Goal: Task Accomplishment & Management: Manage account settings

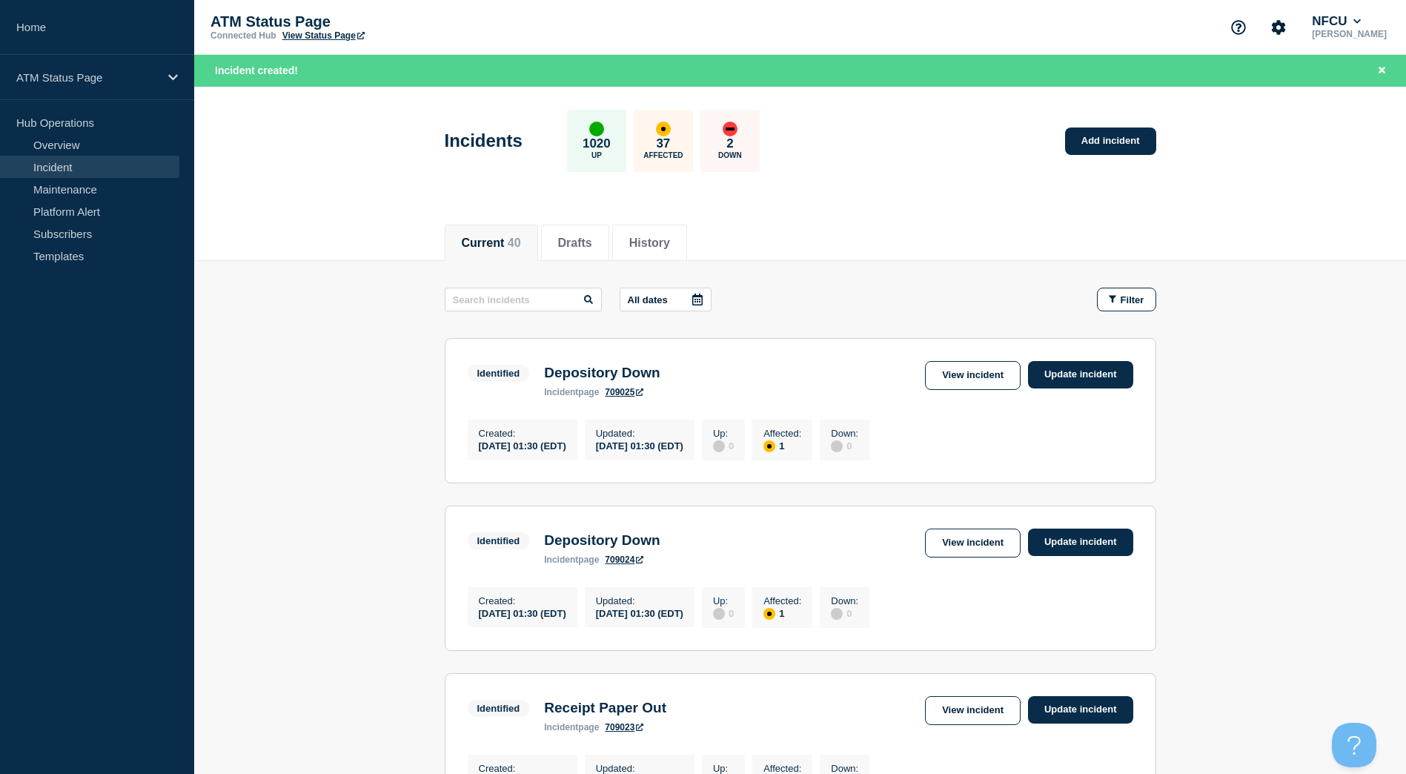
click at [1128, 297] on span "Filter" at bounding box center [1133, 299] width 24 height 11
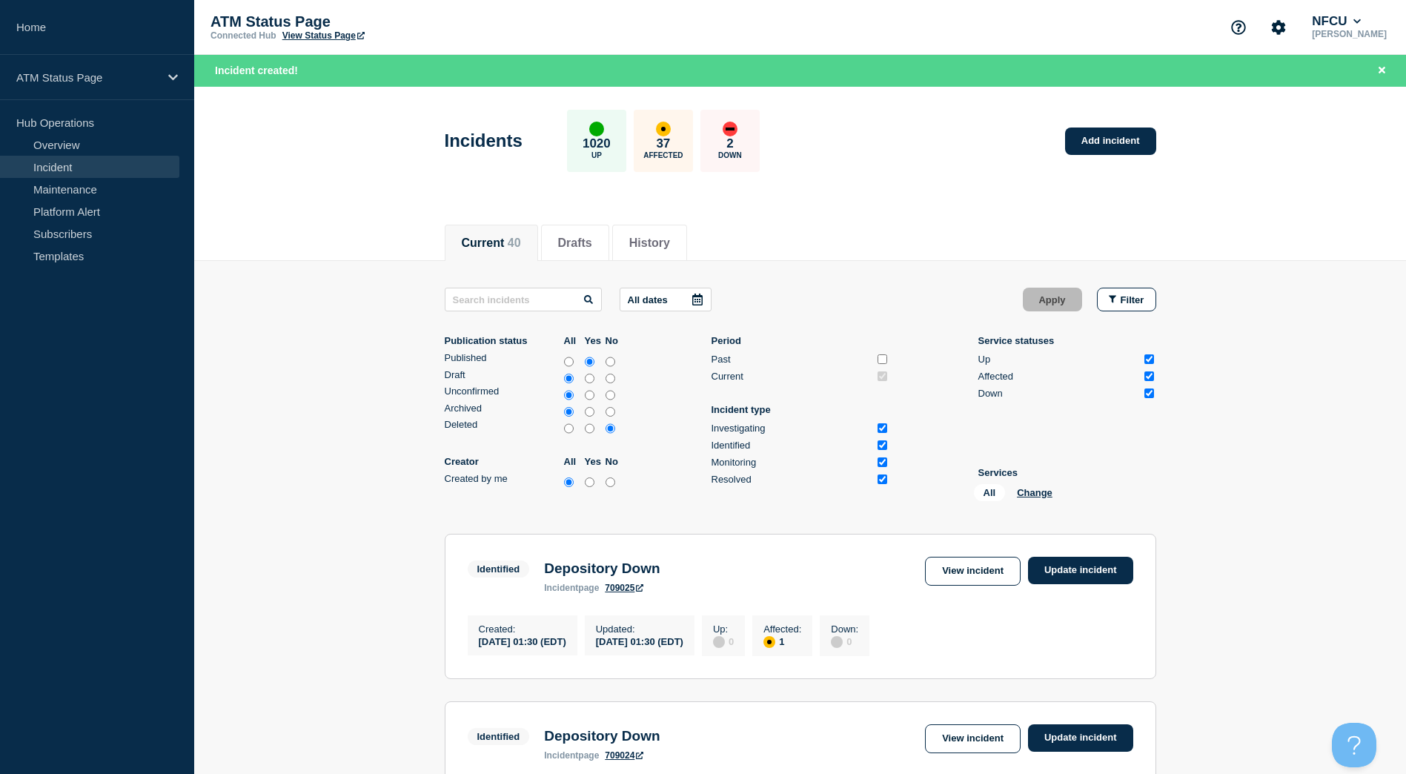
click at [1047, 498] on div "All Change" at bounding box center [1048, 495] width 148 height 23
click at [1047, 497] on button "Change" at bounding box center [1035, 492] width 36 height 11
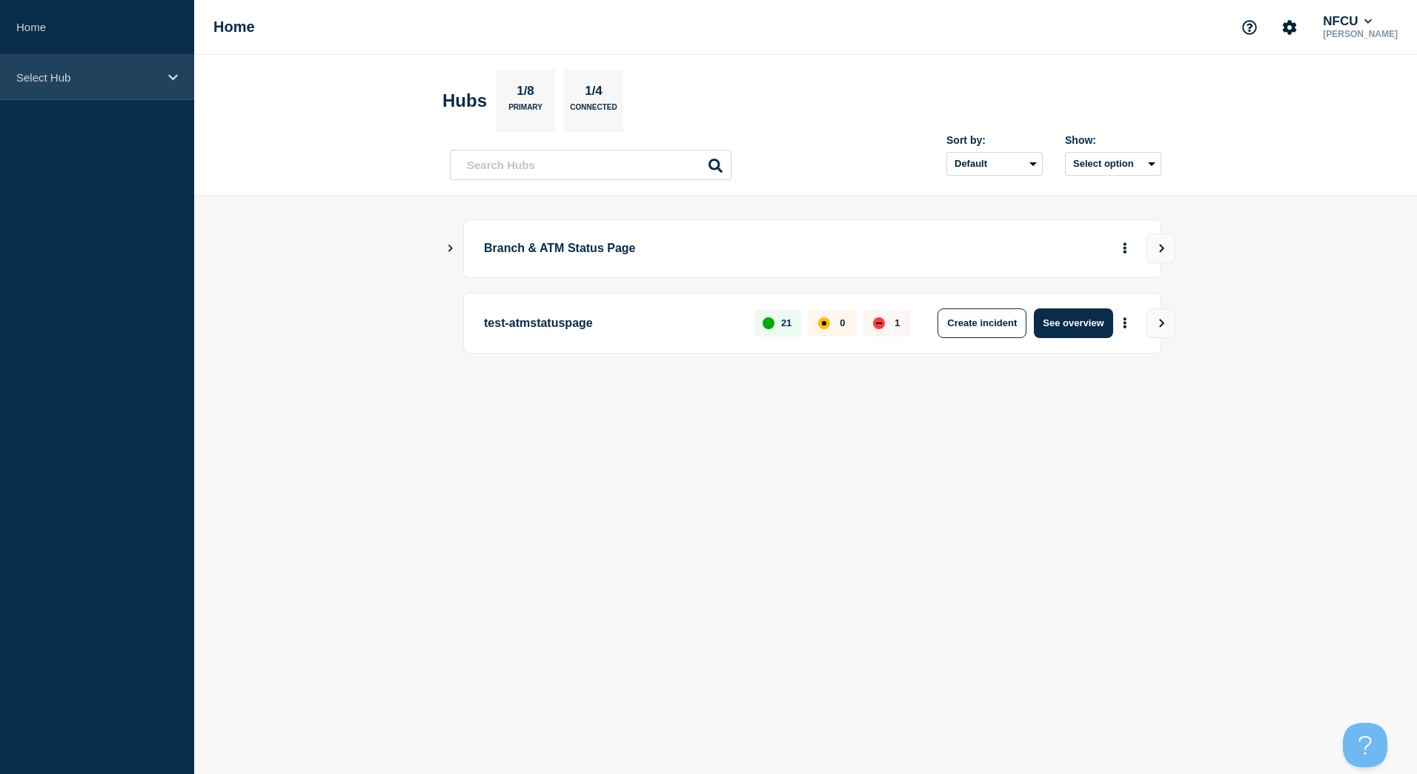
click at [102, 91] on div "Select Hub" at bounding box center [97, 77] width 194 height 45
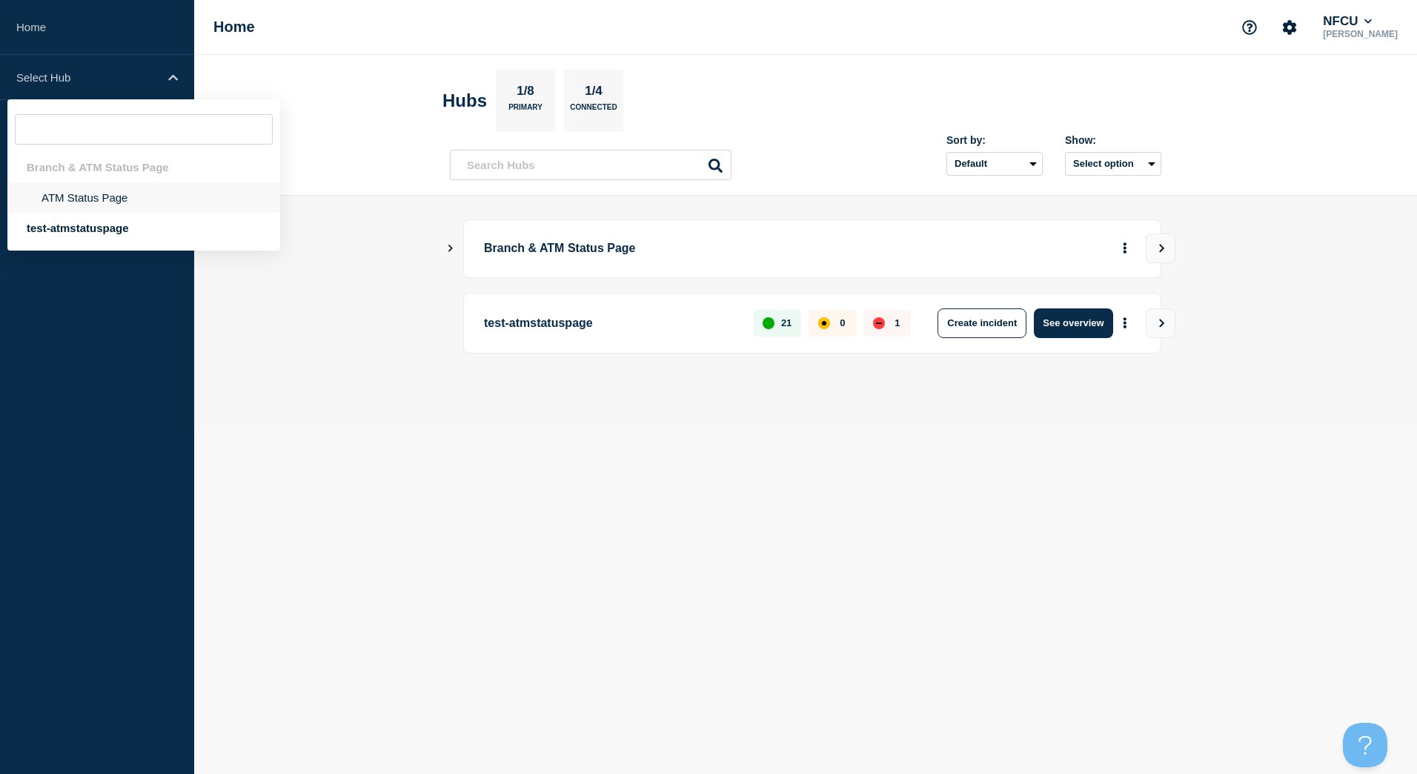
click at [93, 193] on li "ATM Status Page" at bounding box center [143, 197] width 273 height 30
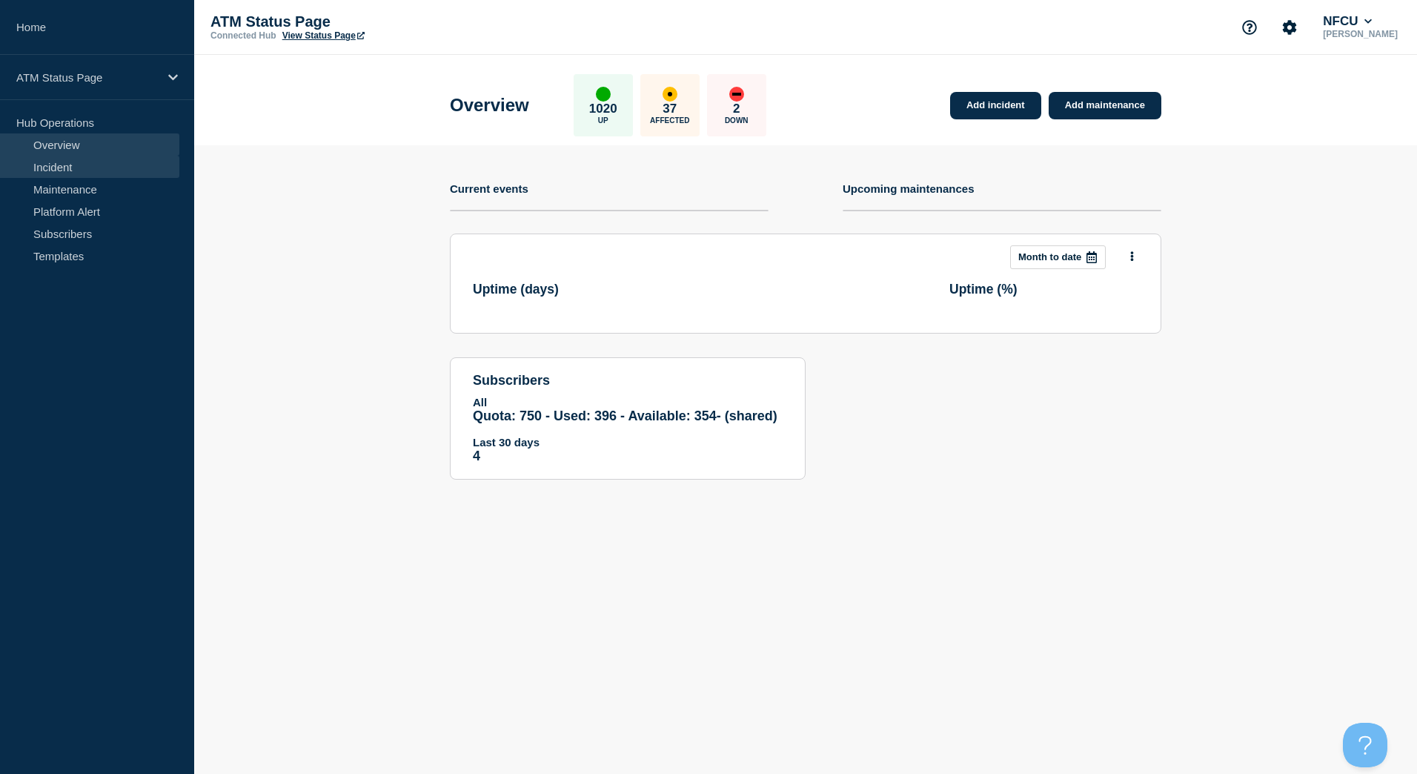
click at [132, 176] on link "Incident" at bounding box center [89, 167] width 179 height 22
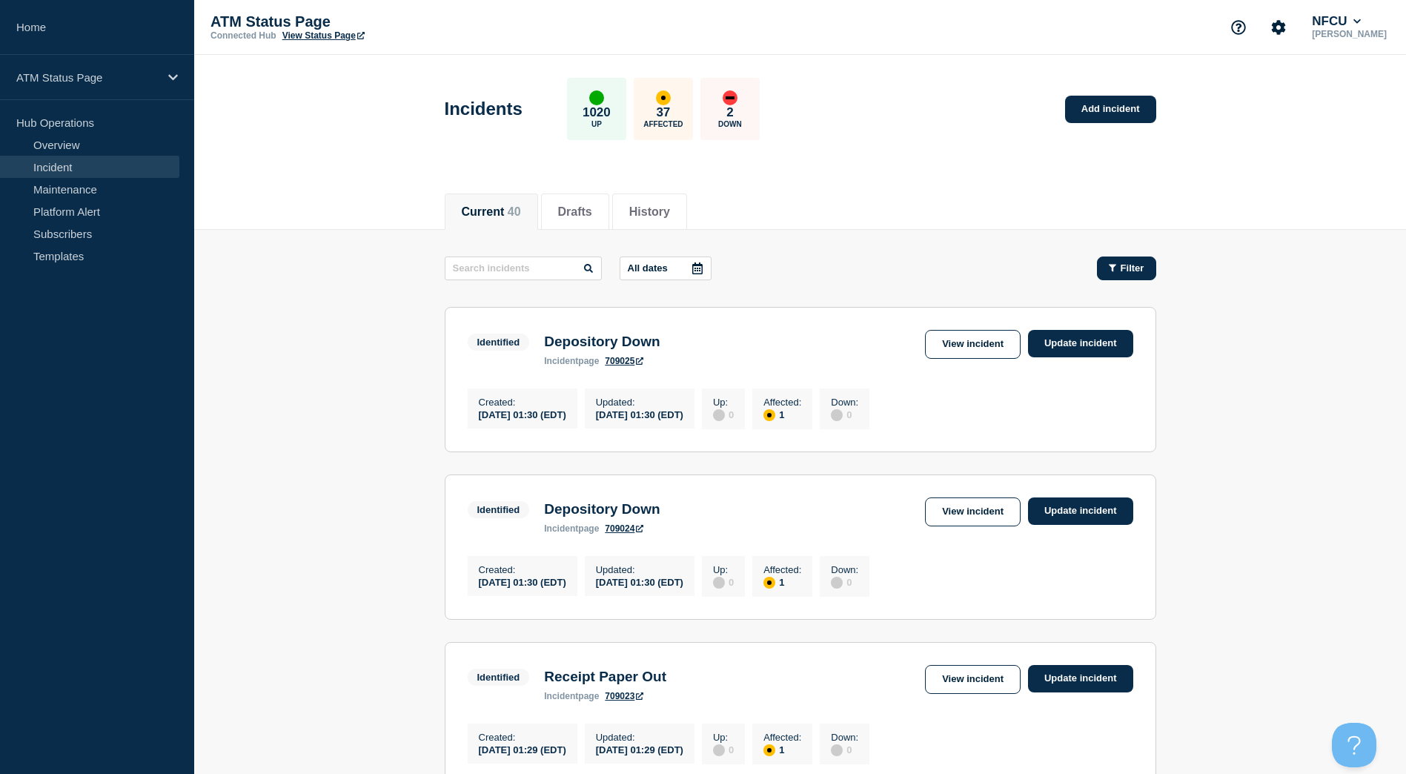
click at [1100, 262] on button "Filter" at bounding box center [1126, 268] width 59 height 24
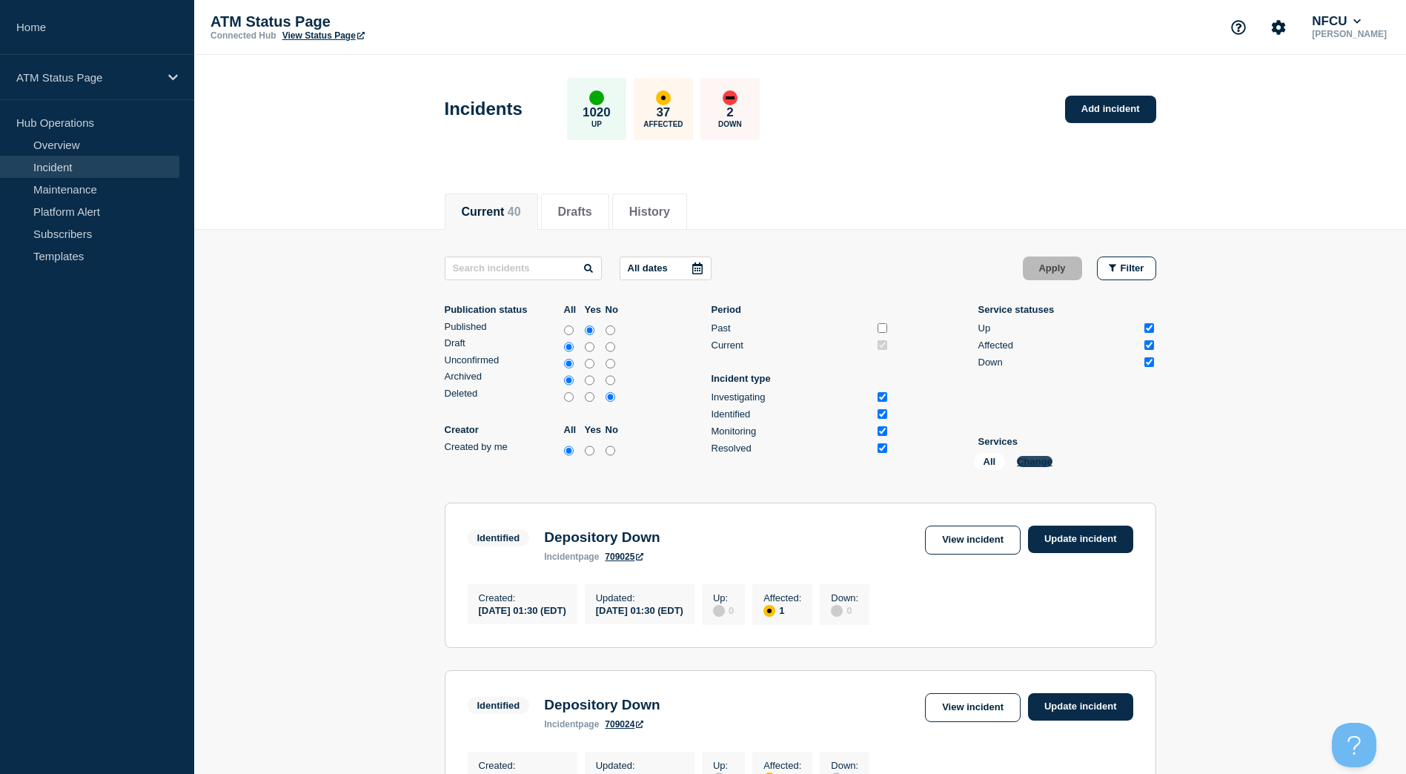
click at [1046, 465] on button "Change" at bounding box center [1035, 461] width 36 height 11
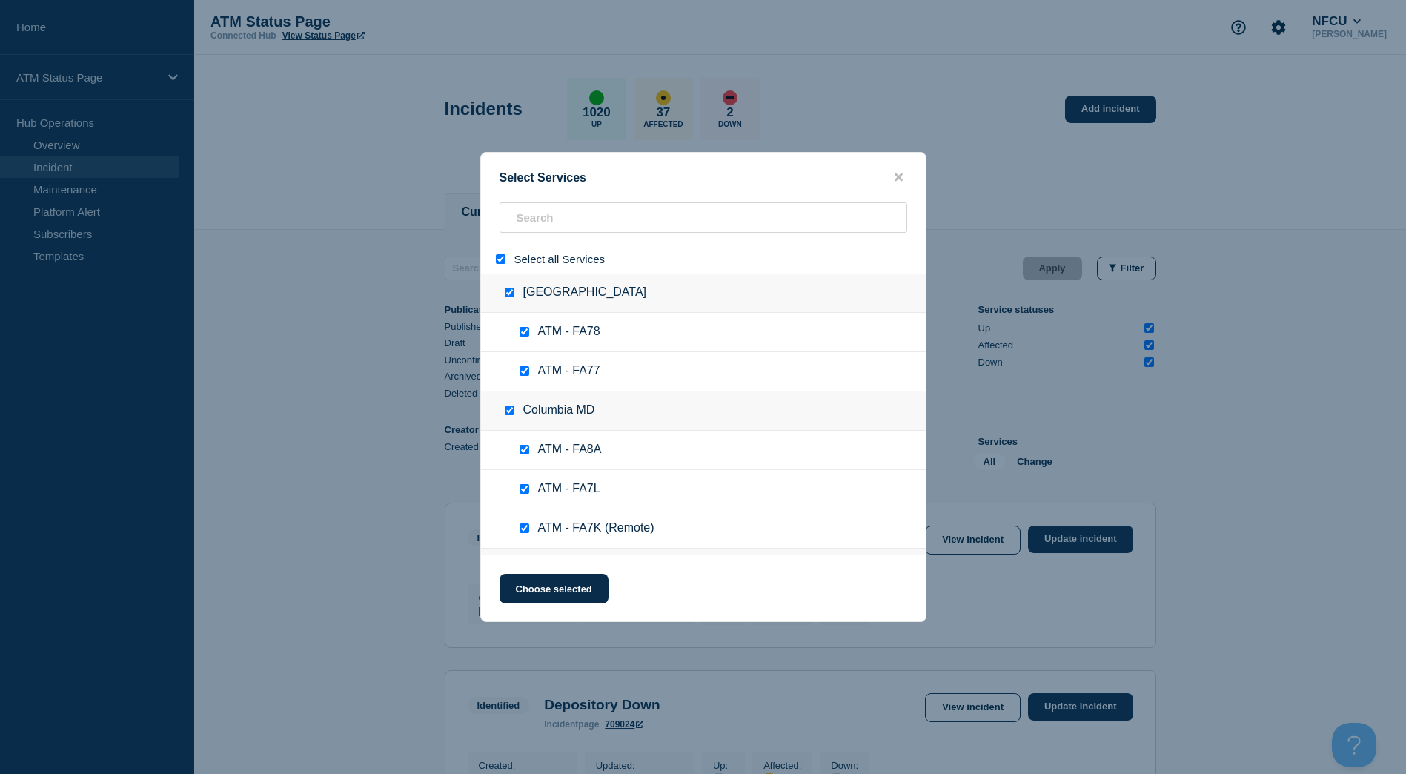
click at [502, 257] on input "select all" at bounding box center [501, 259] width 10 height 10
checkbox input "false"
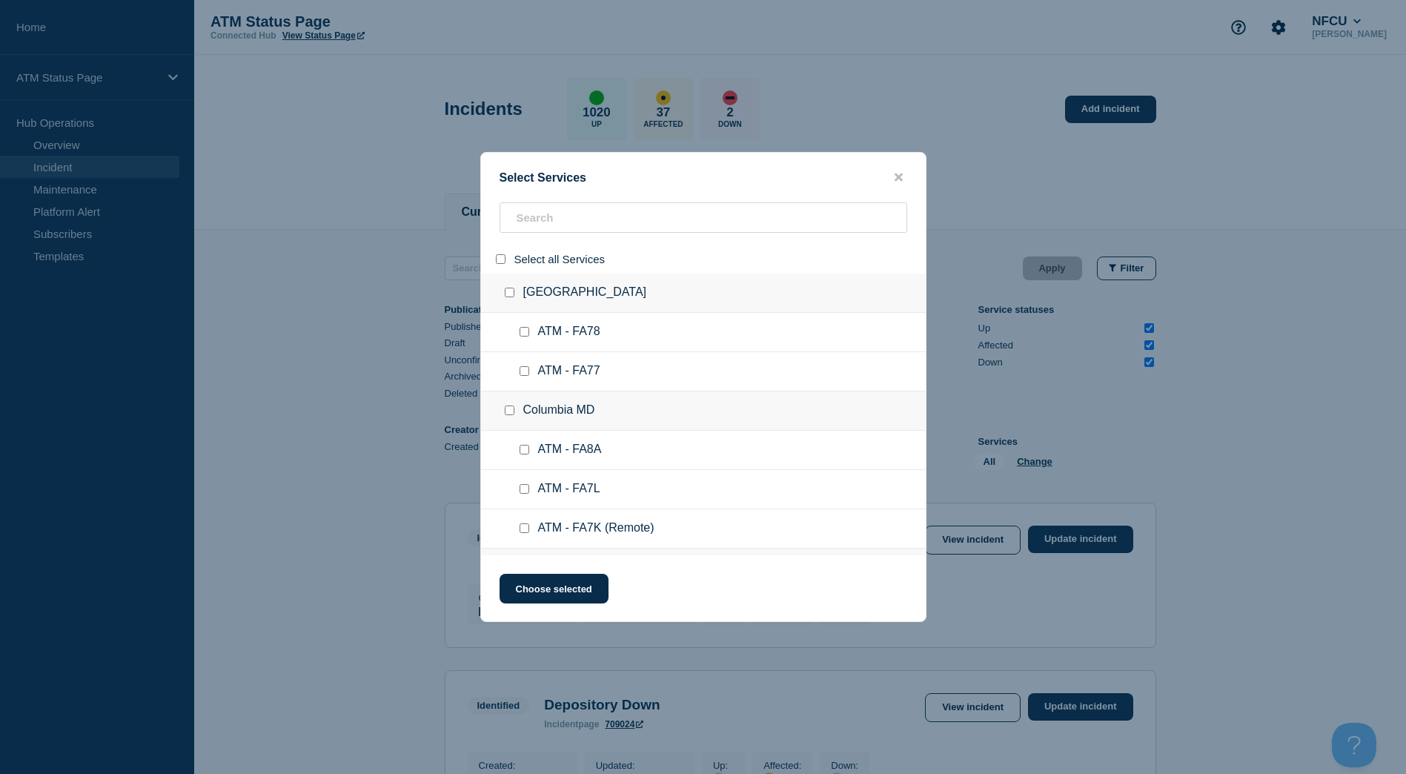
checkbox input "false"
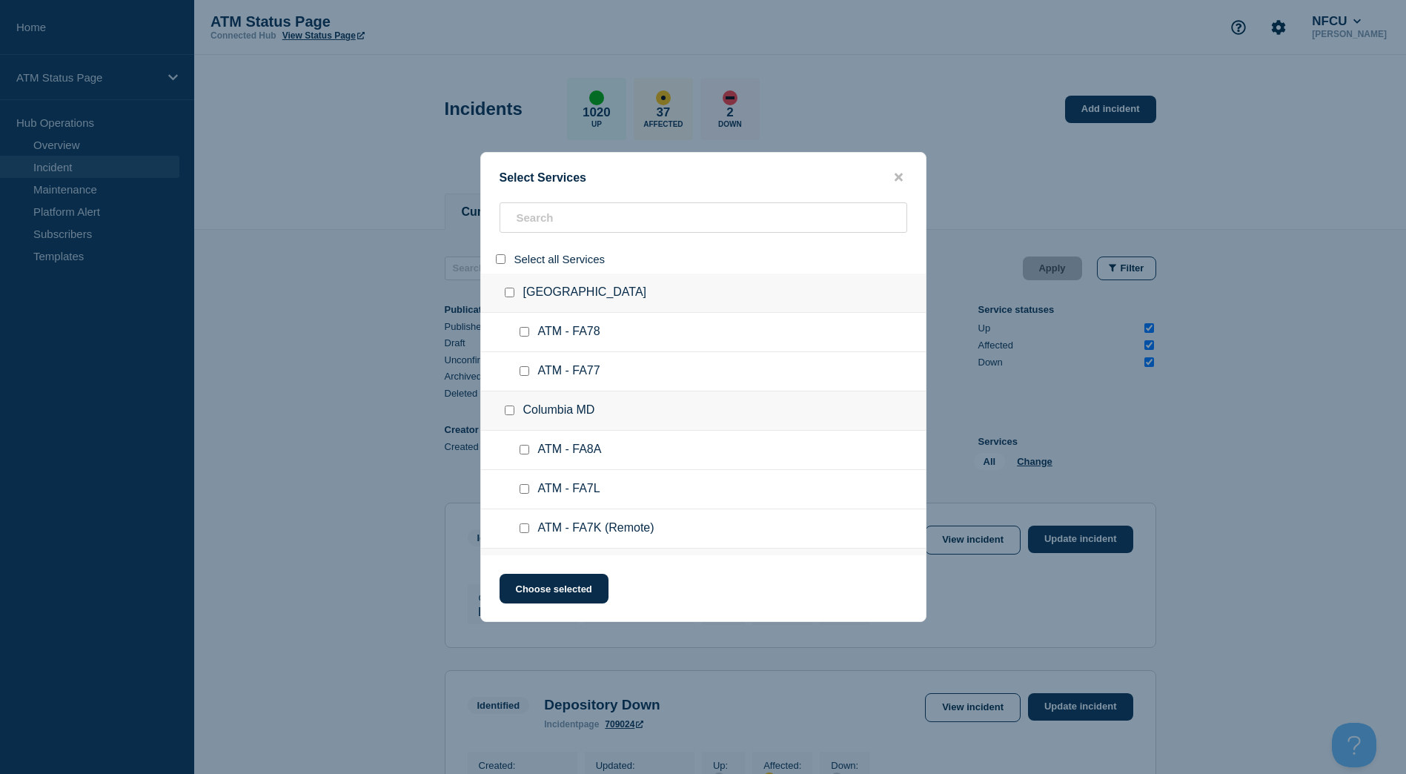
checkbox input "false"
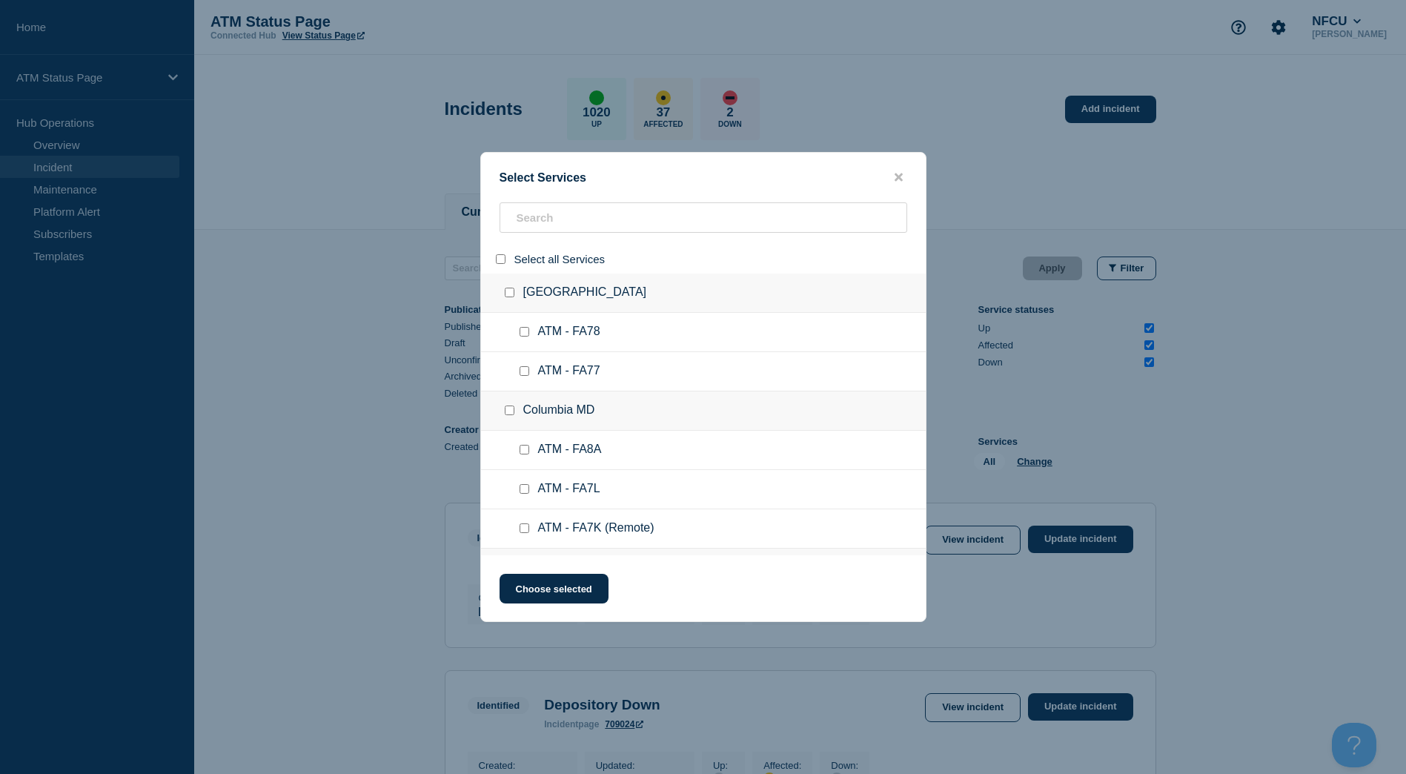
checkbox input "false"
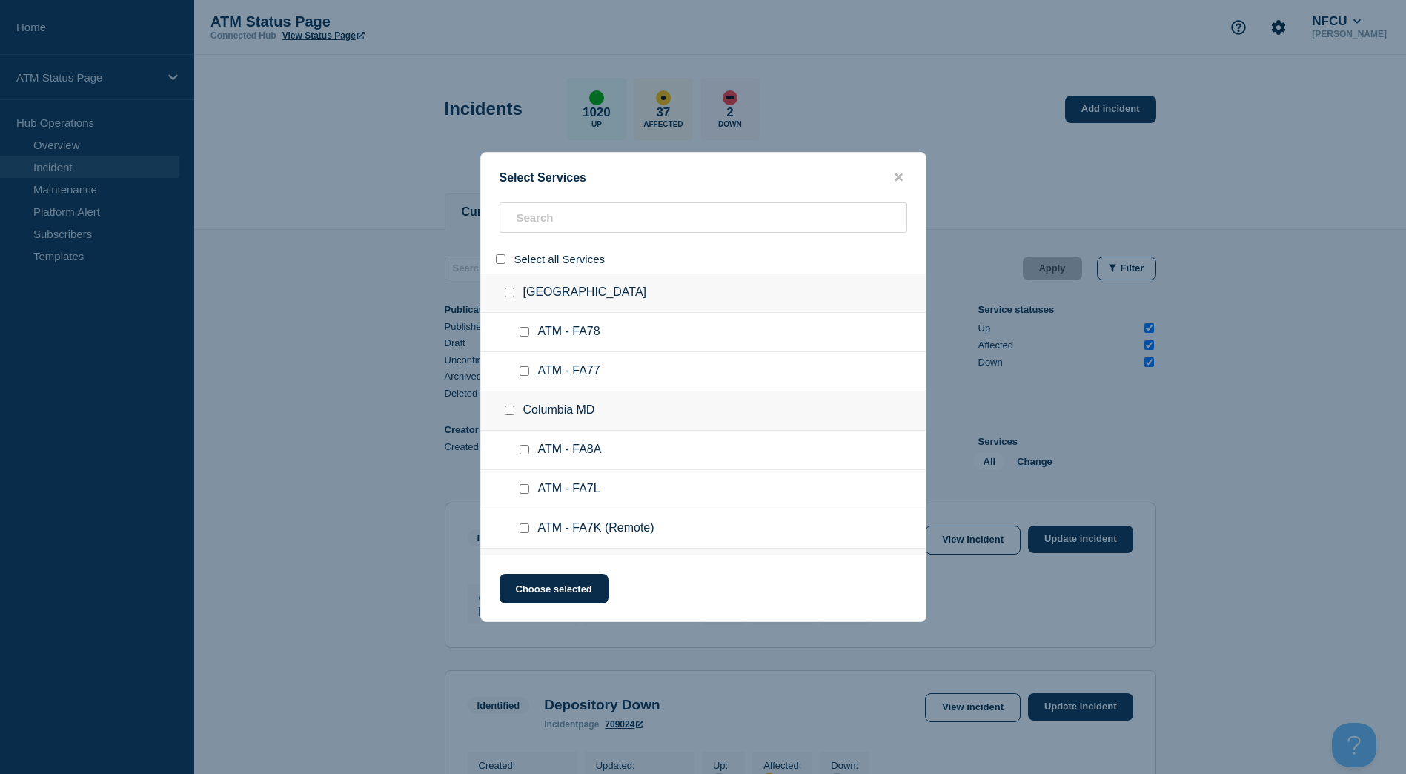
checkbox input "false"
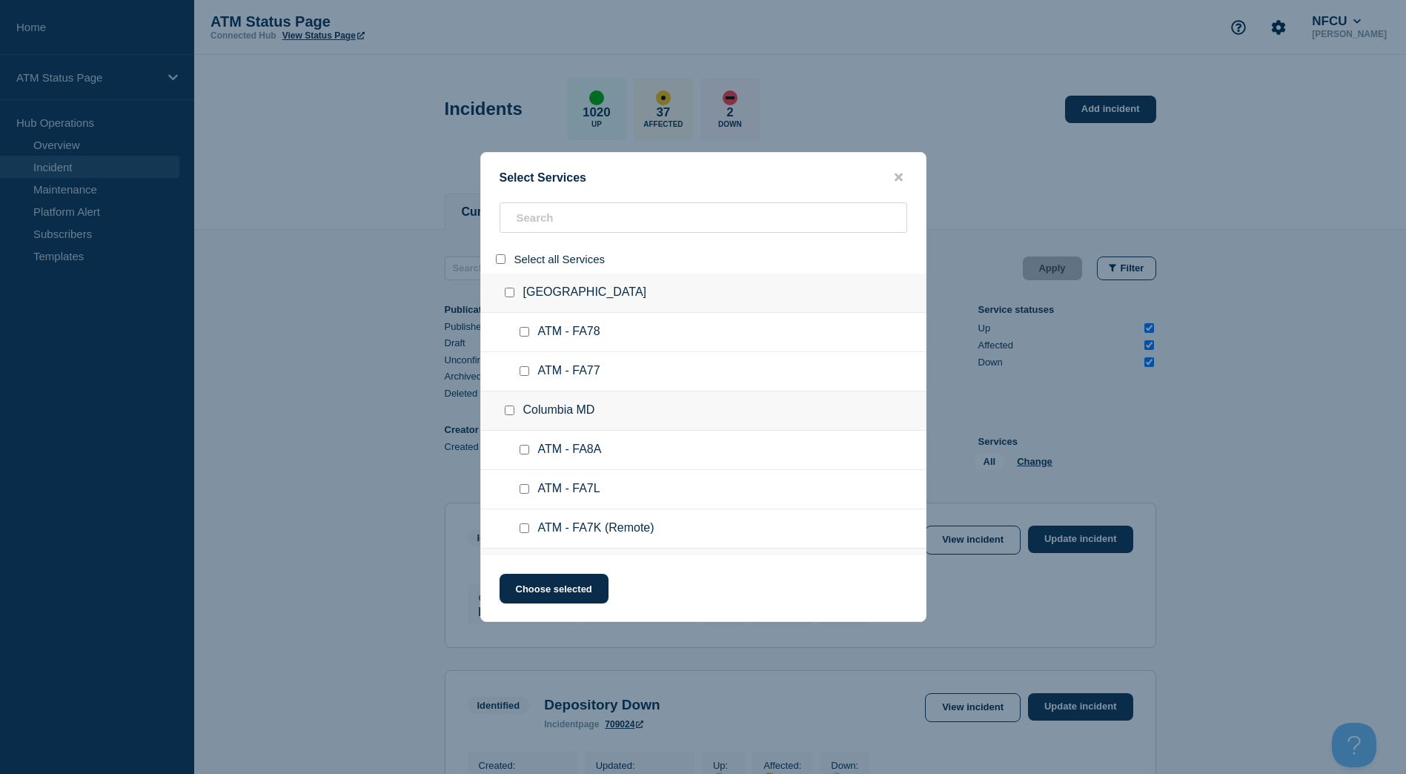
checkbox input "false"
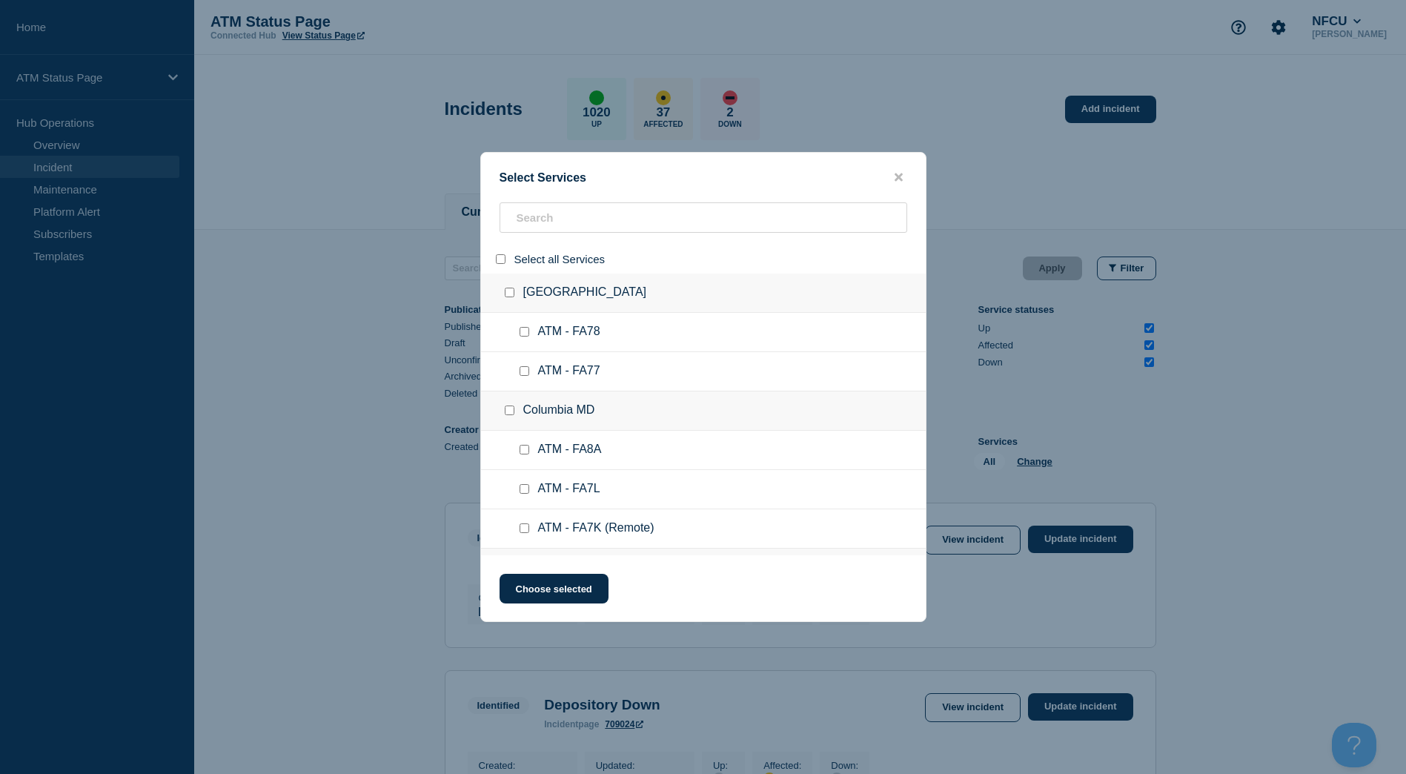
checkbox input "false"
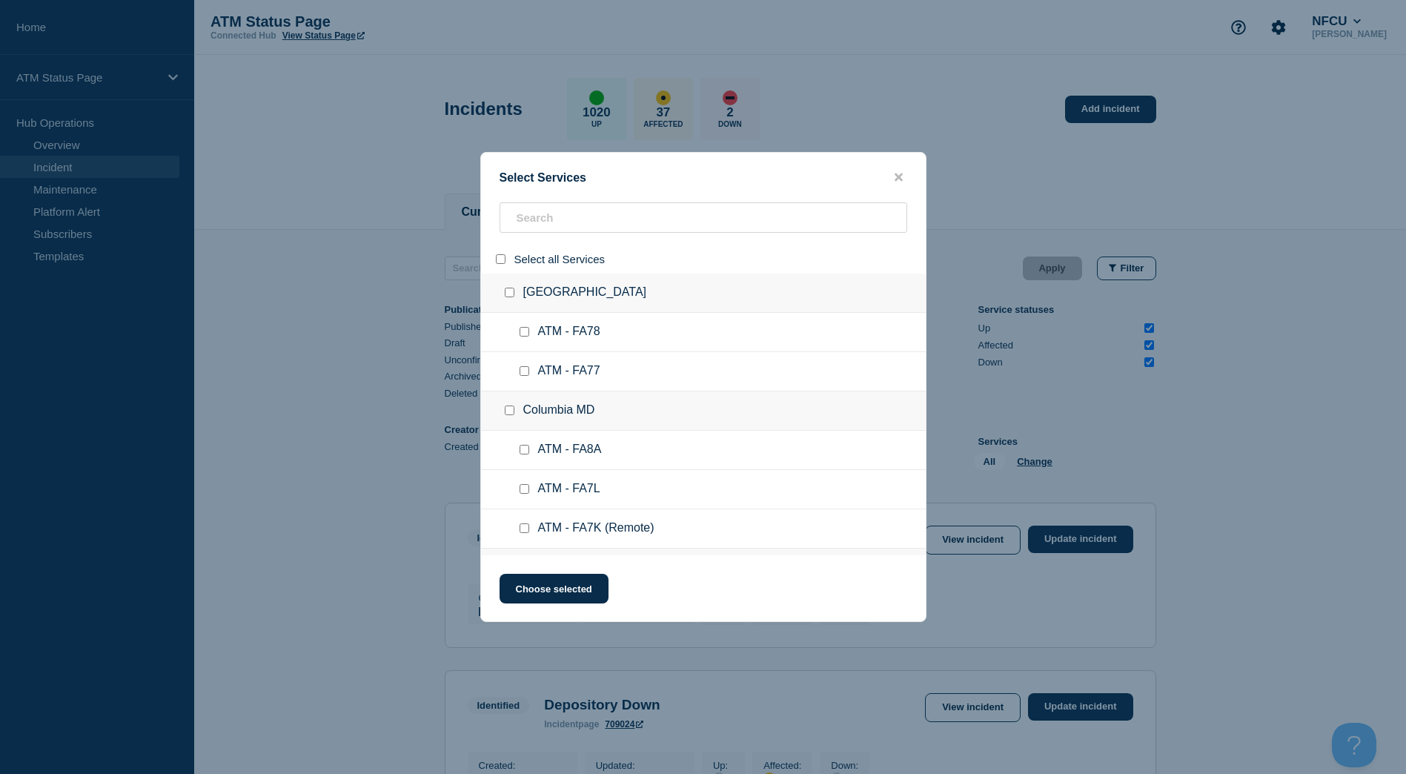
checkbox input "false"
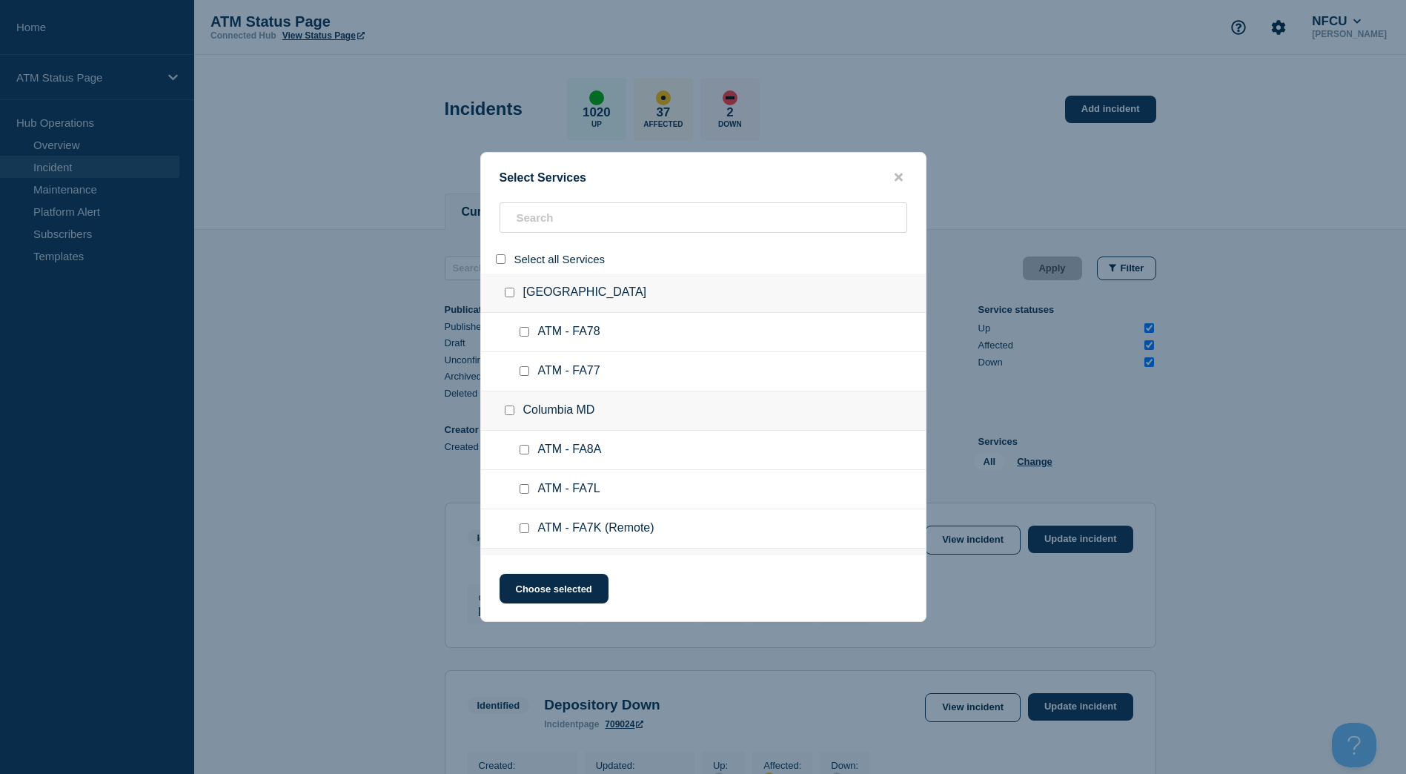
checkbox input "false"
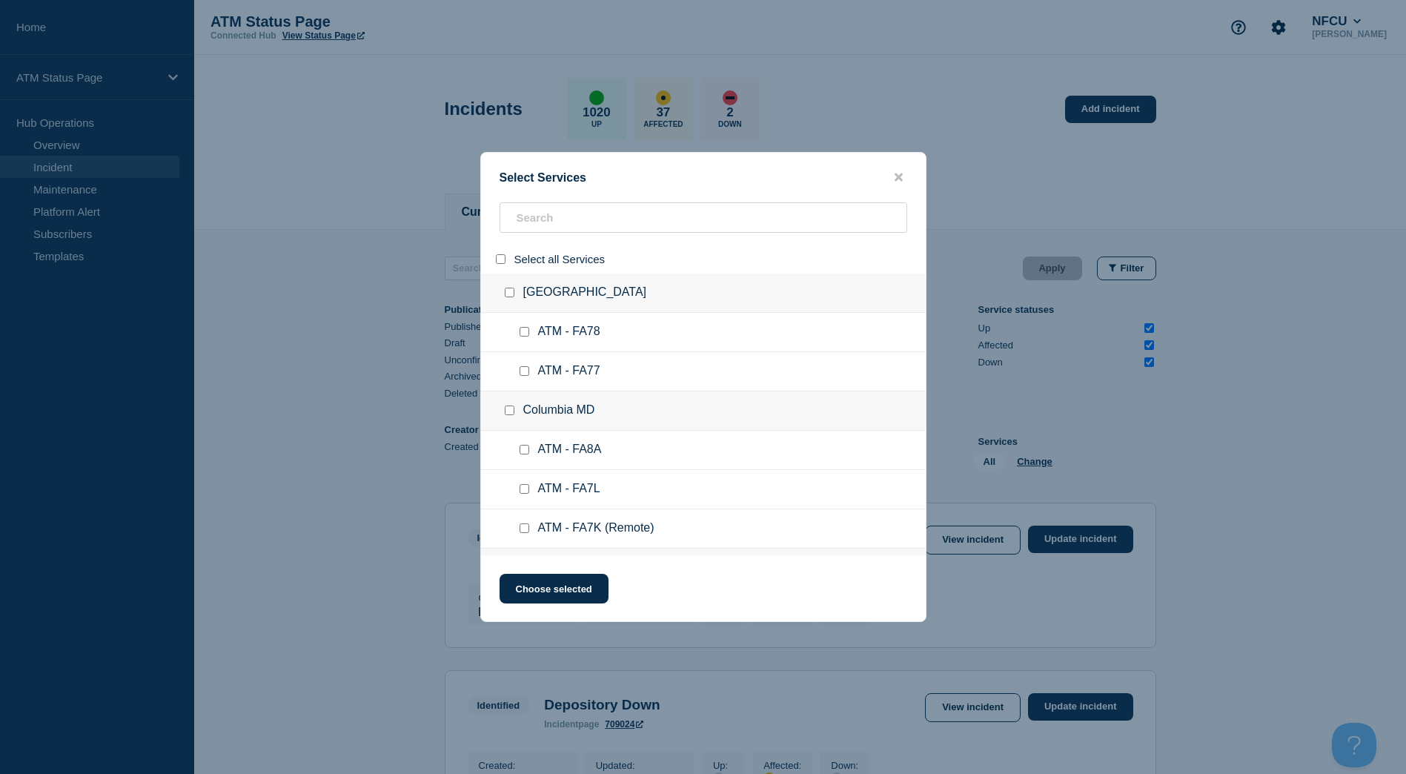
checkbox input "false"
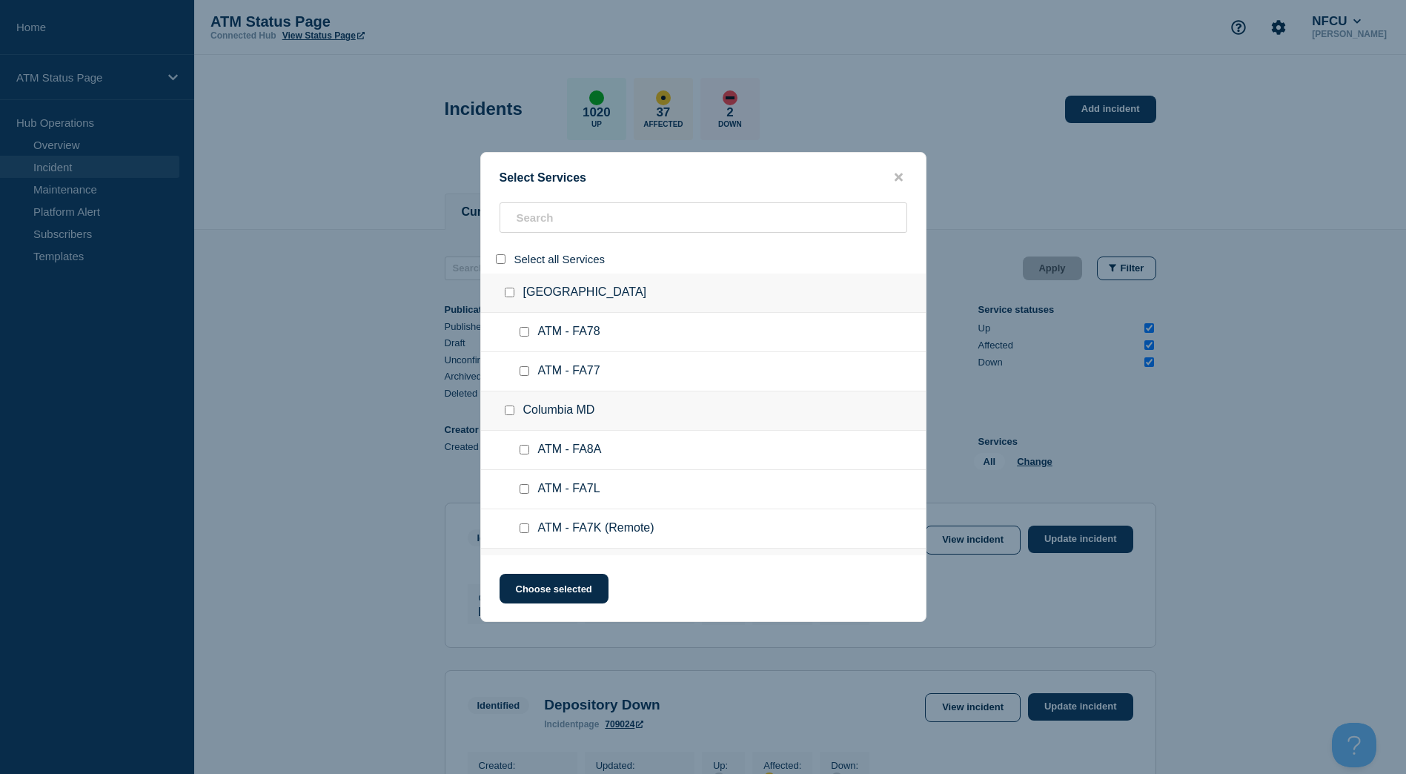
checkbox input "false"
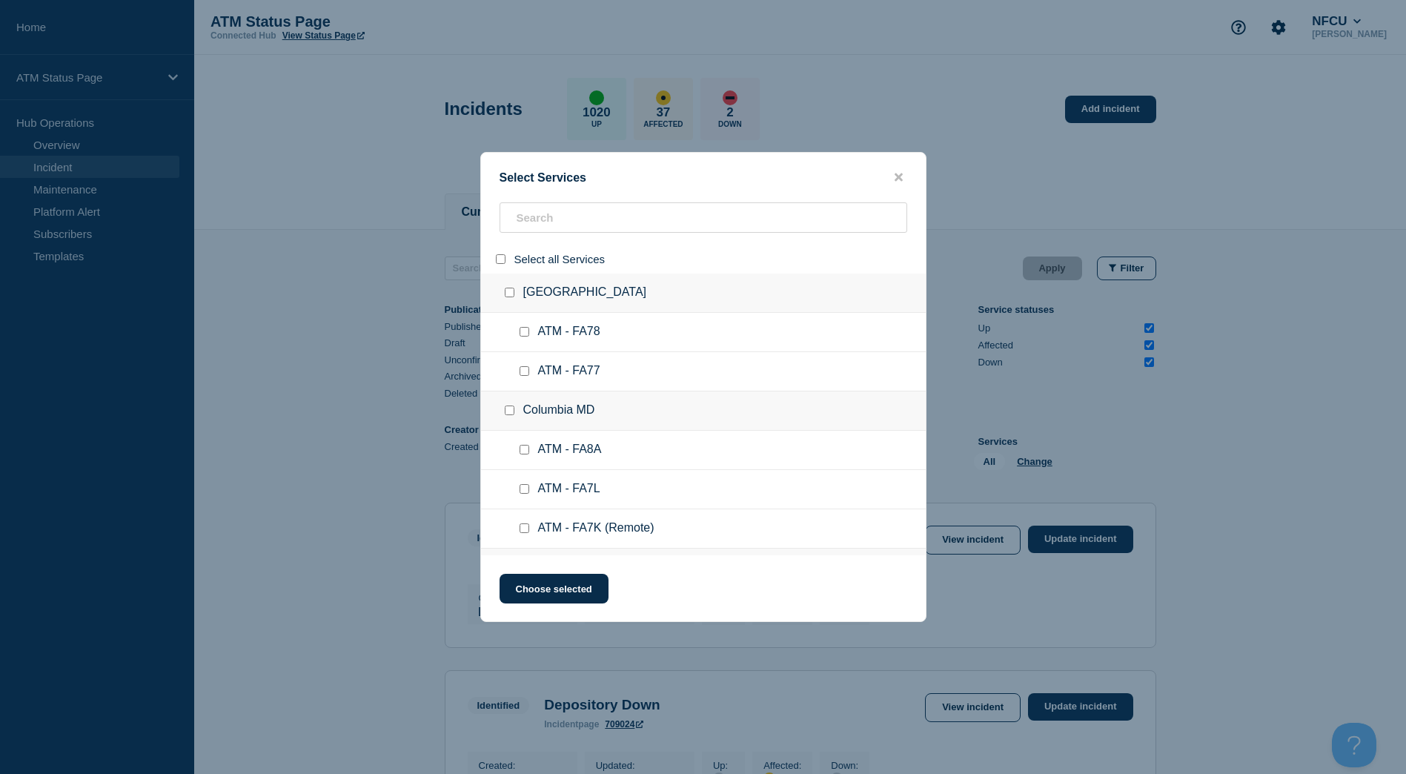
checkbox input "false"
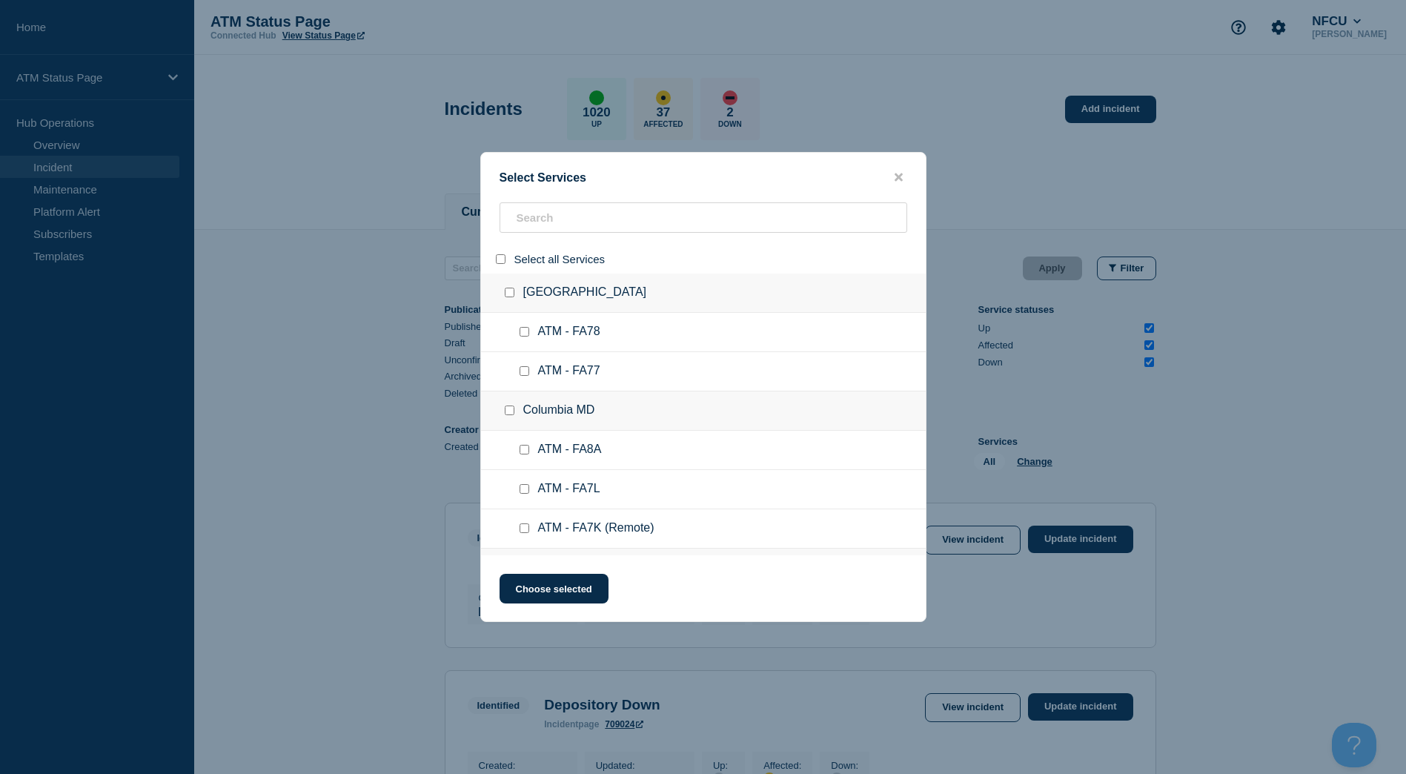
checkbox input "false"
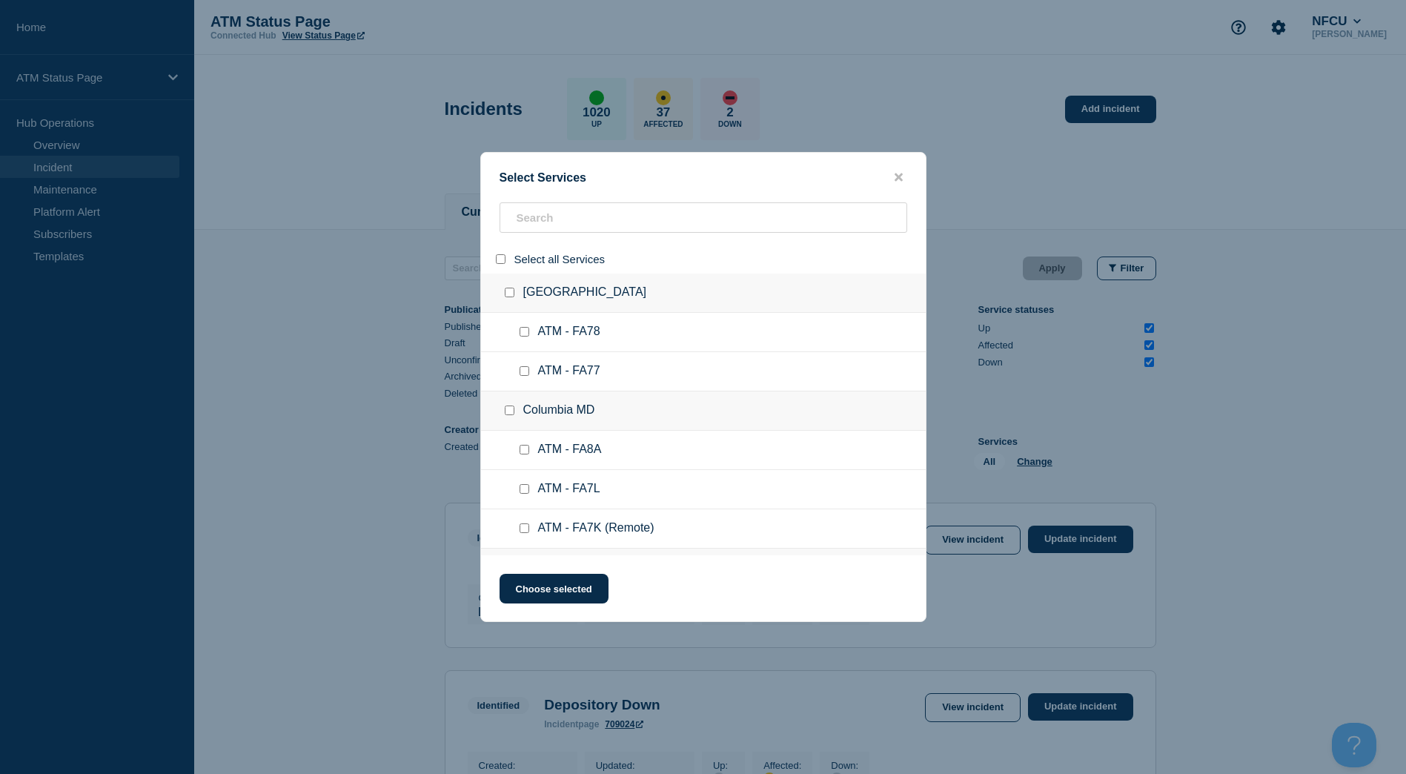
checkbox input "false"
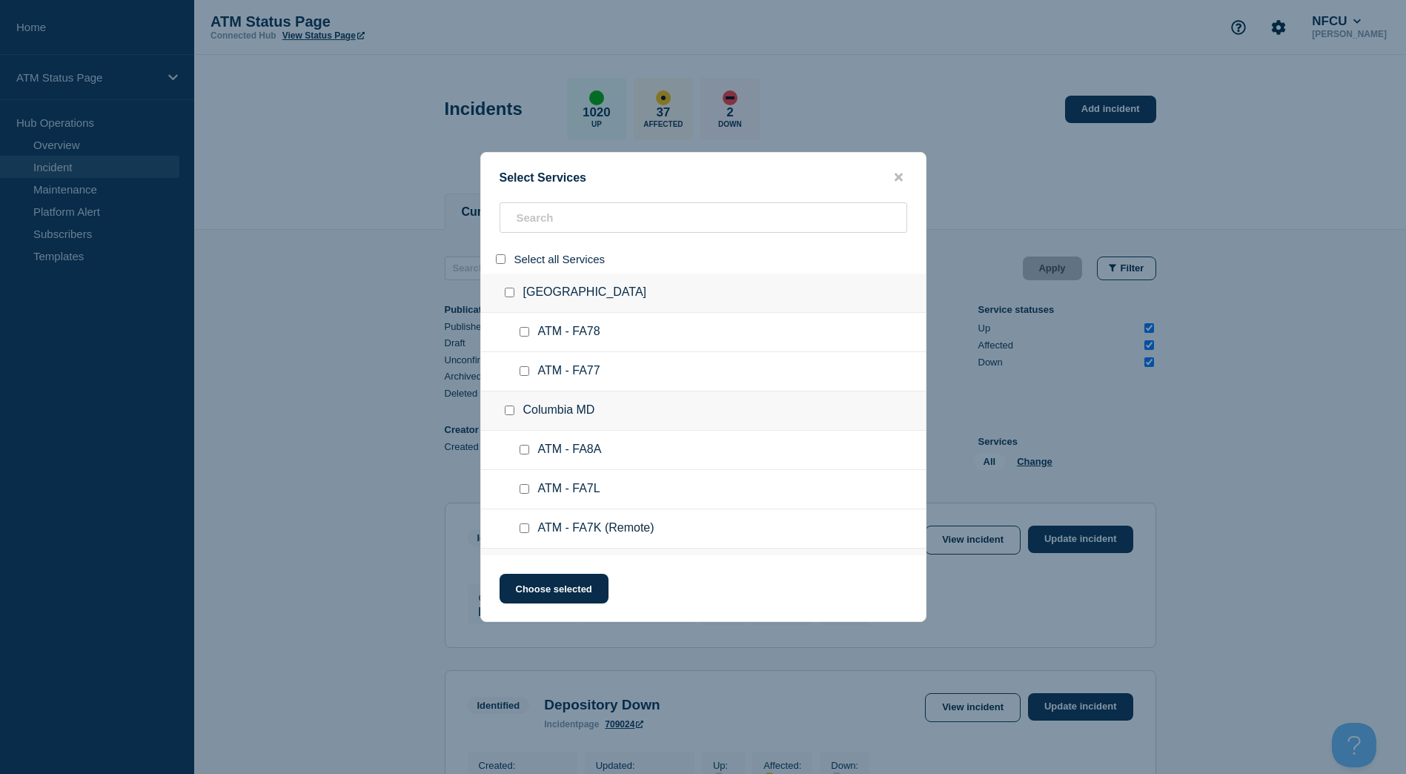
checkbox input "false"
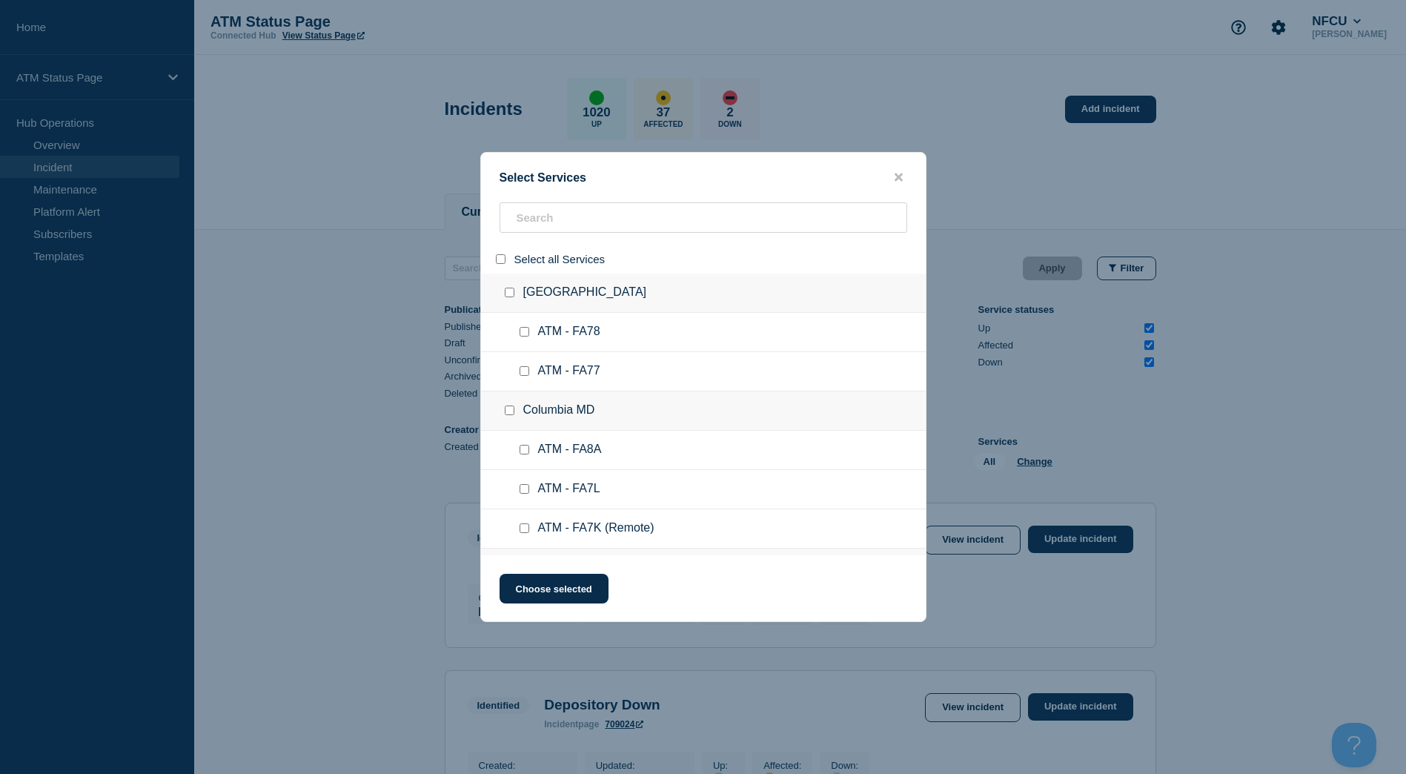
checkbox input "false"
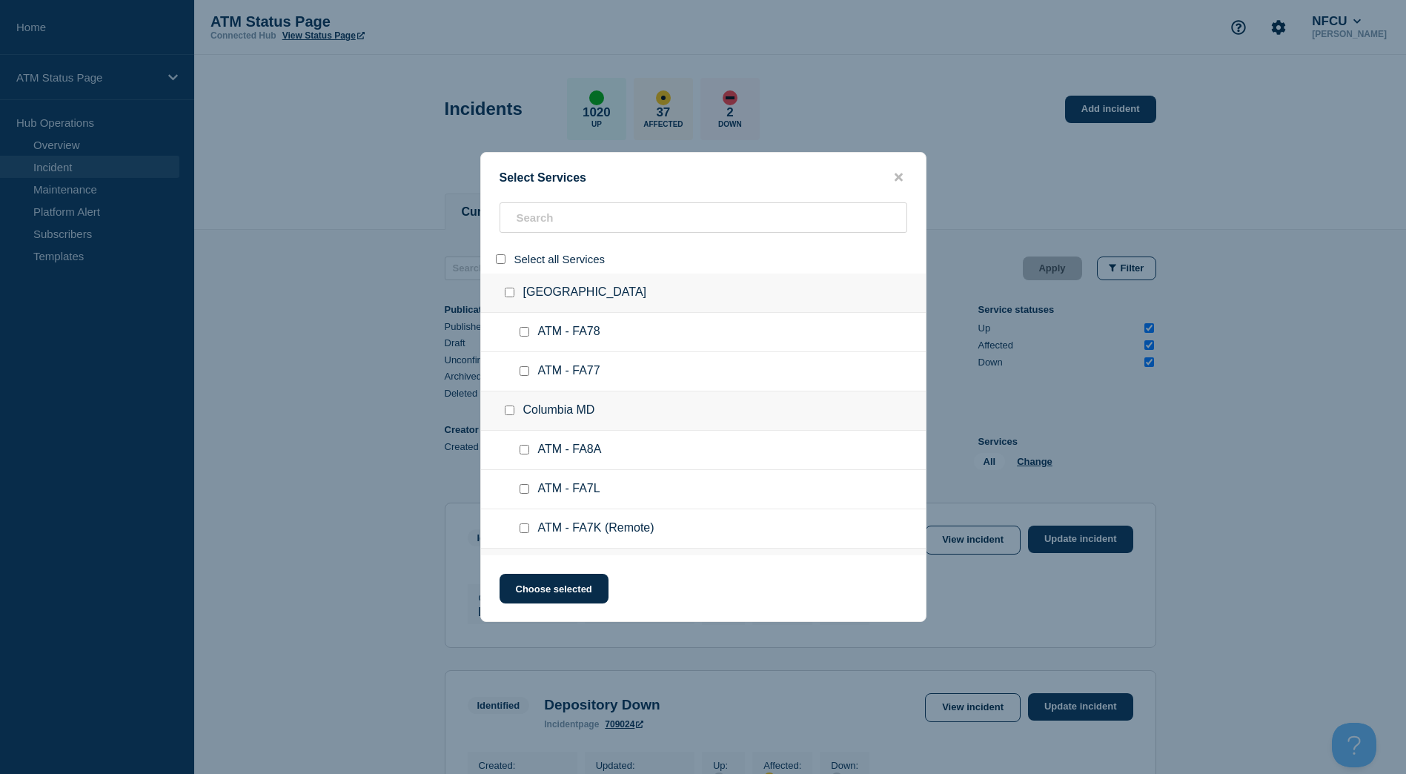
checkbox input "false"
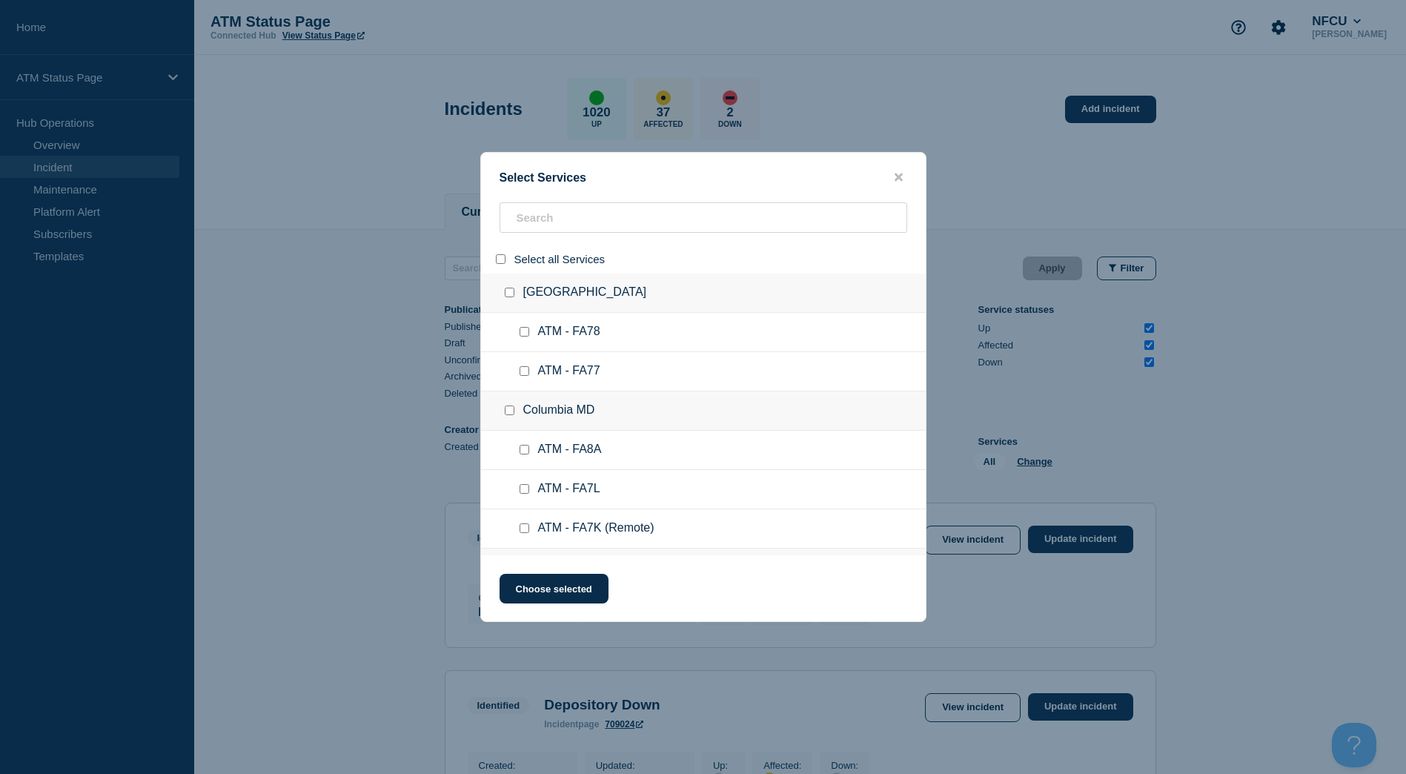
checkbox input "false"
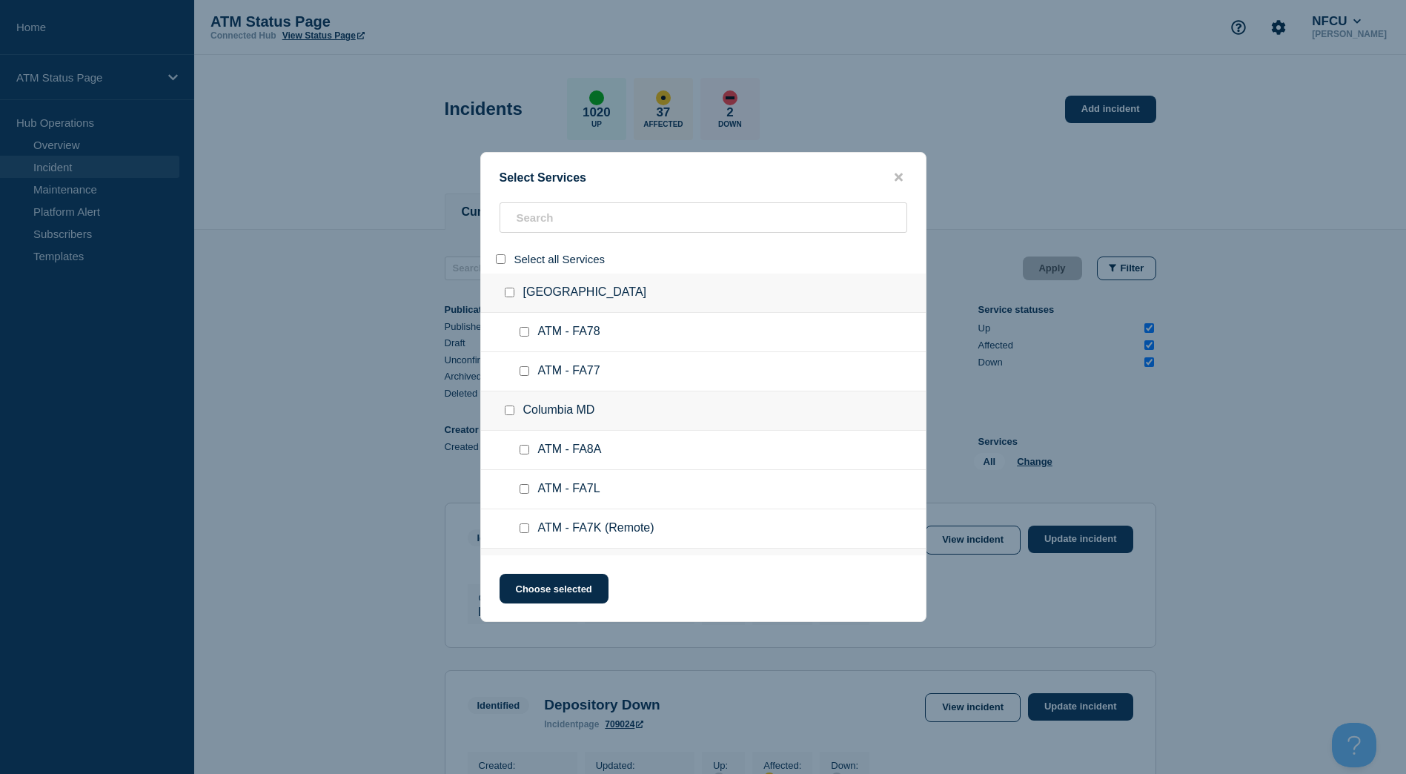
checkbox input "false"
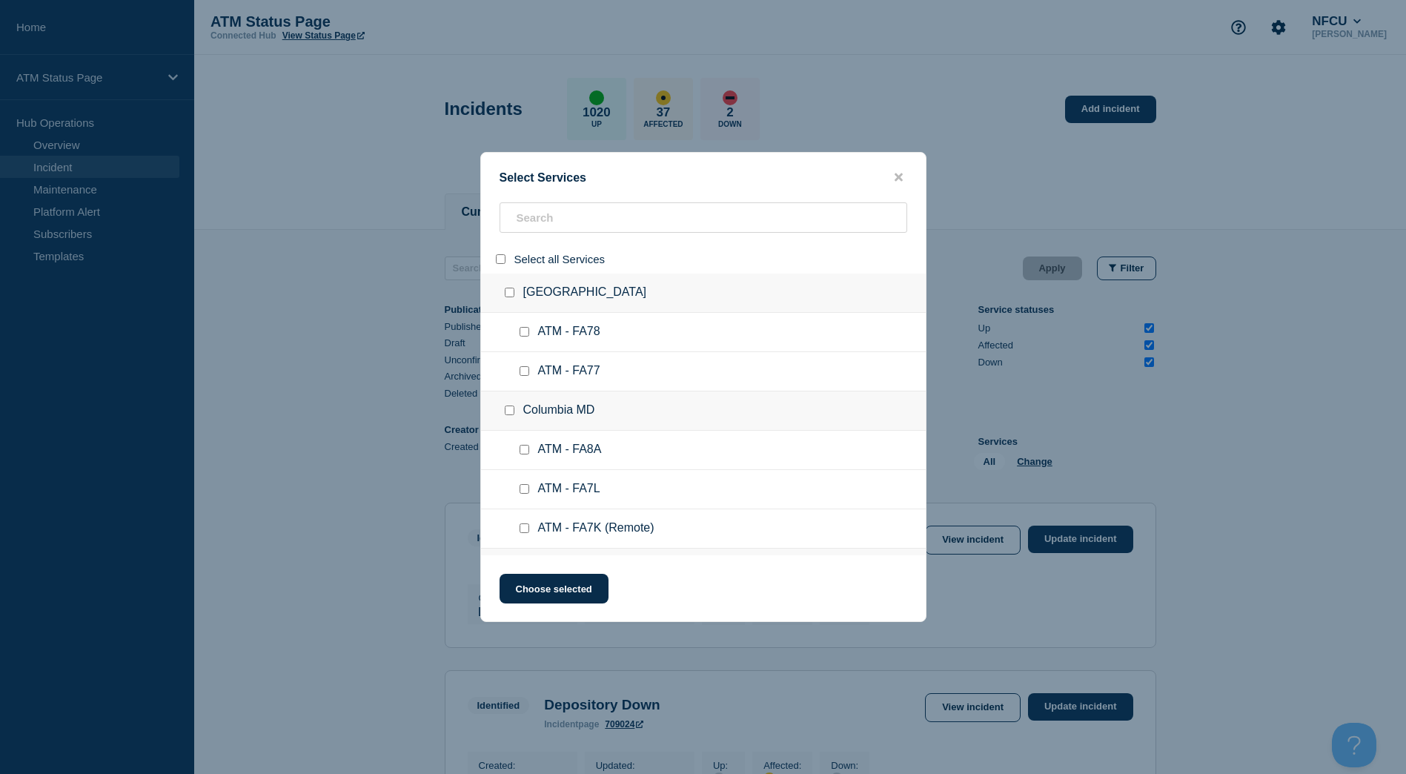
checkbox input "false"
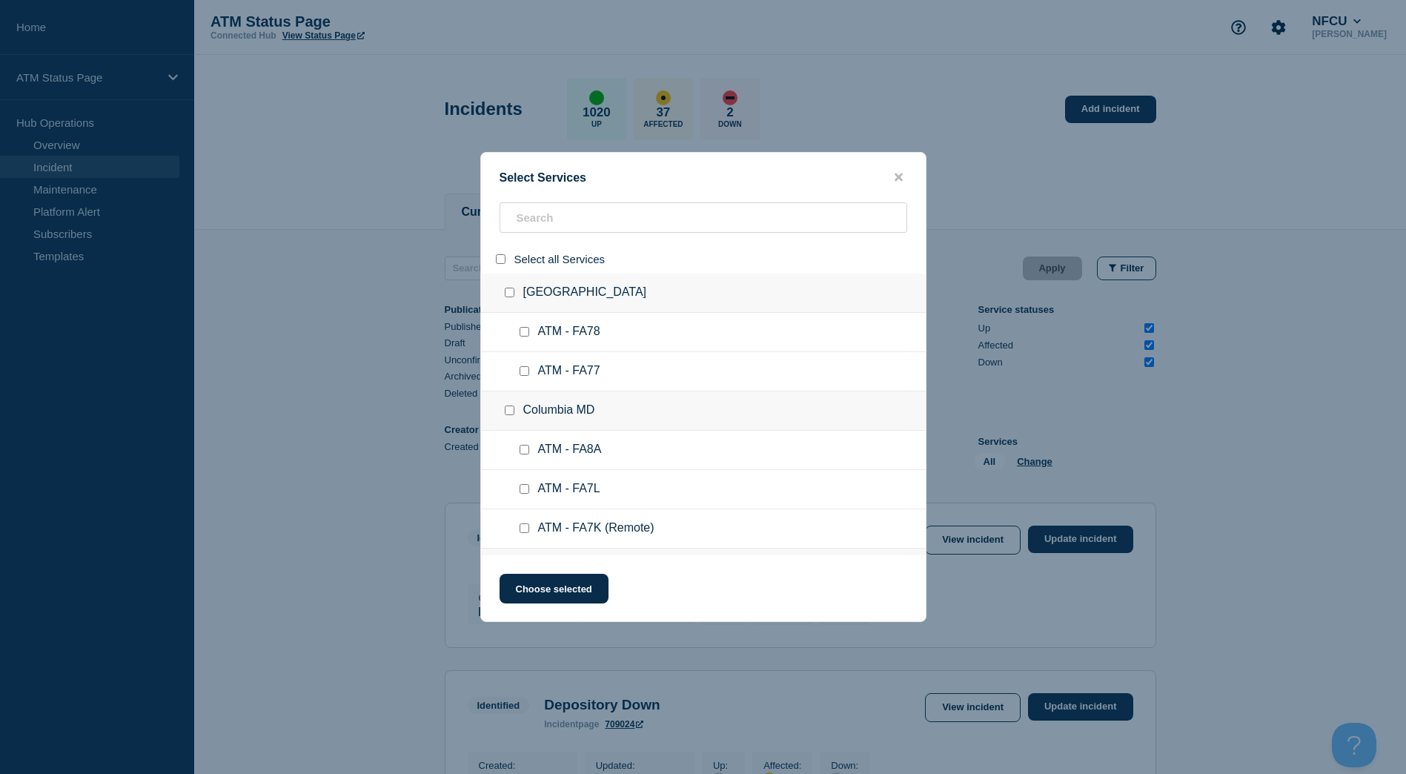
checkbox input "false"
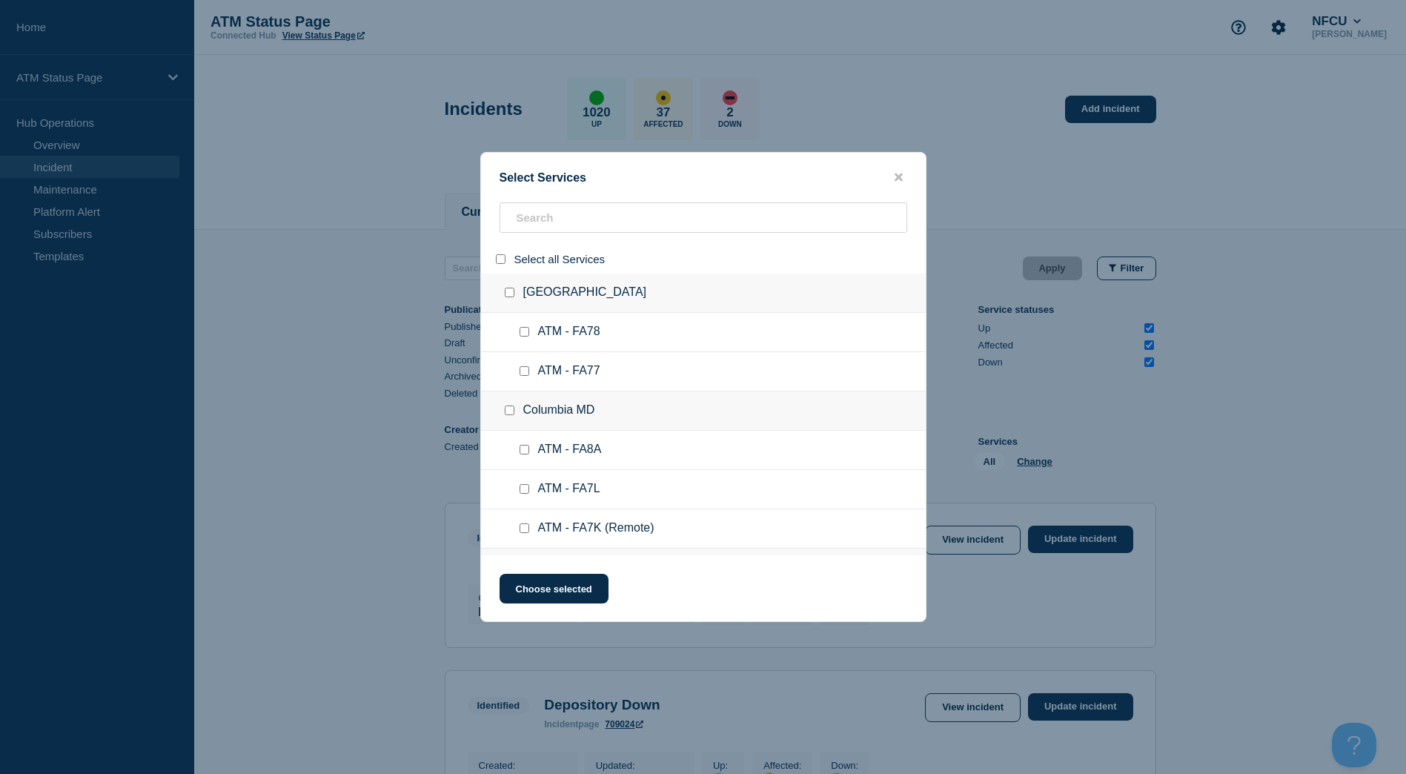
checkbox input "false"
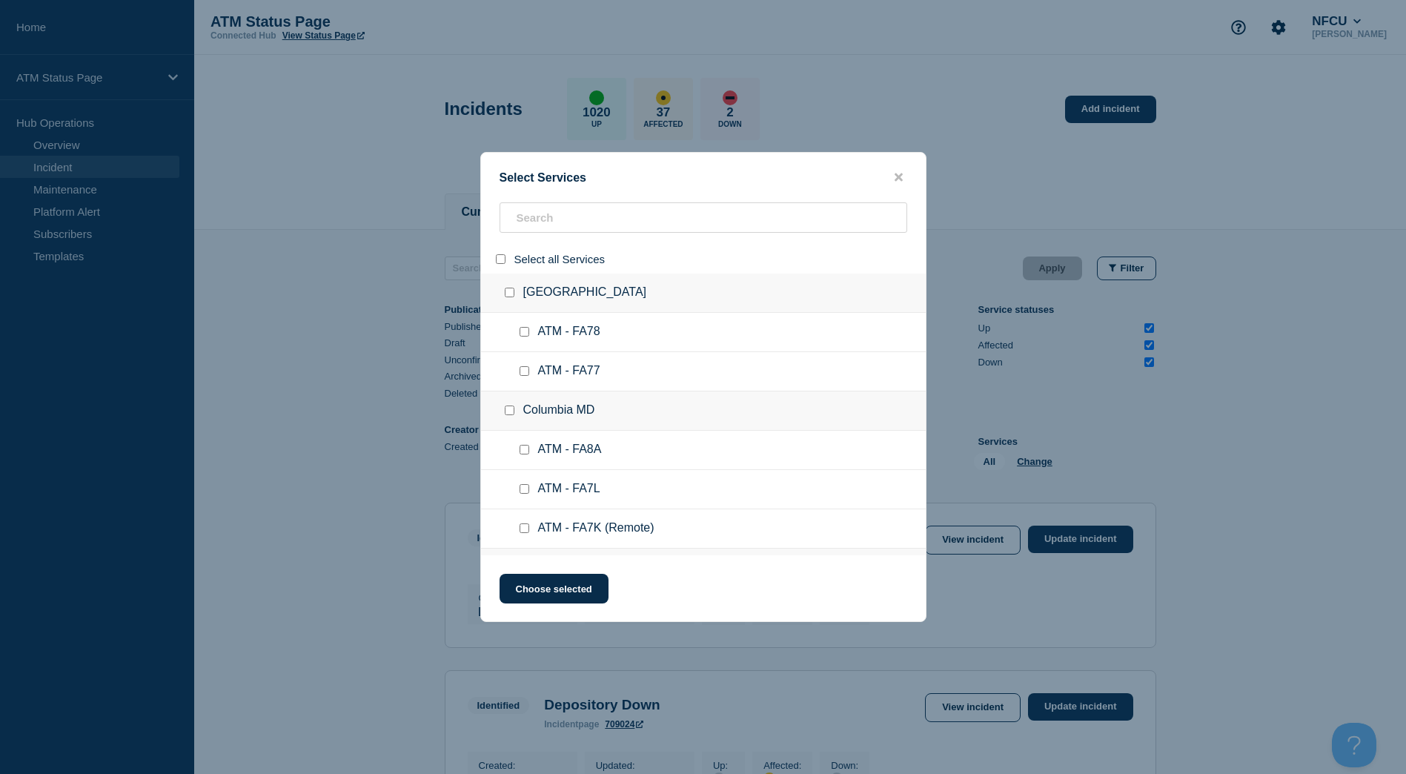
checkbox input "false"
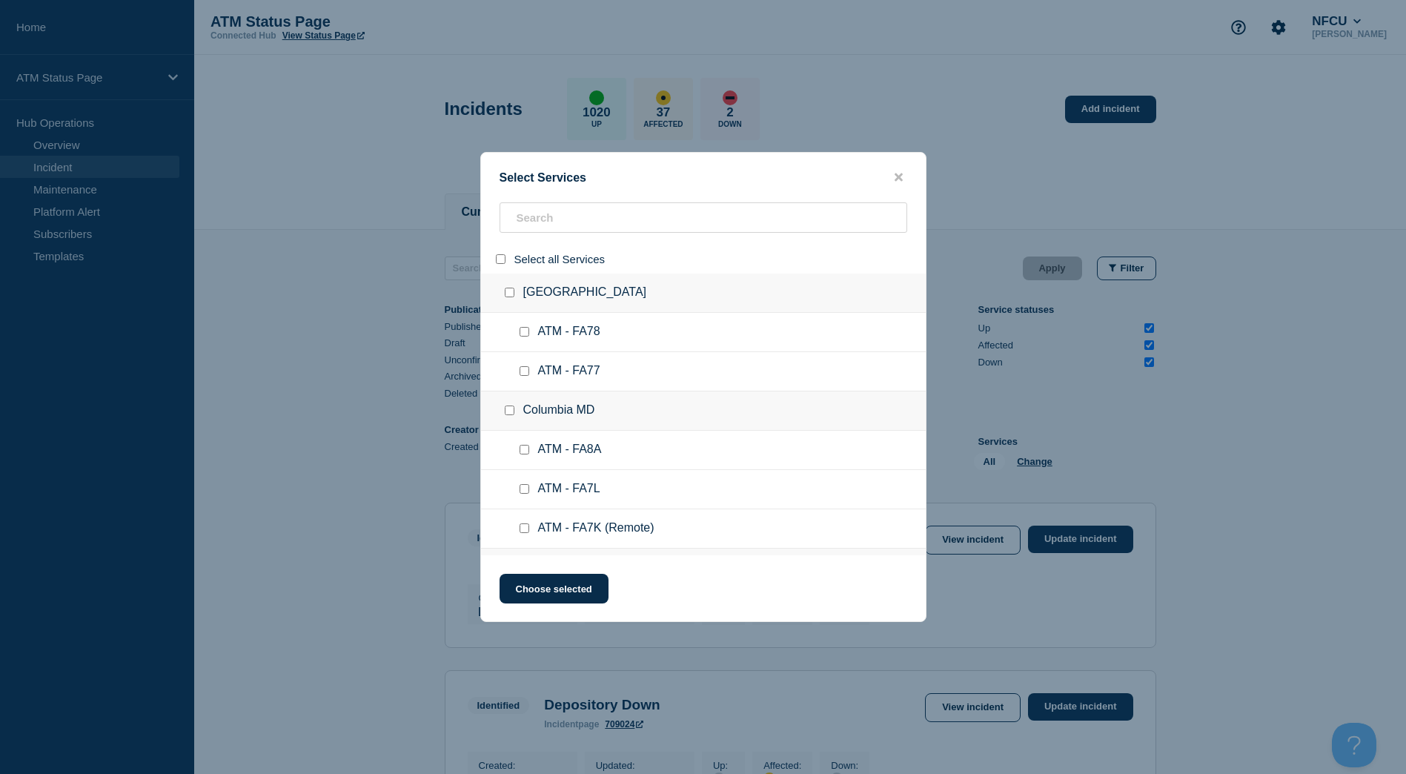
checkbox input "false"
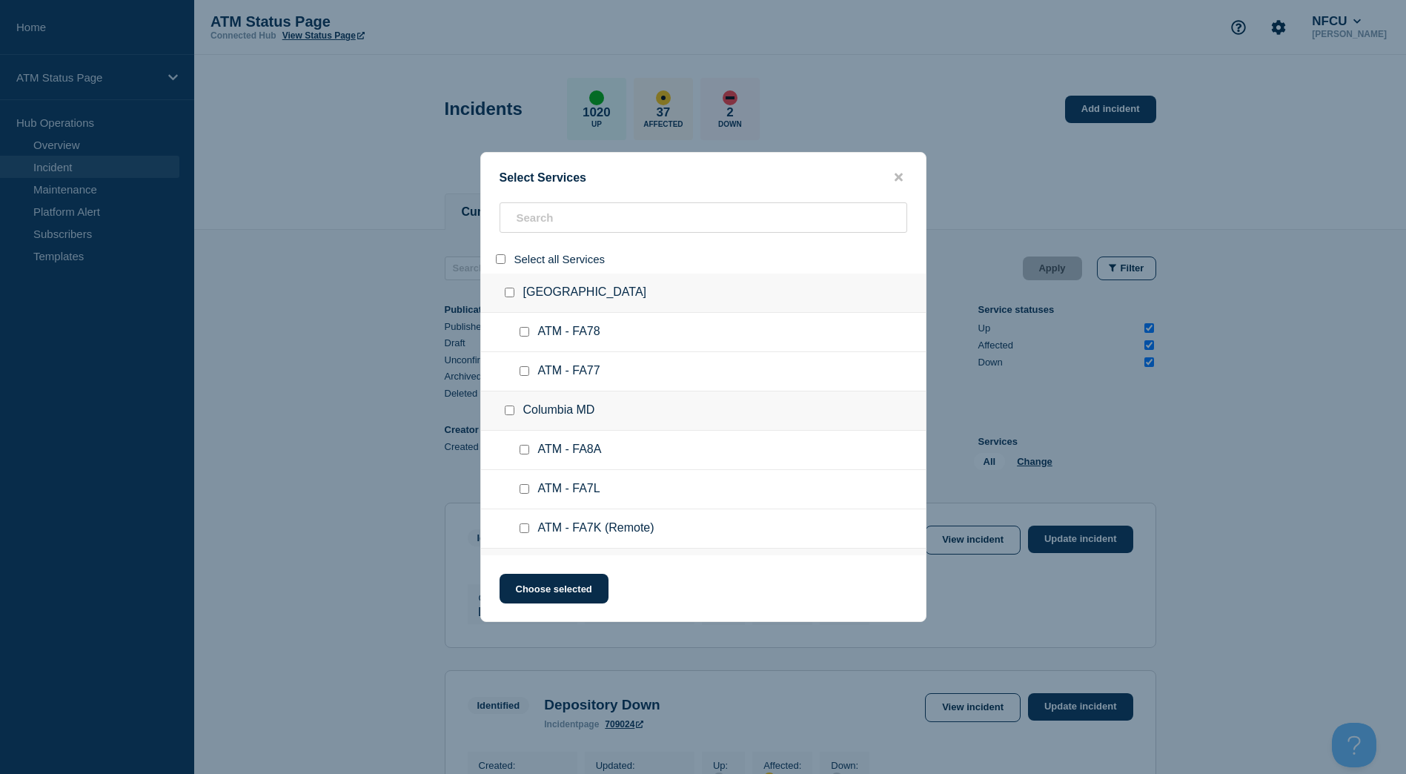
checkbox input "false"
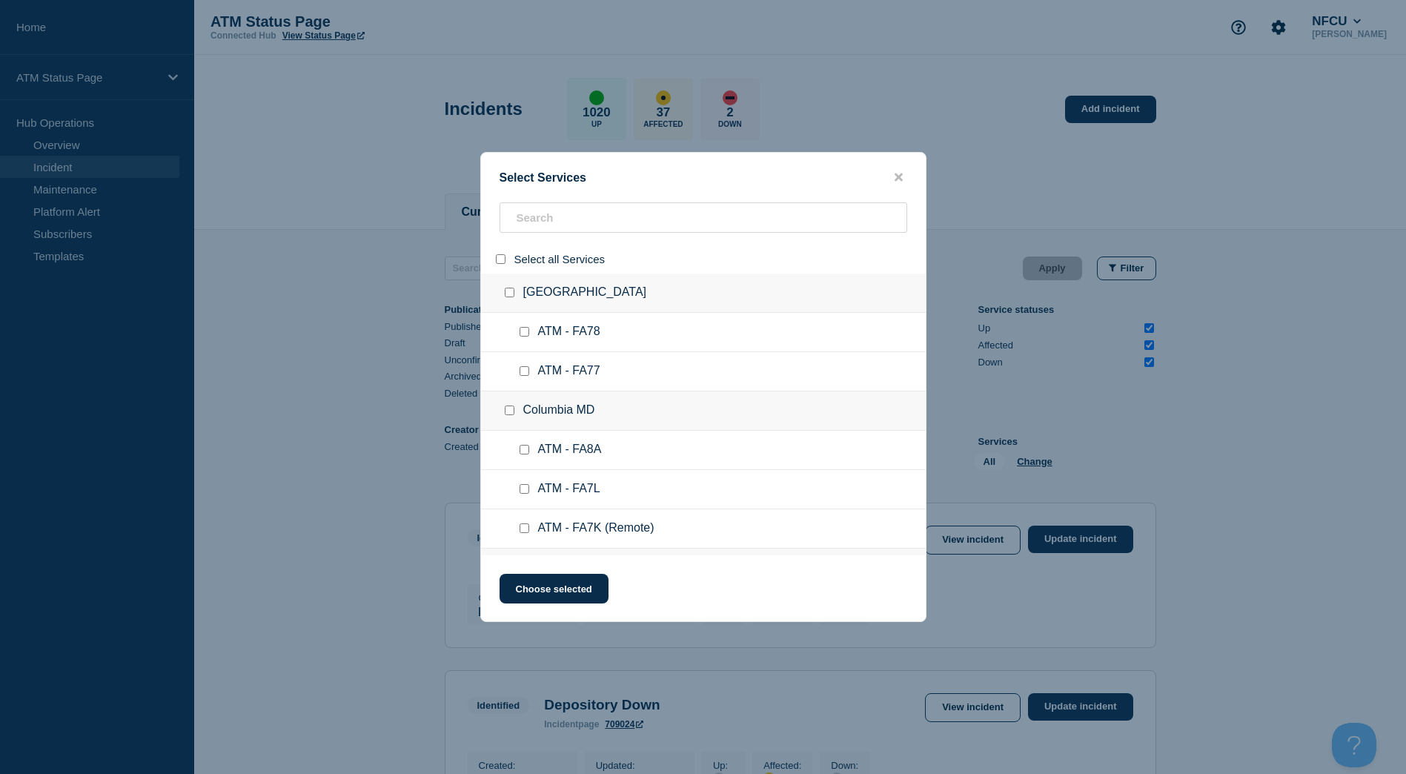
checkbox input "false"
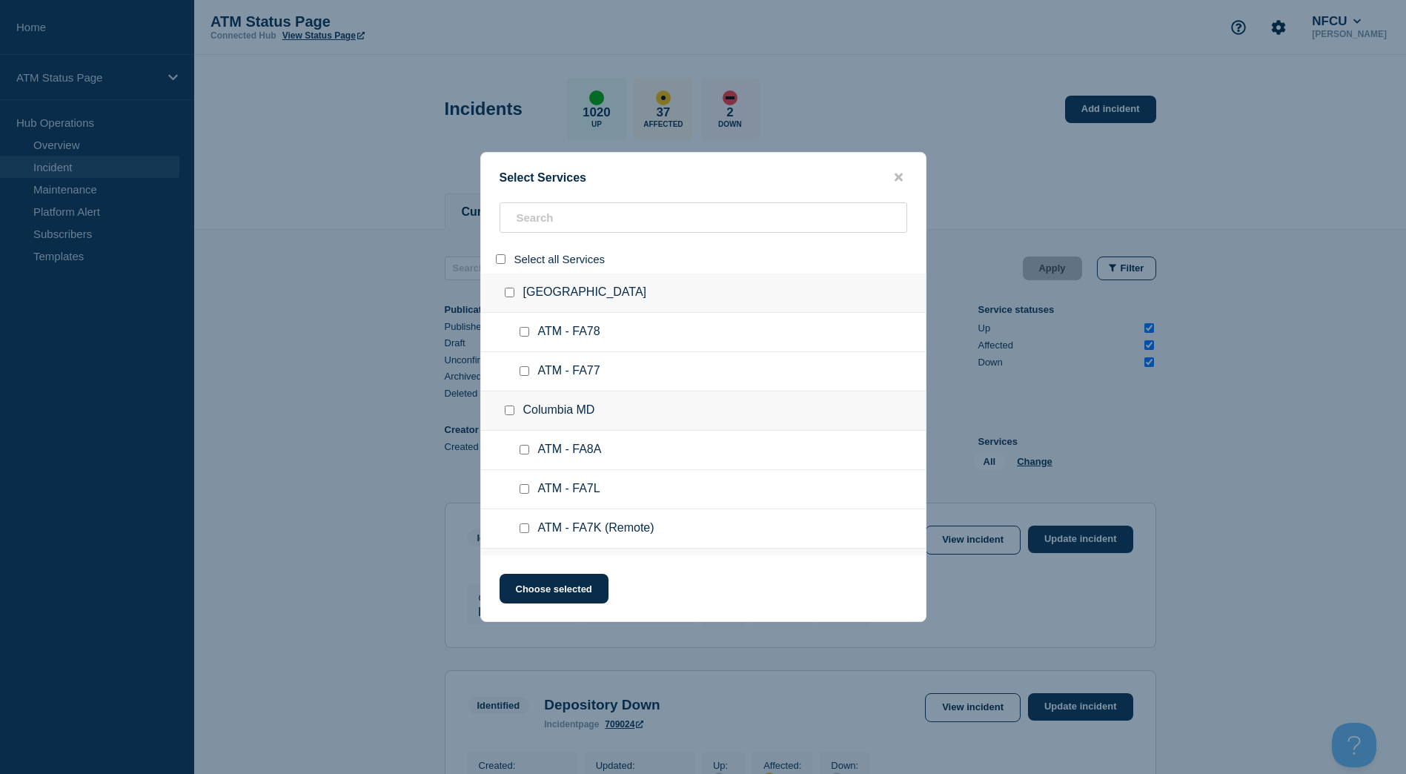
checkbox input "false"
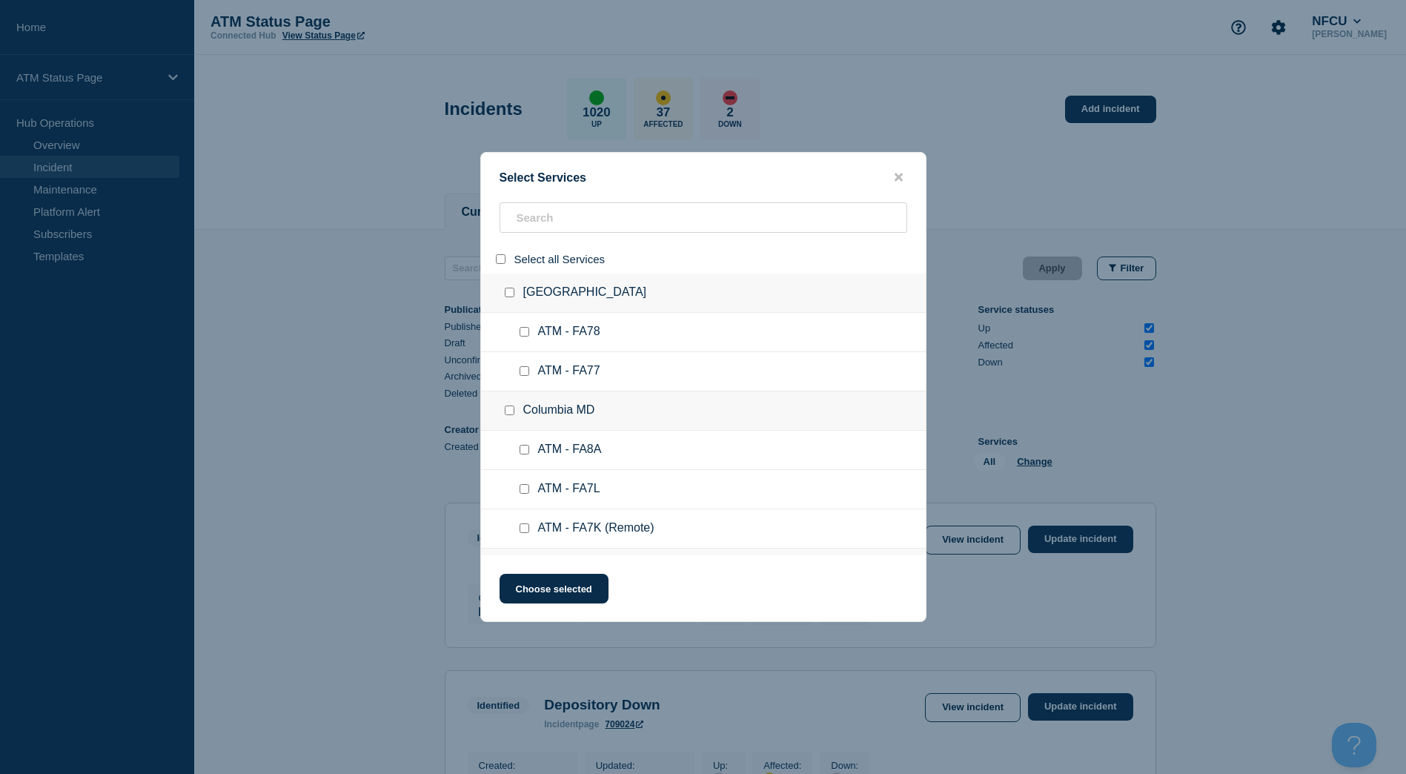
checkbox input "false"
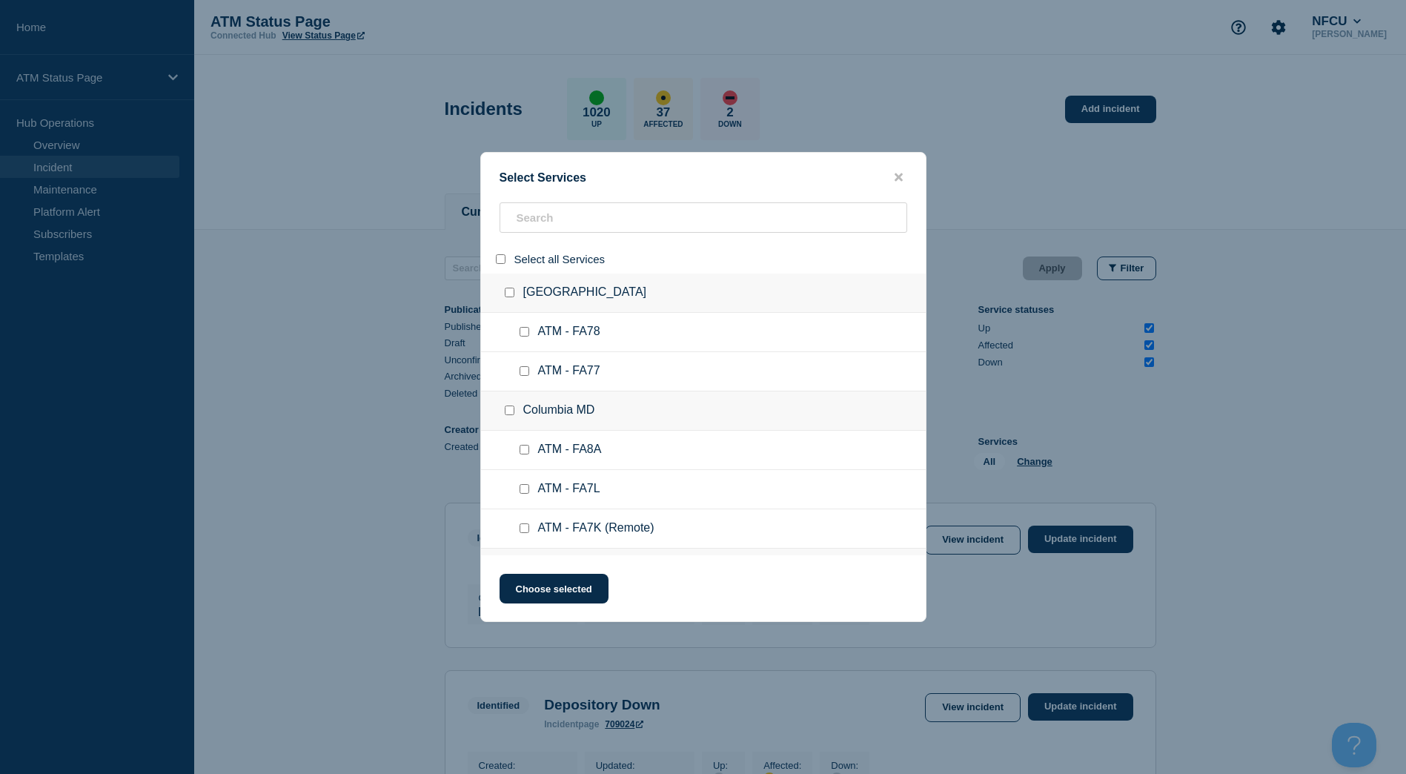
checkbox input "false"
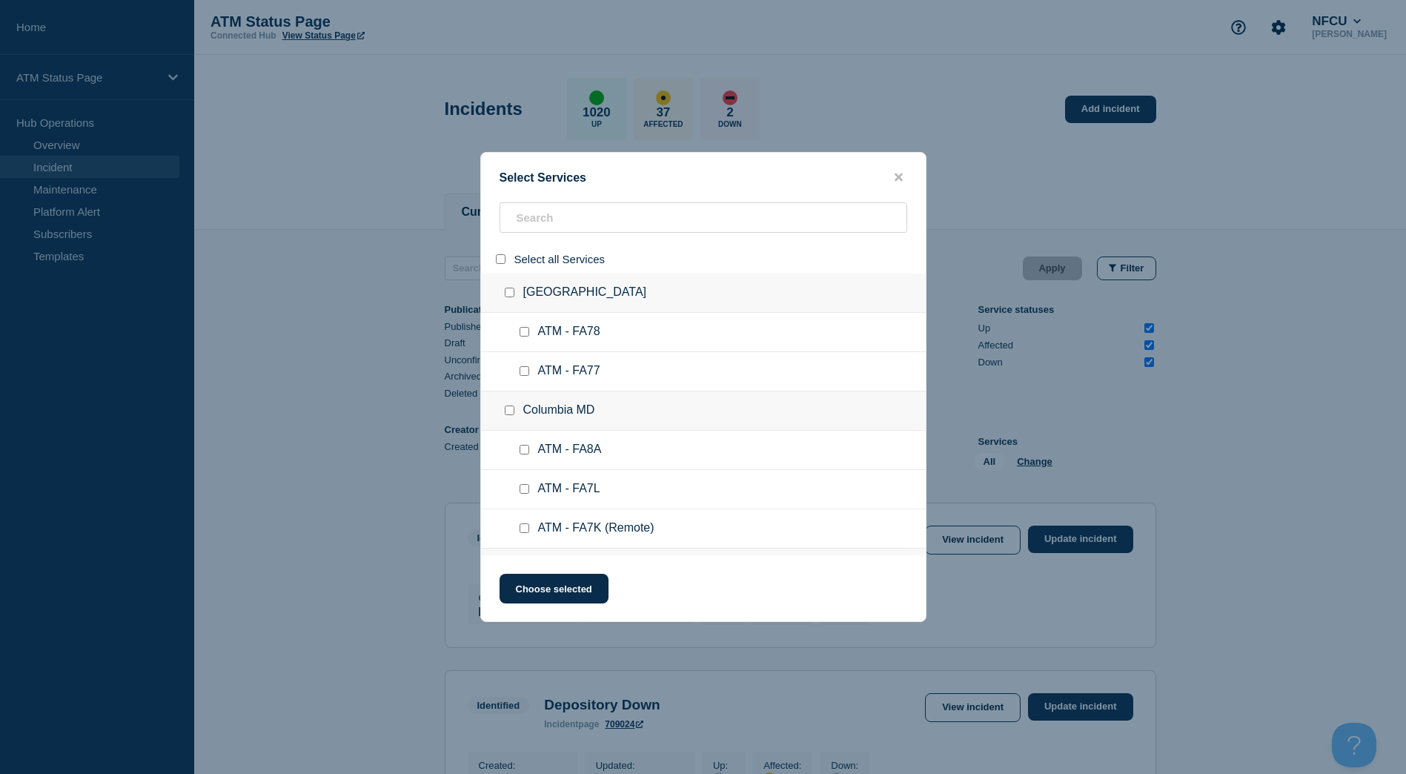
checkbox input "false"
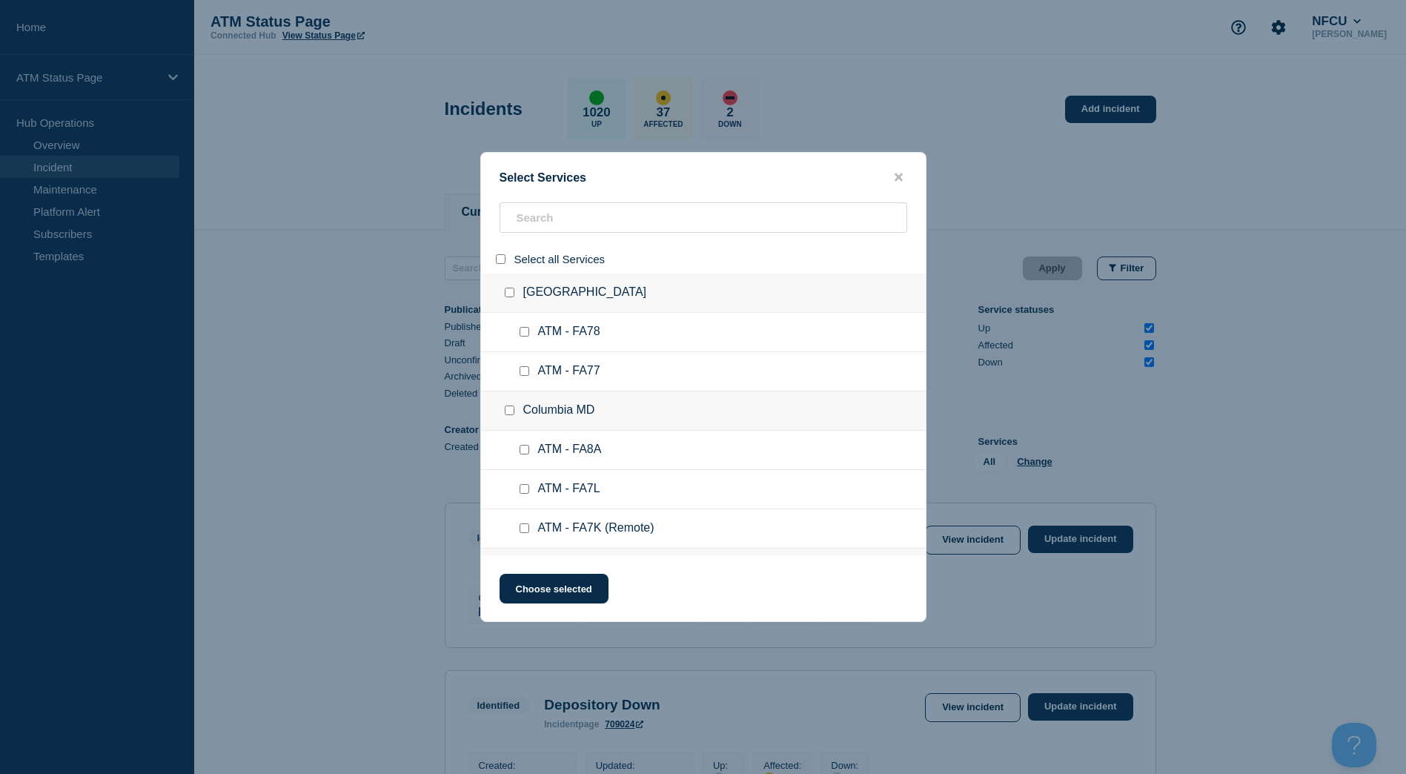
checkbox input "false"
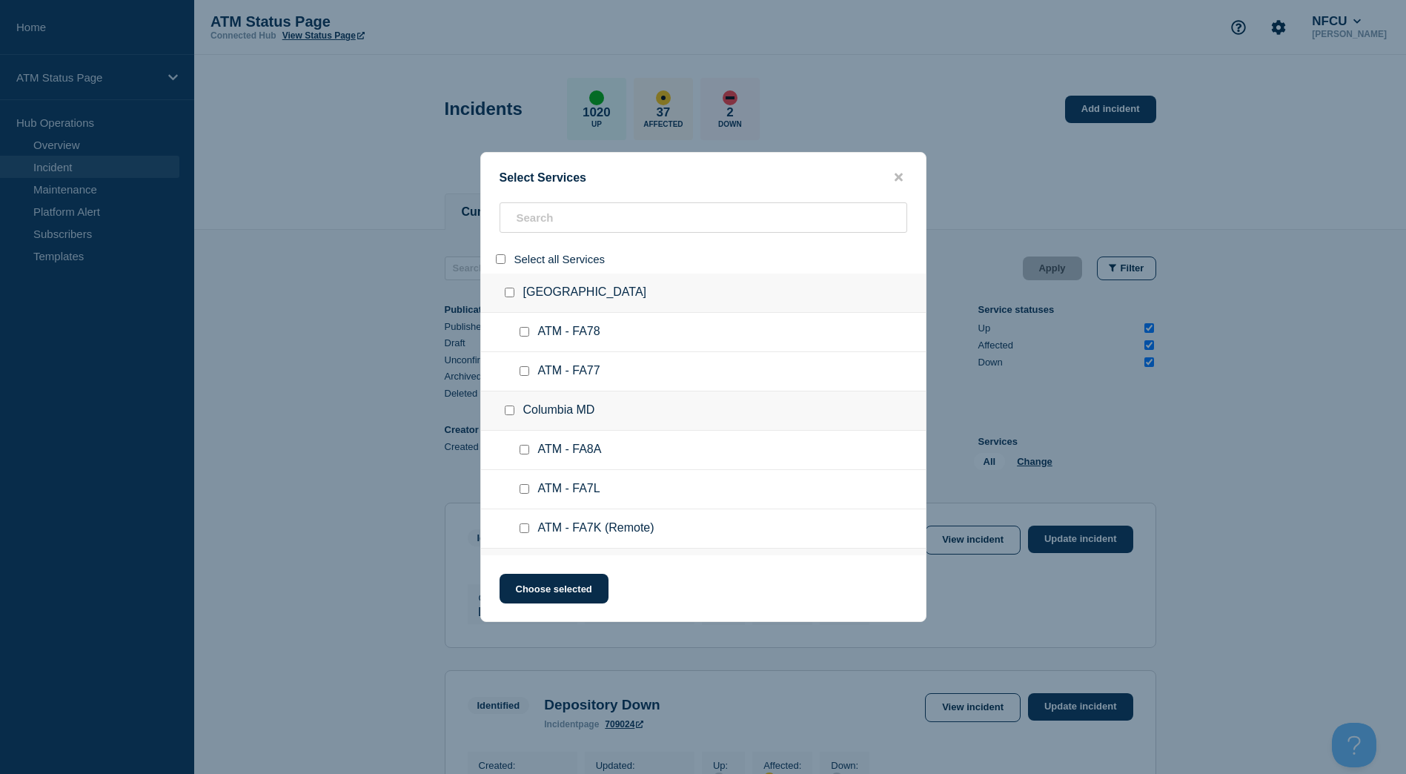
checkbox input "false"
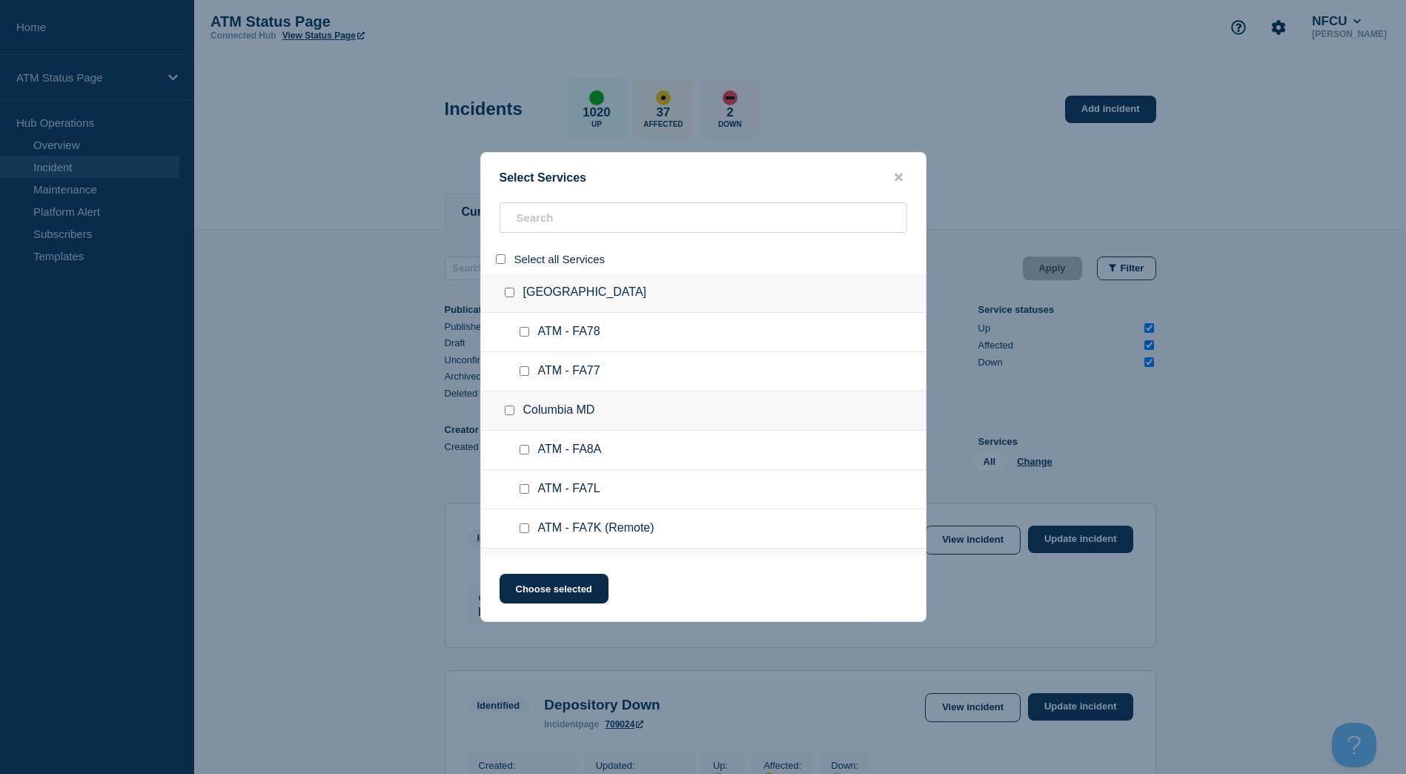
checkbox input "false"
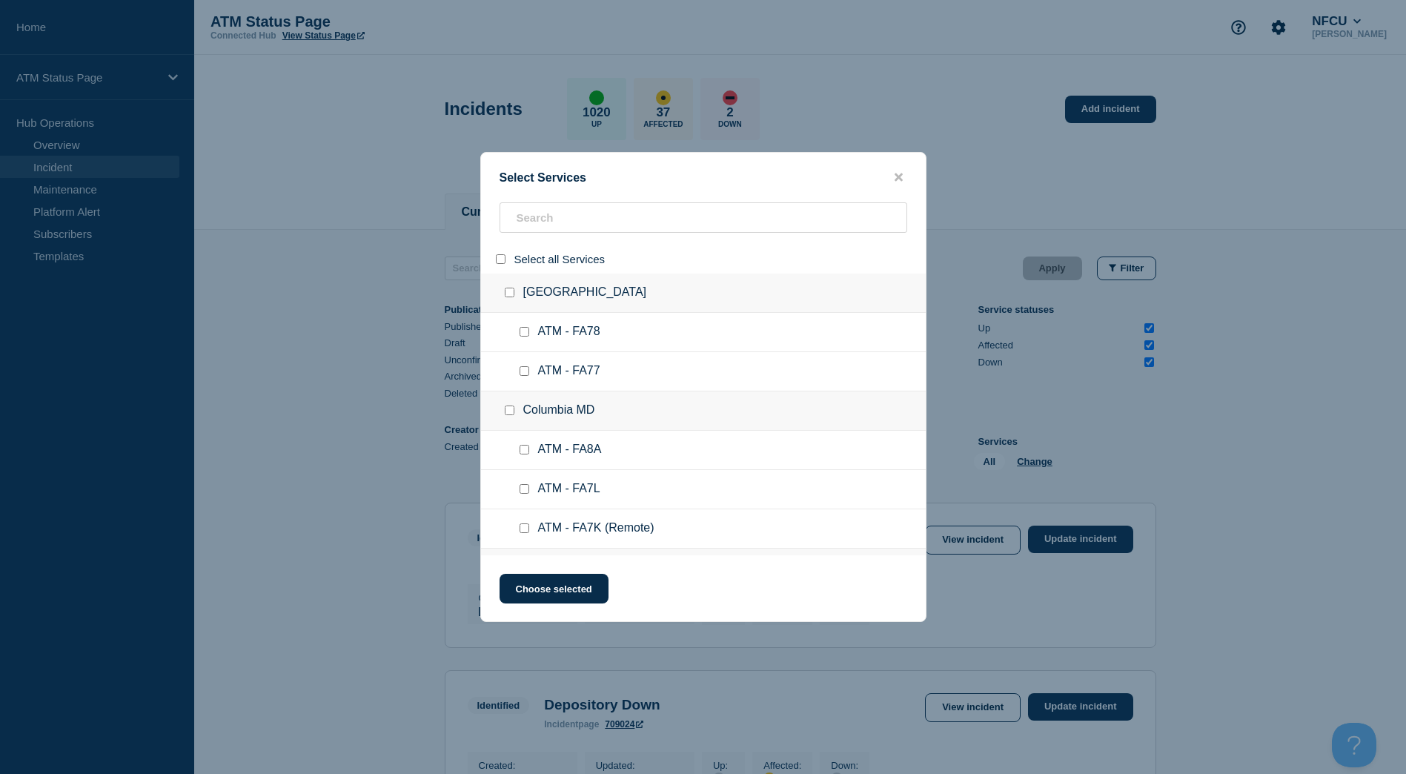
checkbox input "false"
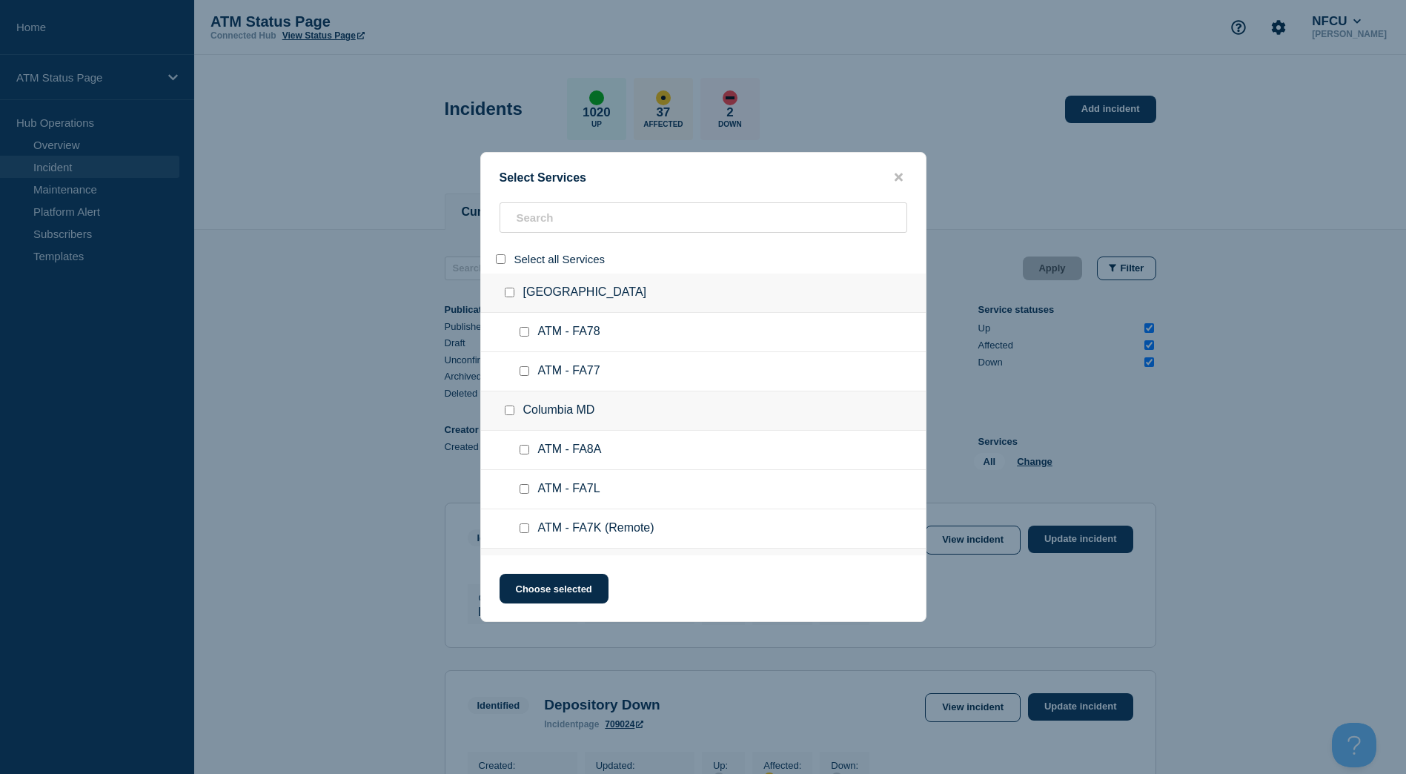
checkbox input "false"
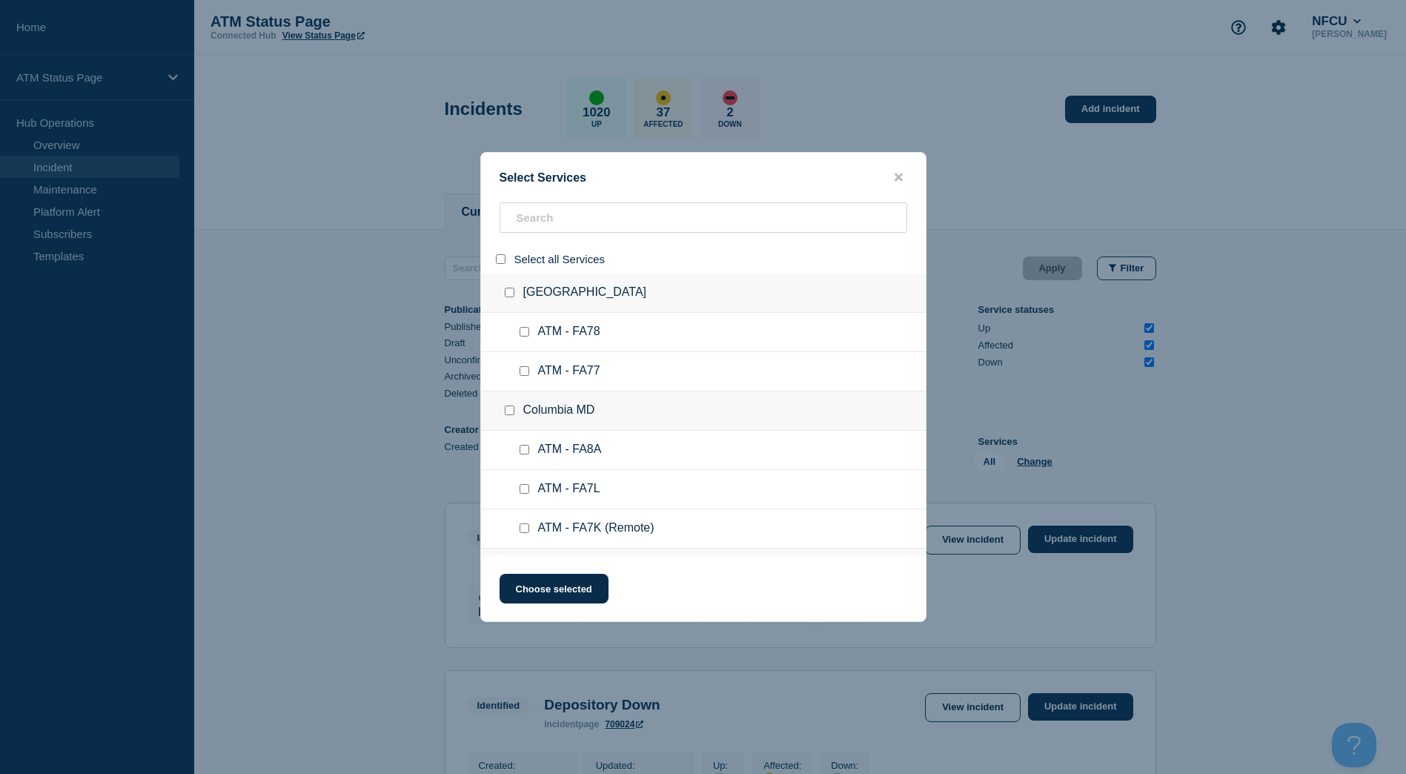
checkbox input "false"
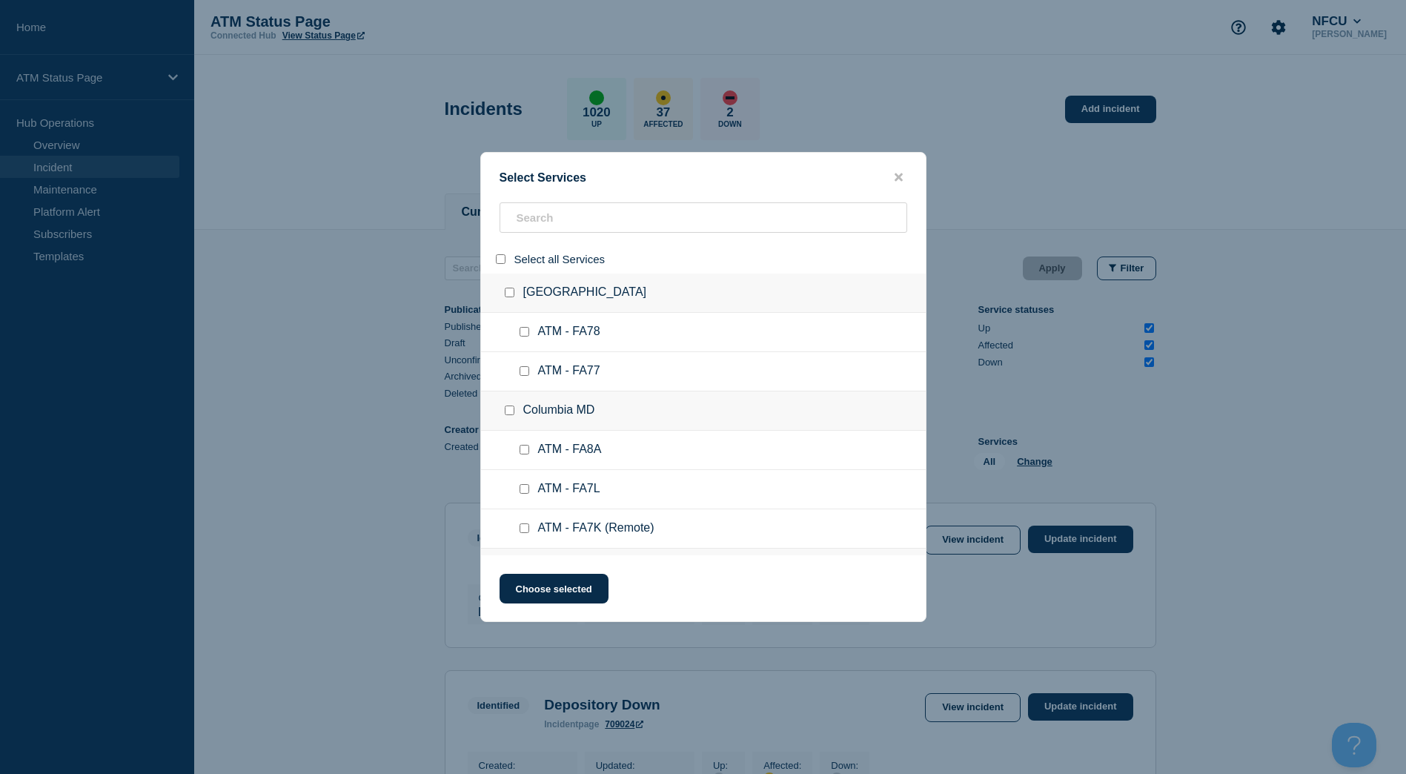
checkbox input "false"
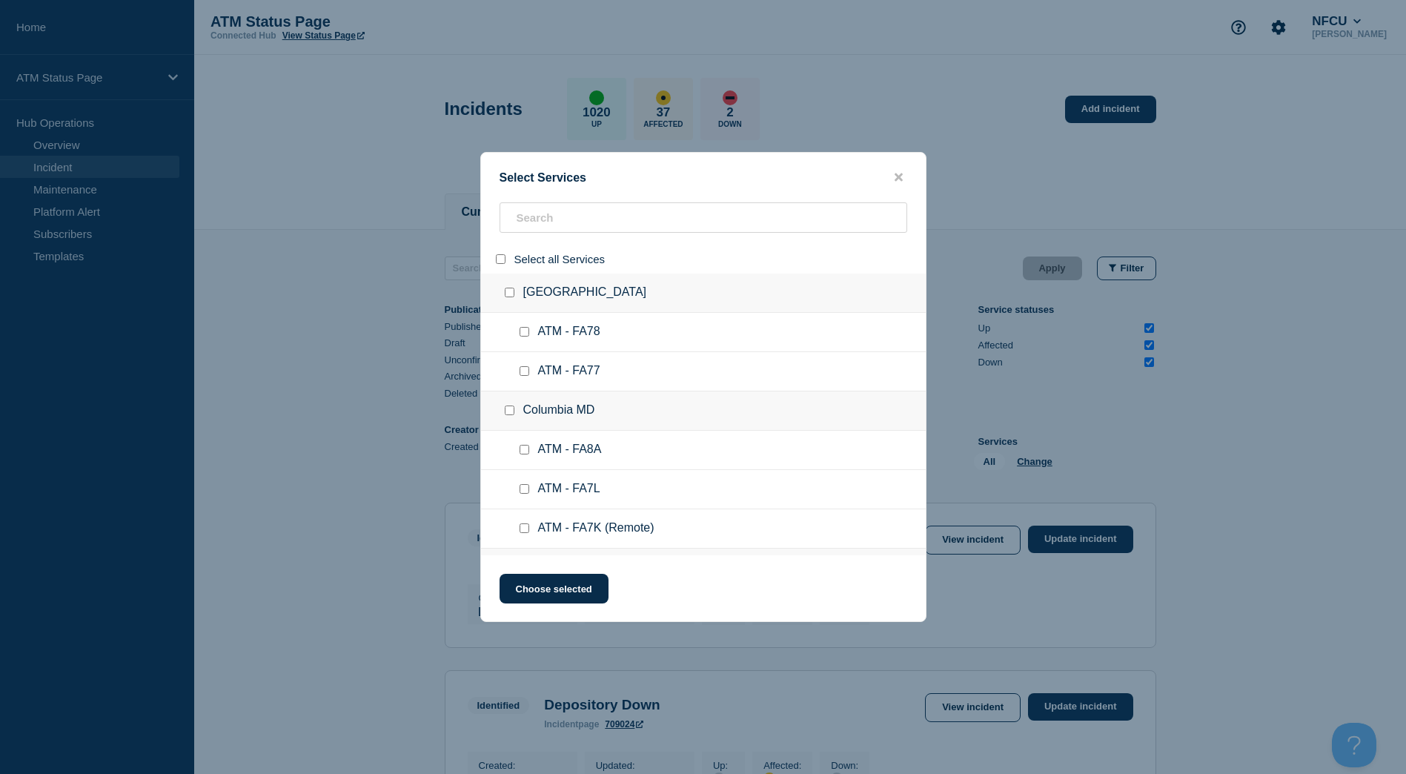
checkbox input "false"
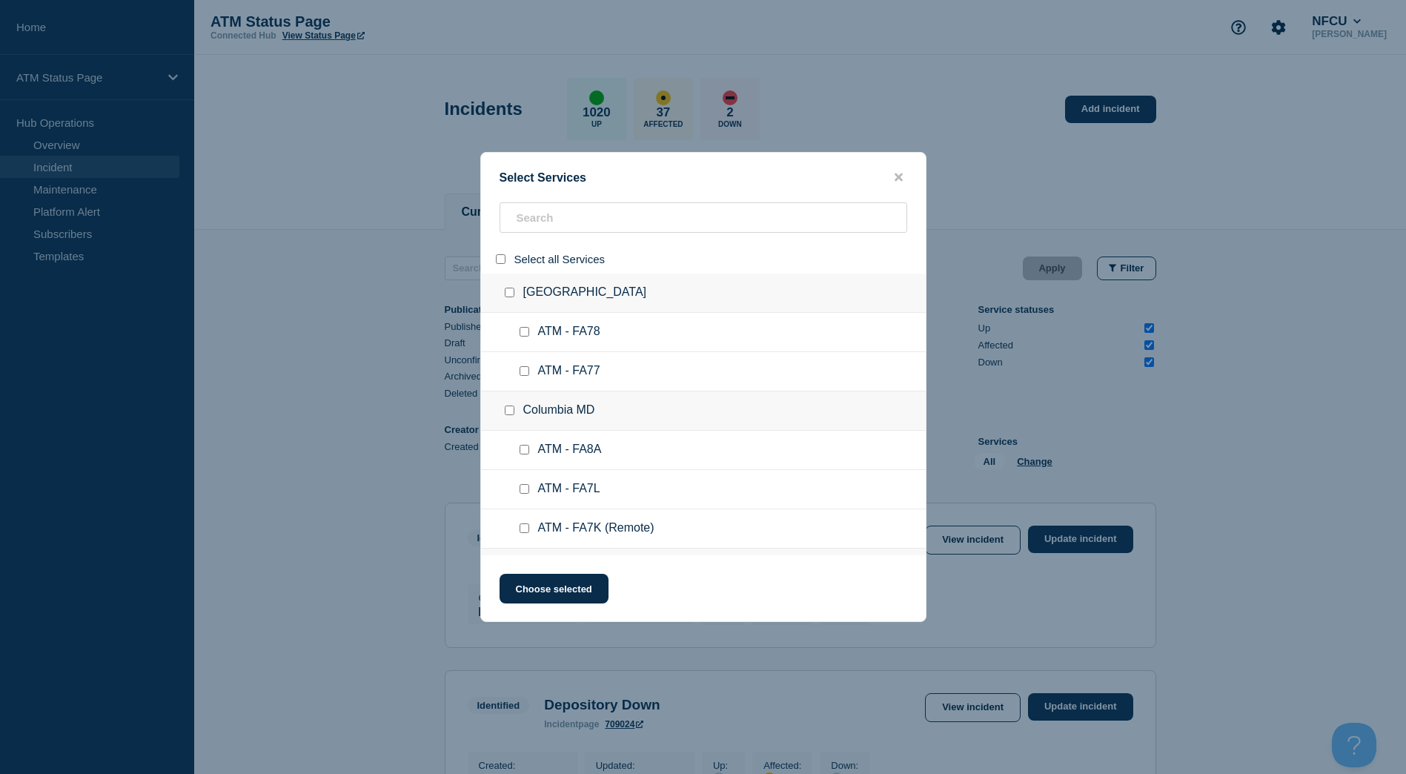
checkbox input "false"
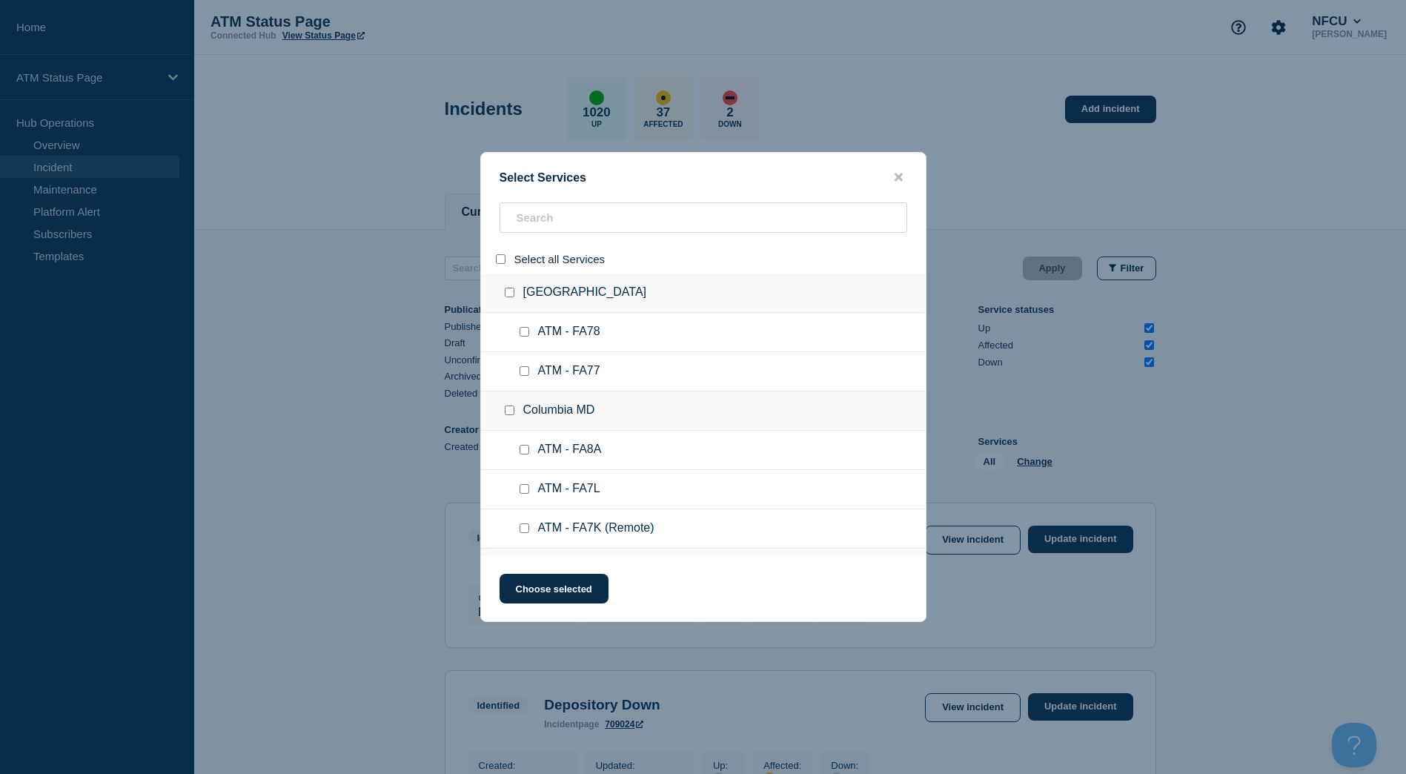
checkbox input "false"
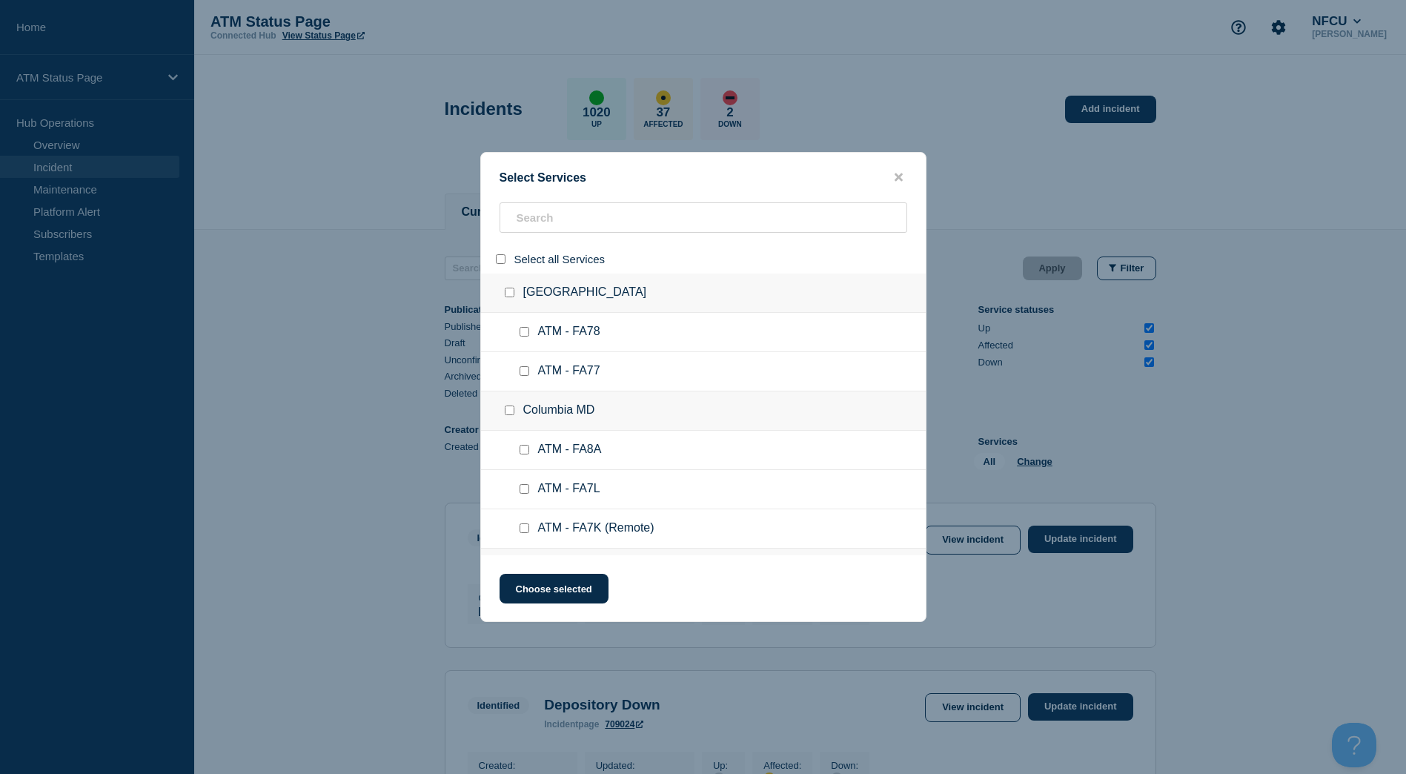
checkbox input "false"
click at [551, 216] on input "search" at bounding box center [704, 217] width 408 height 30
paste input "FA5S"
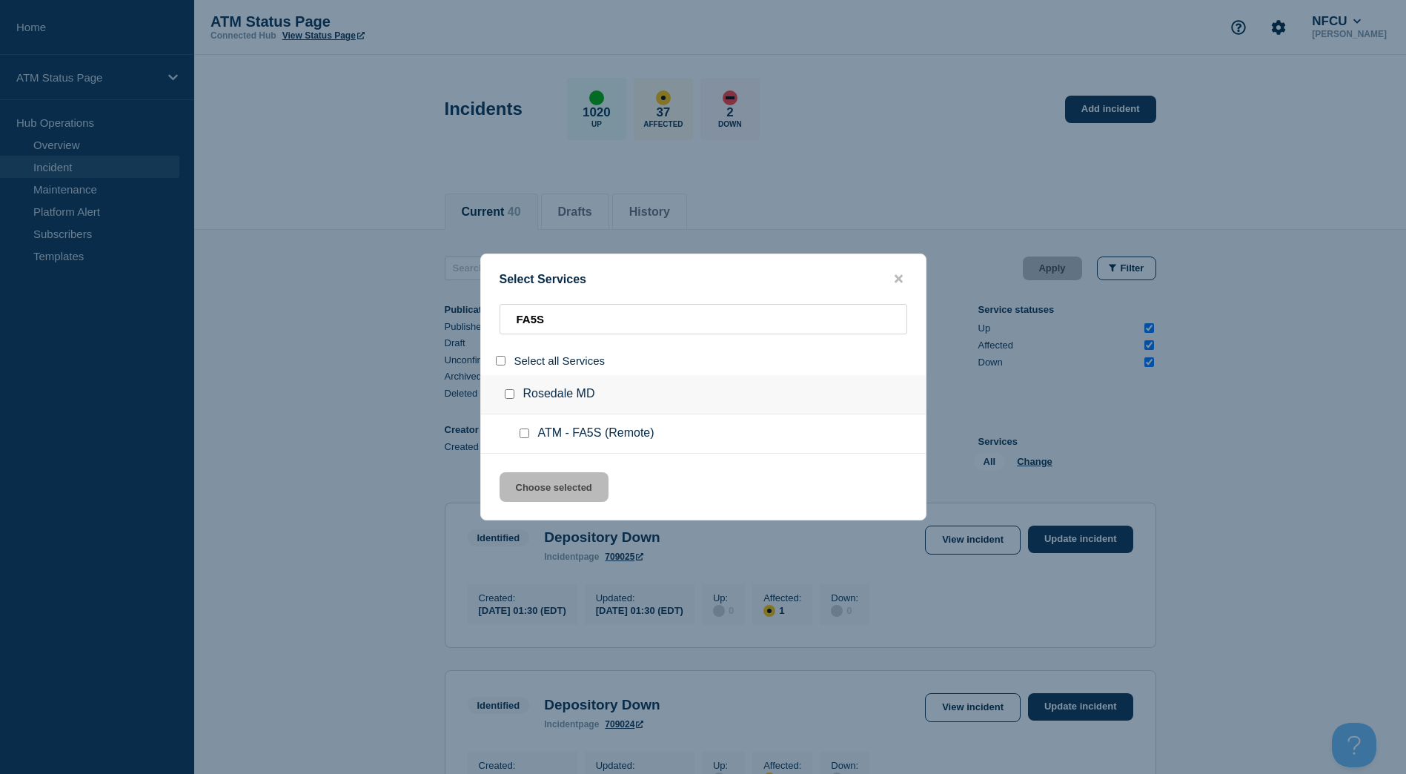
click at [522, 432] on input "service: ATM - FA5S (Remote)" at bounding box center [525, 433] width 10 height 10
click at [531, 486] on button "Choose selected" at bounding box center [554, 487] width 109 height 30
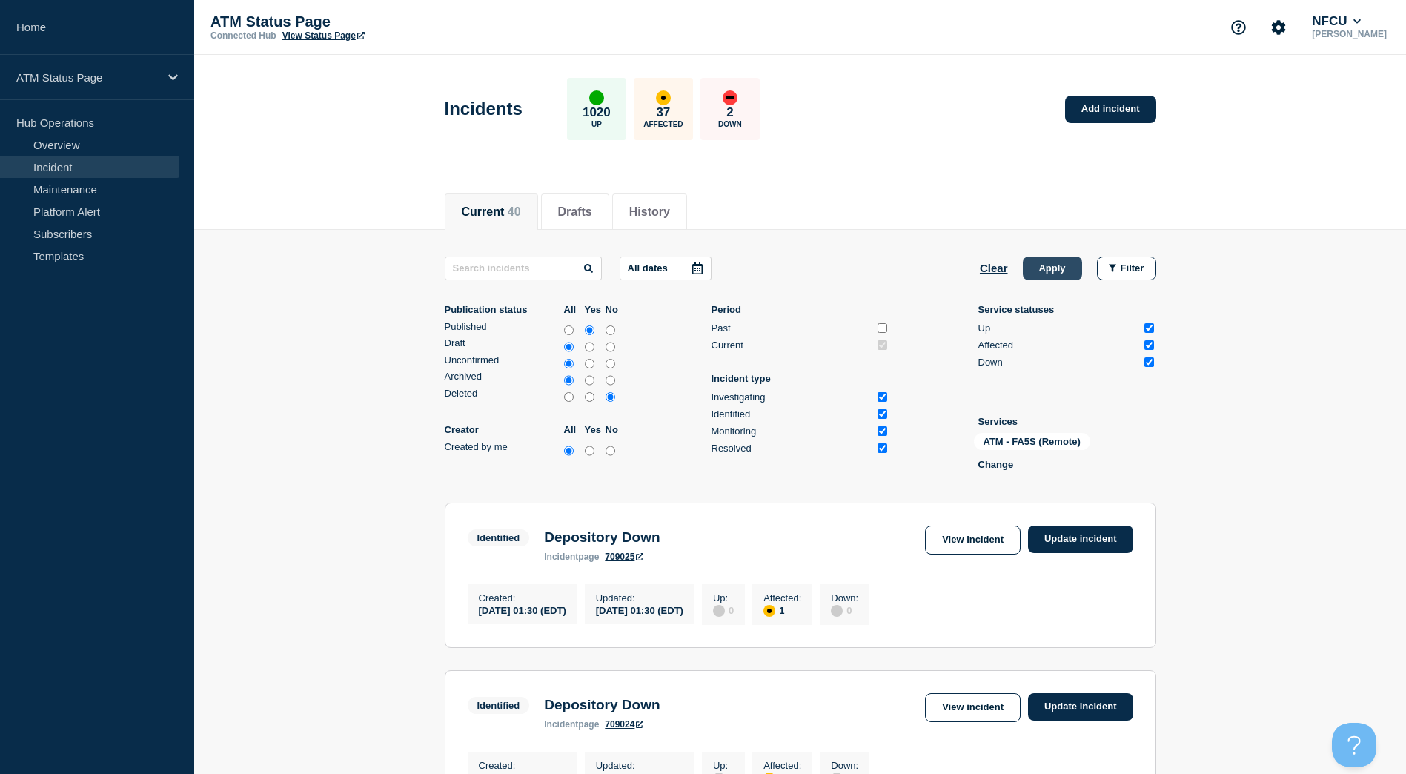
click at [1042, 262] on button "Apply" at bounding box center [1052, 268] width 59 height 24
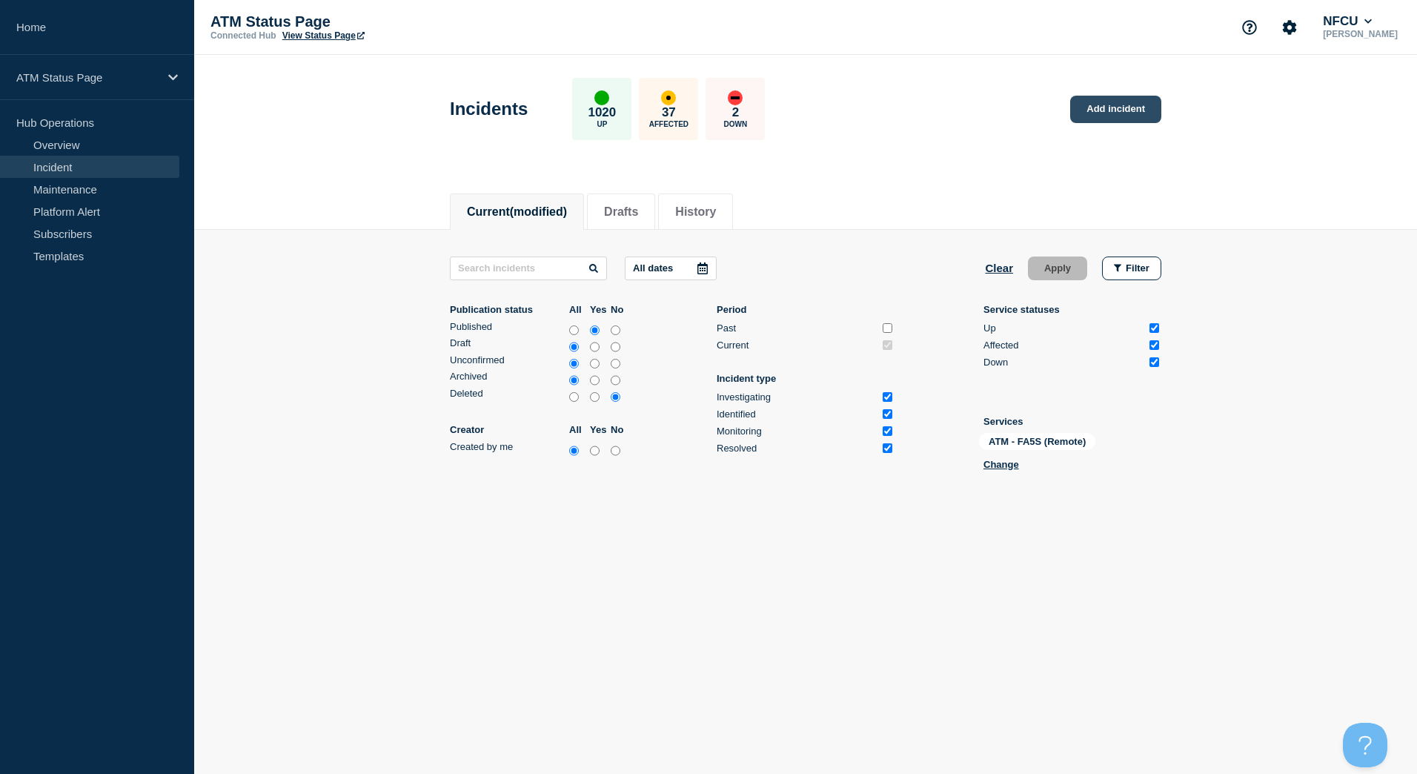
click at [1100, 110] on link "Add incident" at bounding box center [1115, 109] width 91 height 27
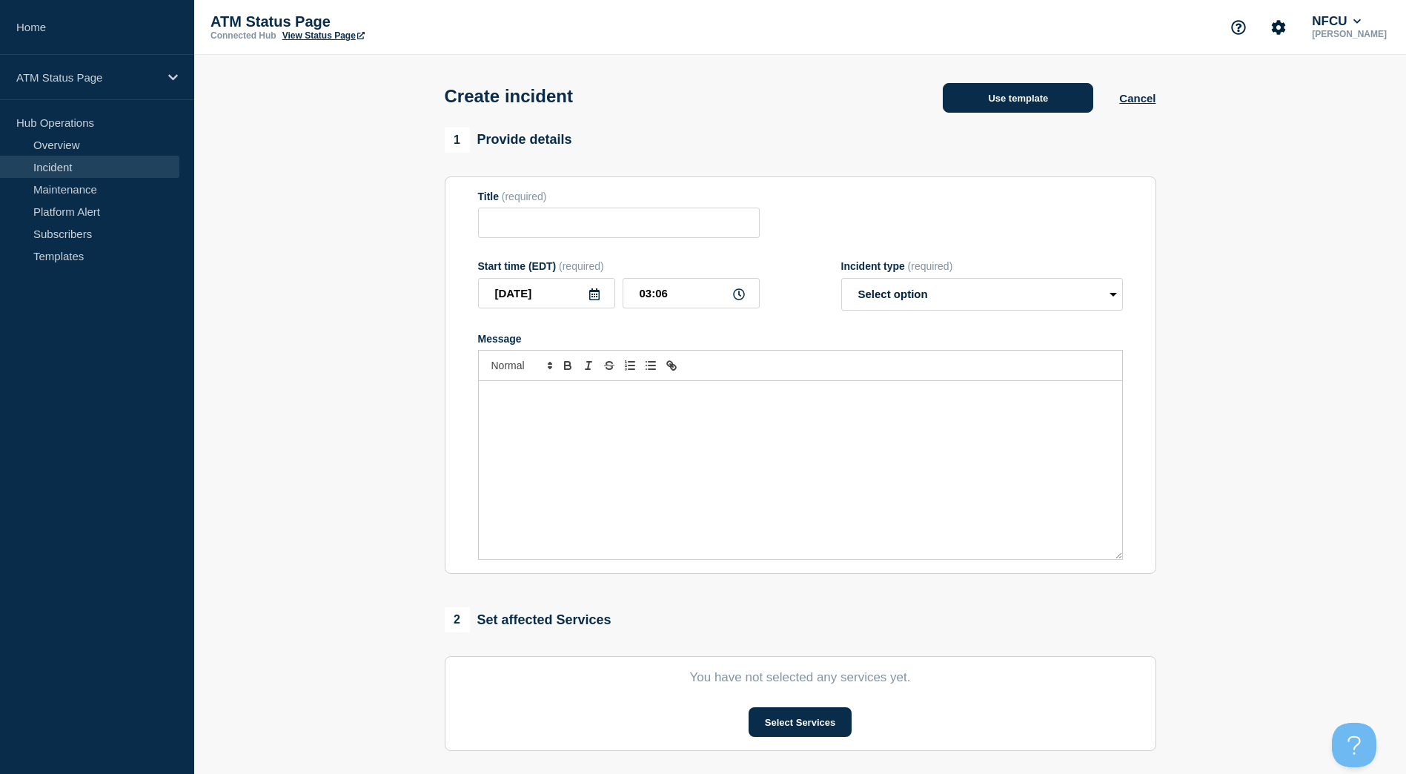
click at [1016, 101] on button "Use template" at bounding box center [1018, 98] width 150 height 30
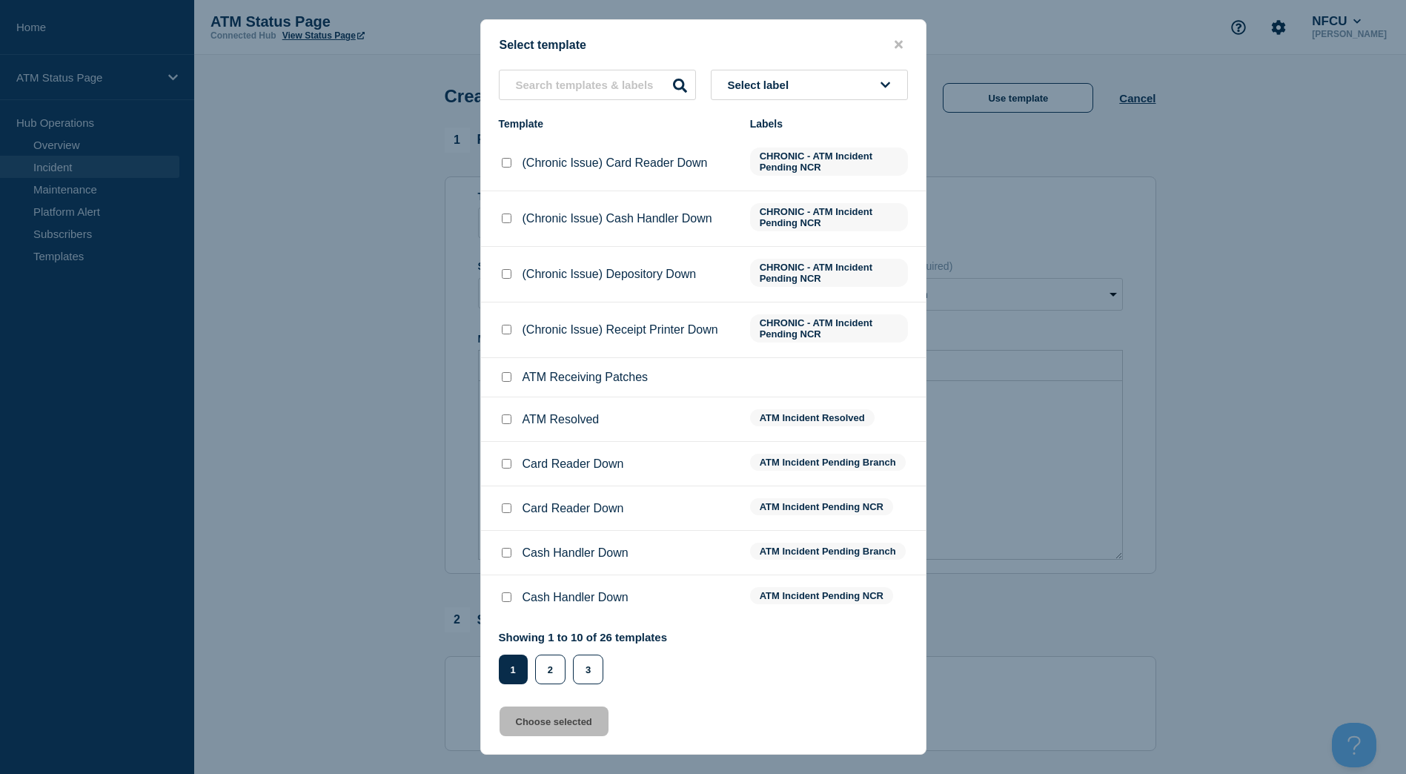
click at [843, 103] on div "Select label Template Labels (Chronic Issue) Card Reader Down CHRONIC - ATM Inc…" at bounding box center [703, 377] width 445 height 614
click at [843, 102] on div "Select label Template Labels (Chronic Issue) Card Reader Down CHRONIC - ATM Inc…" at bounding box center [703, 377] width 445 height 614
click at [817, 79] on button "Select label" at bounding box center [809, 85] width 197 height 30
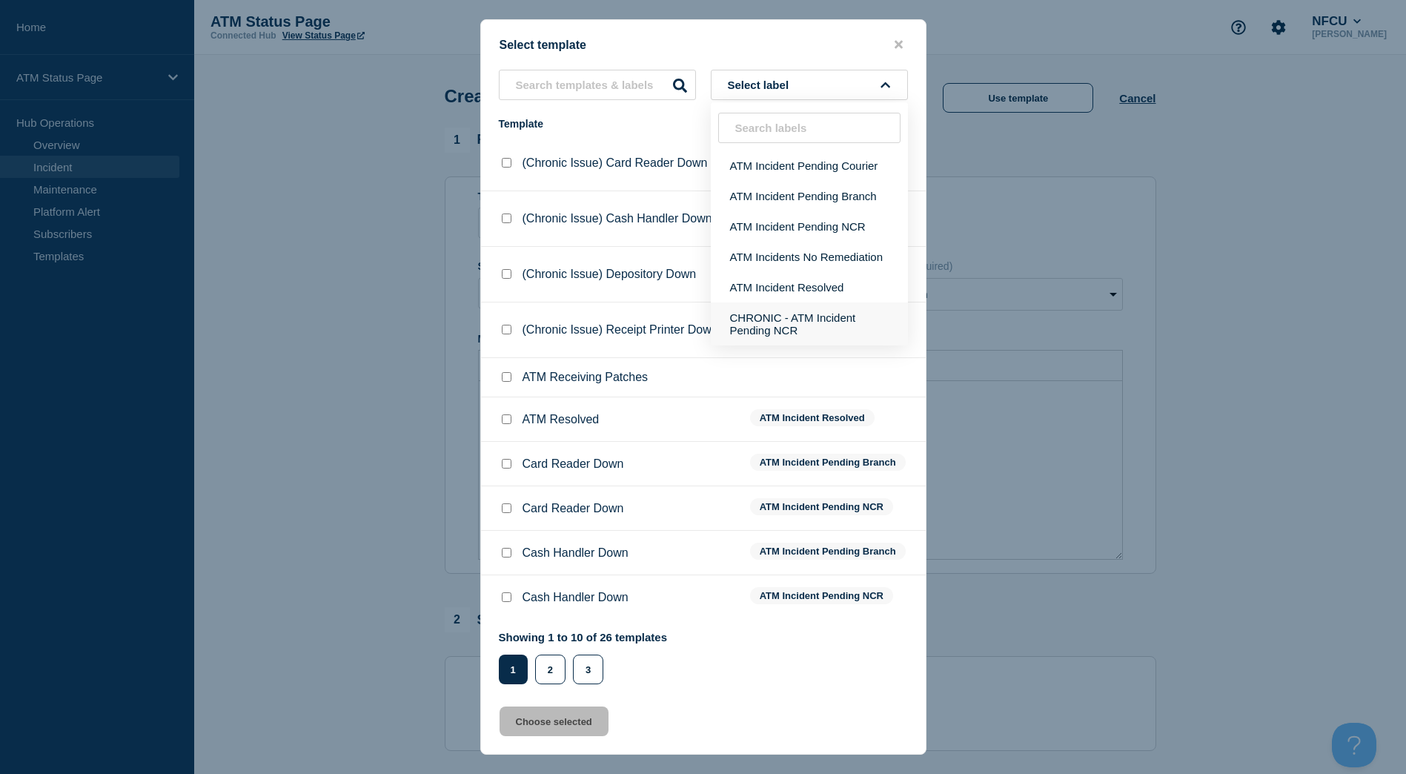
click at [843, 319] on button "CHRONIC - ATM Incident Pending NCR" at bounding box center [809, 323] width 197 height 43
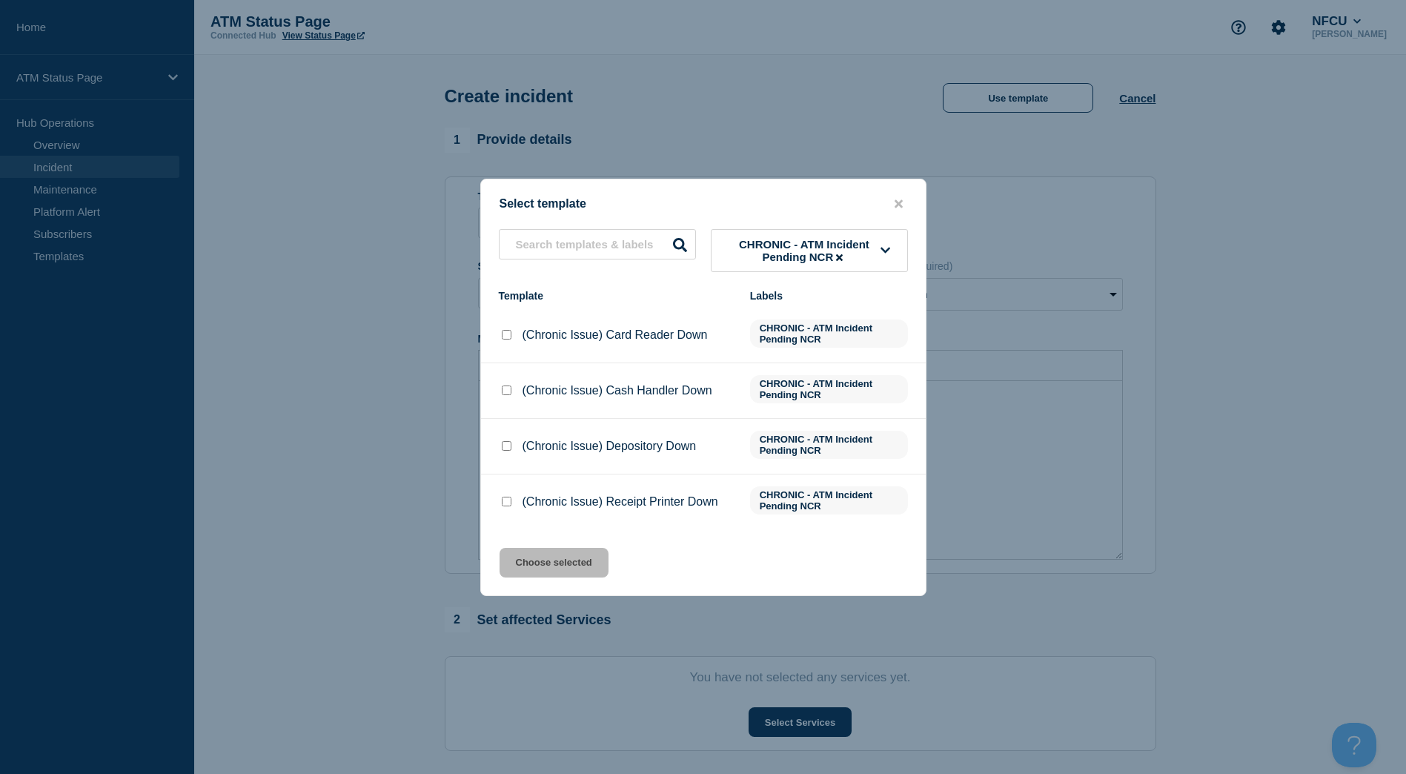
click at [782, 245] on span "CHRONIC - ATM Incident Pending NCR" at bounding box center [804, 250] width 153 height 25
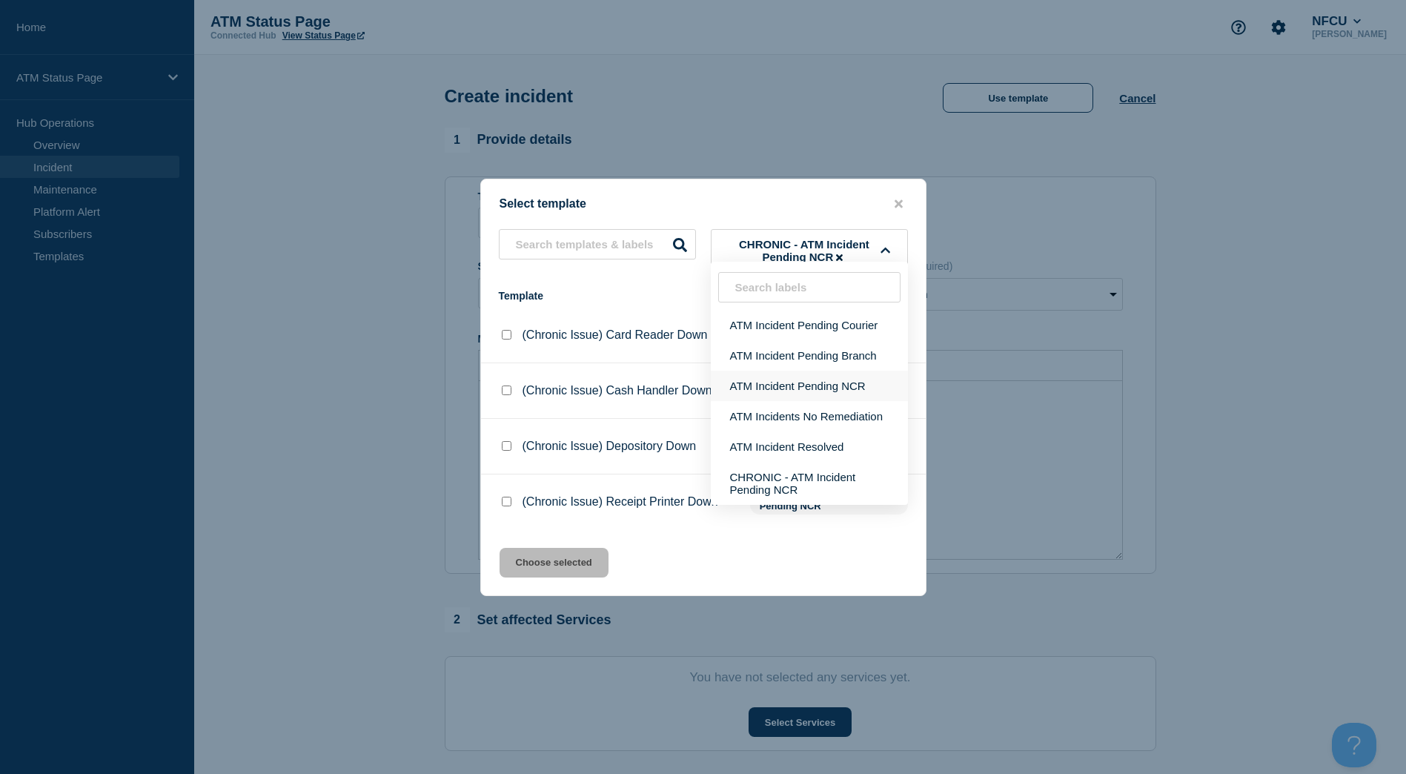
click at [761, 378] on button "ATM Incident Pending NCR" at bounding box center [809, 386] width 197 height 30
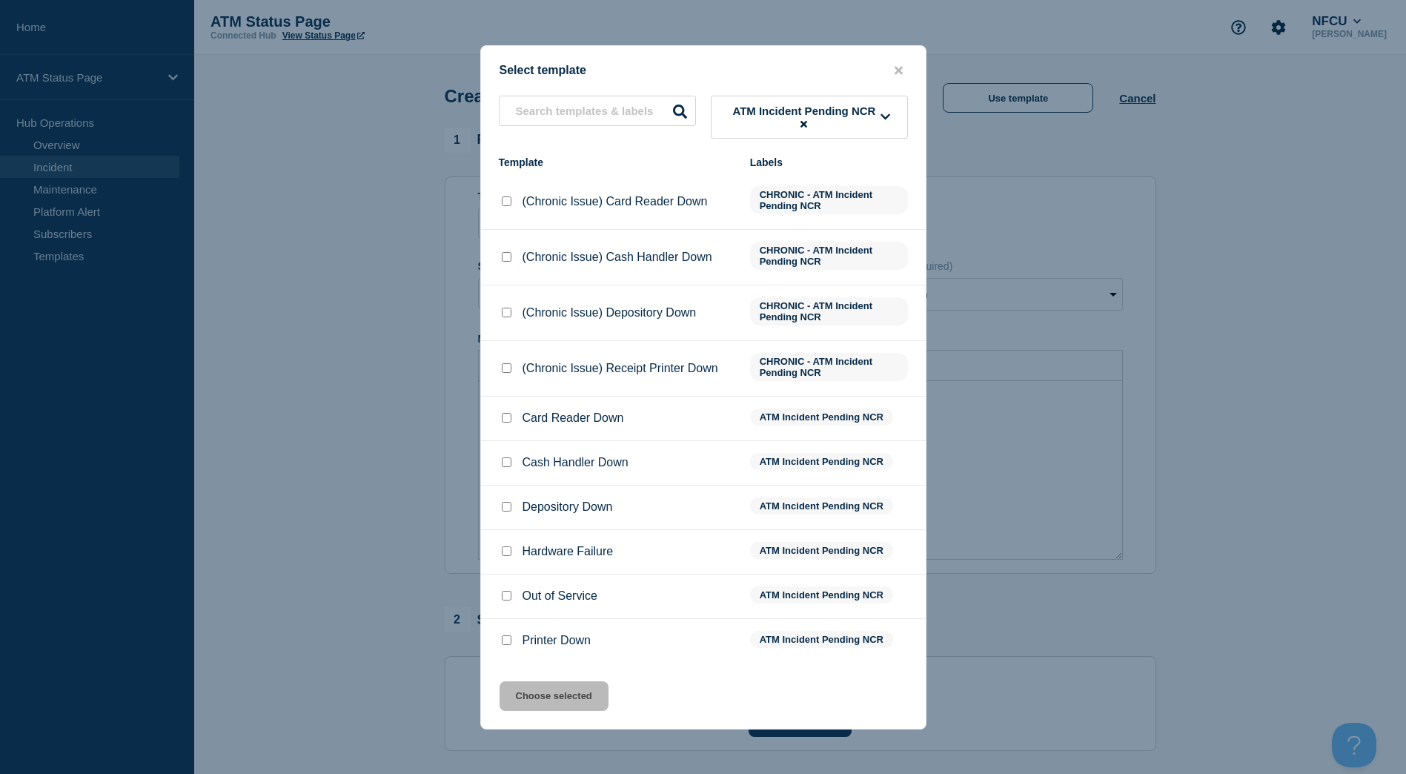
click at [502, 511] on input "Depository Down checkbox" at bounding box center [507, 507] width 10 height 10
click at [580, 698] on button "Choose selected" at bounding box center [554, 696] width 109 height 30
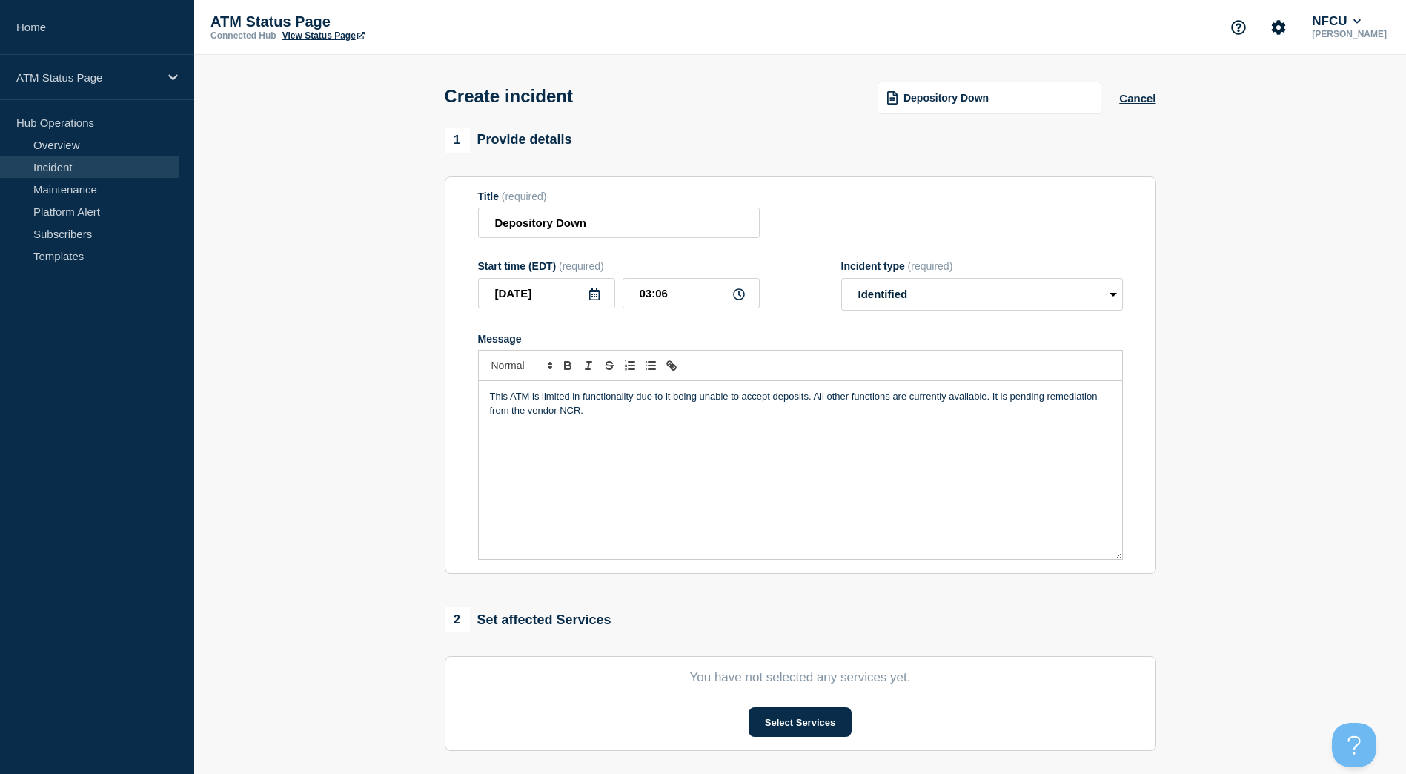
click at [805, 714] on button "Select Services" at bounding box center [800, 722] width 103 height 30
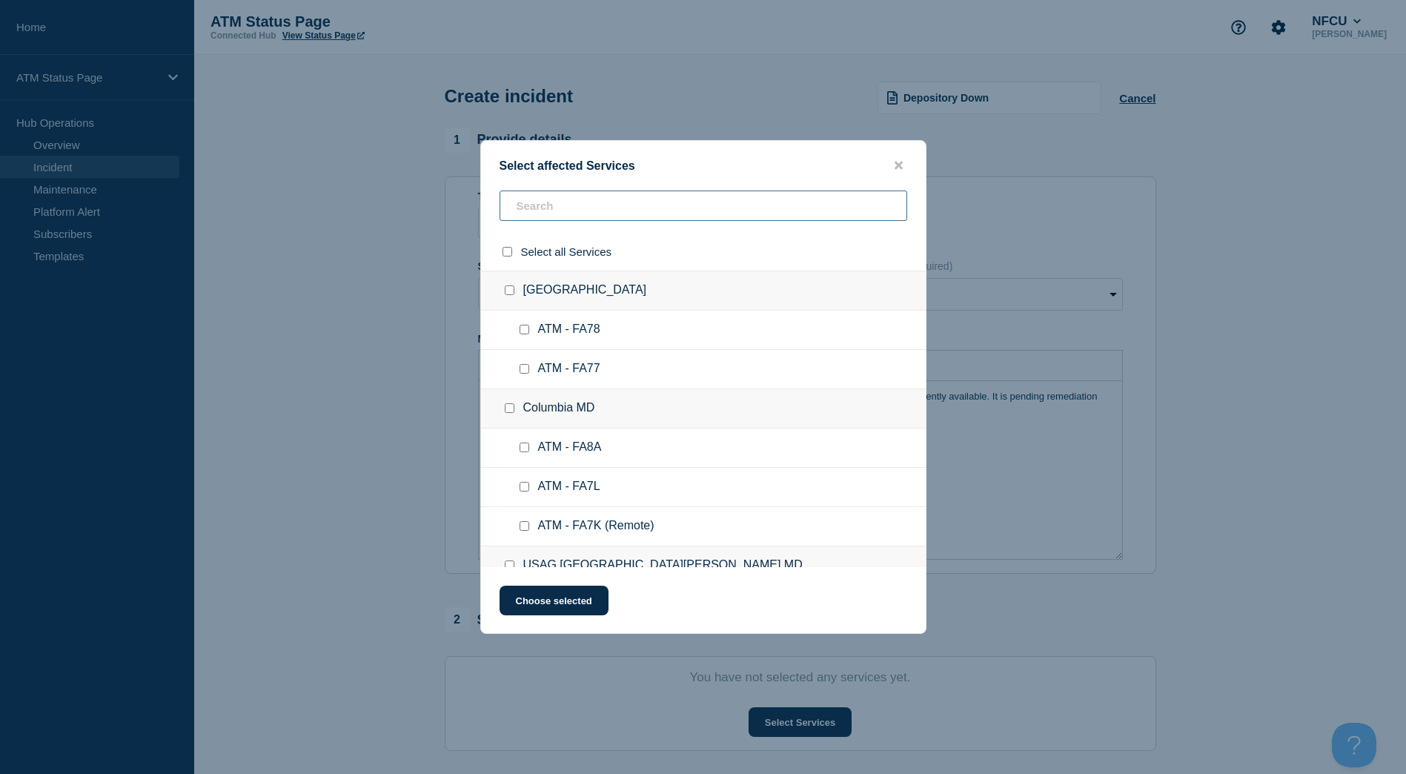
click at [661, 213] on input "text" at bounding box center [704, 205] width 408 height 30
paste input "FA5S"
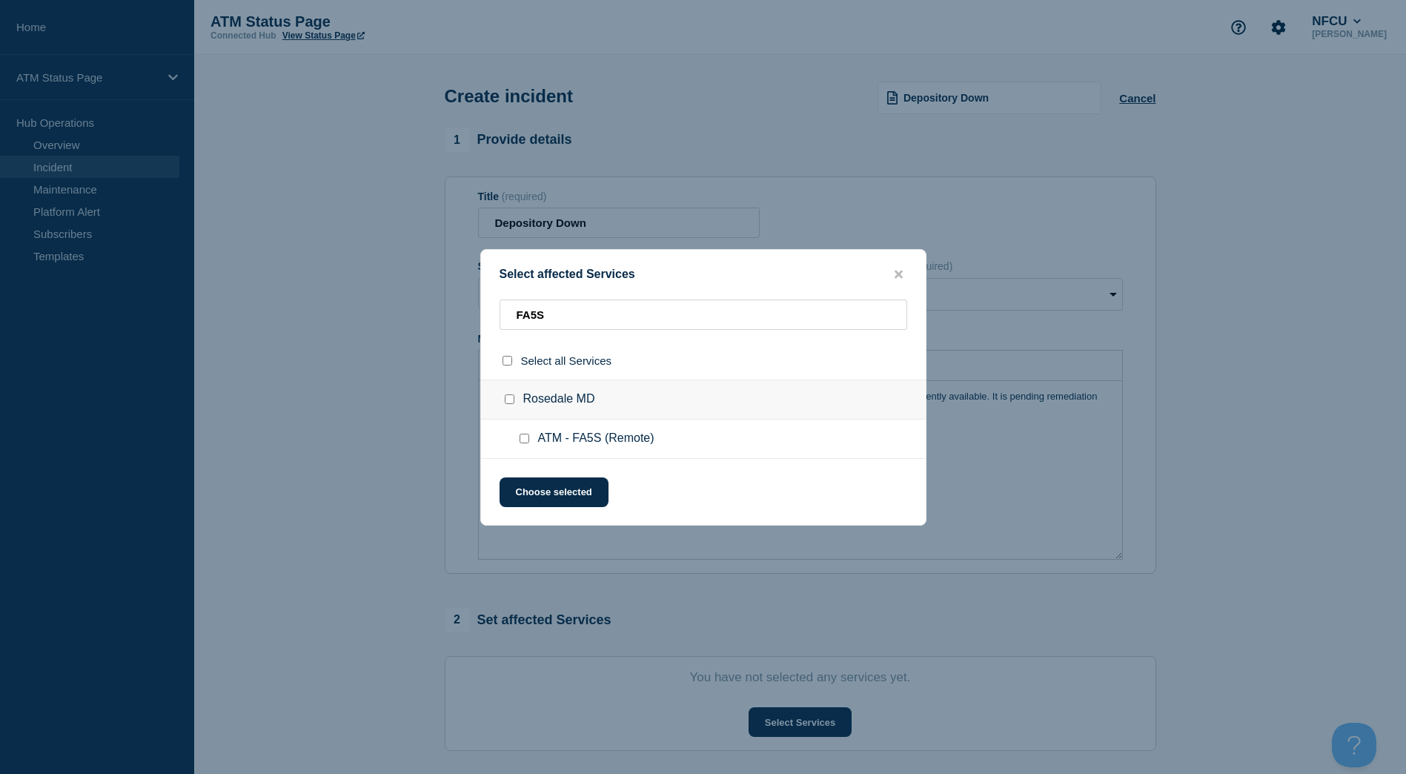
click at [523, 437] on input "ATM - FA5S (Remote) checkbox" at bounding box center [525, 439] width 10 height 10
click at [523, 488] on button "Choose selected" at bounding box center [554, 492] width 109 height 30
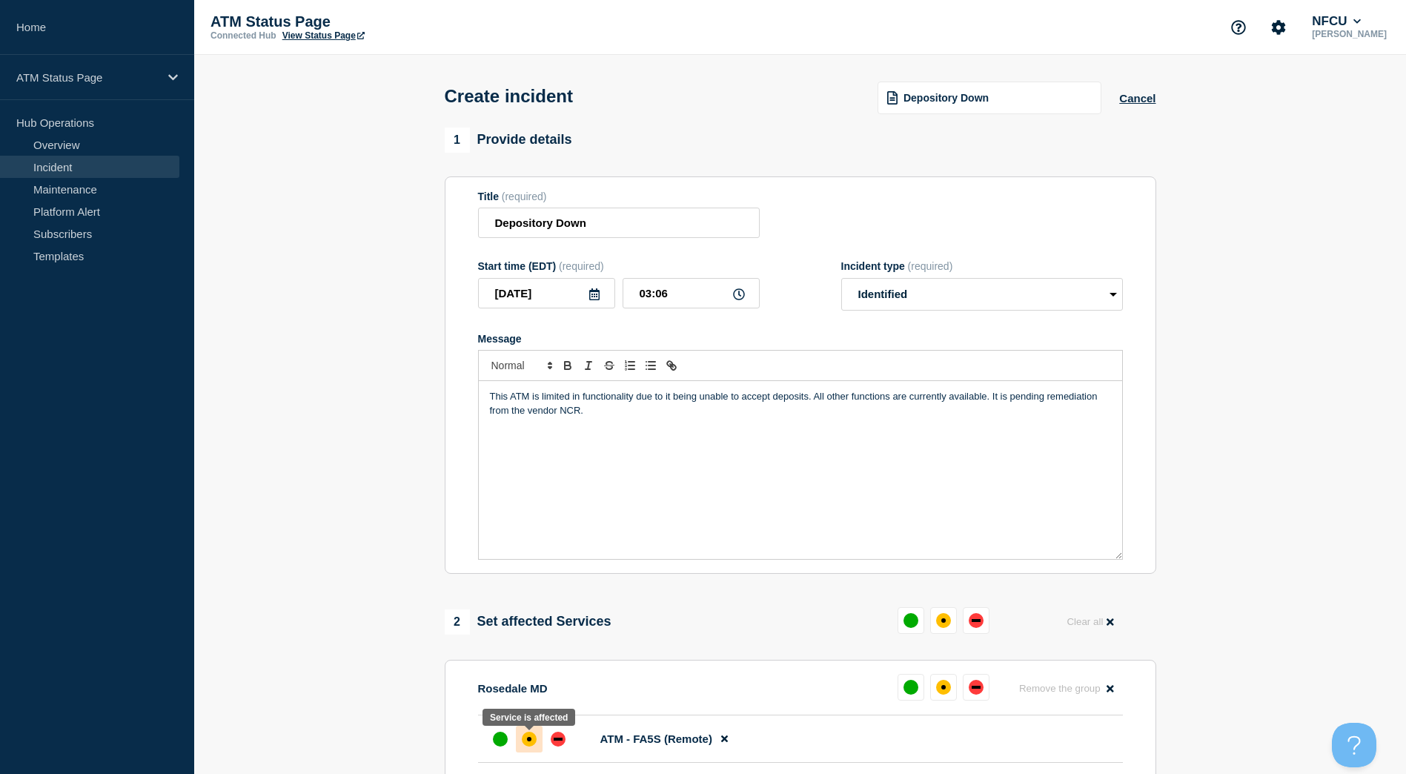
click at [531, 740] on div "affected" at bounding box center [529, 739] width 4 height 4
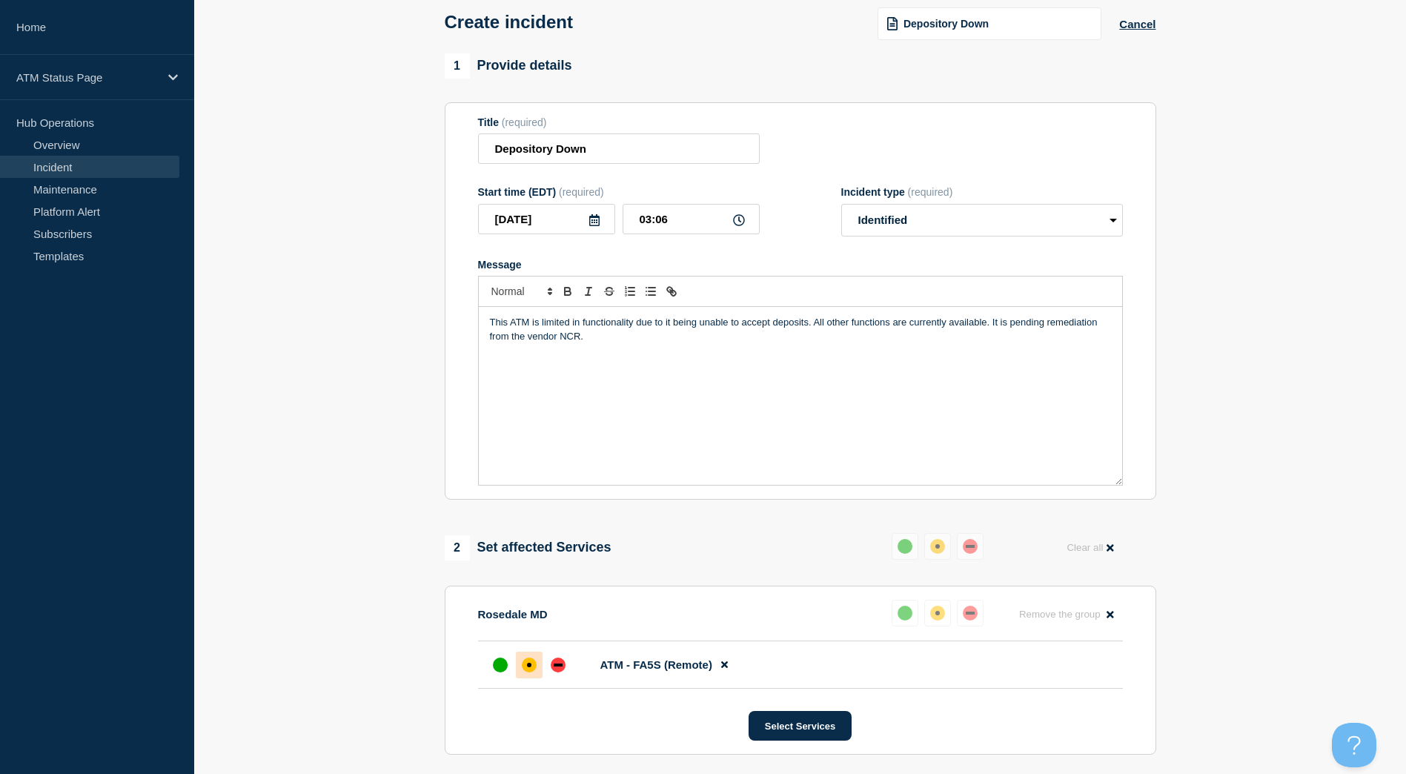
scroll to position [342, 0]
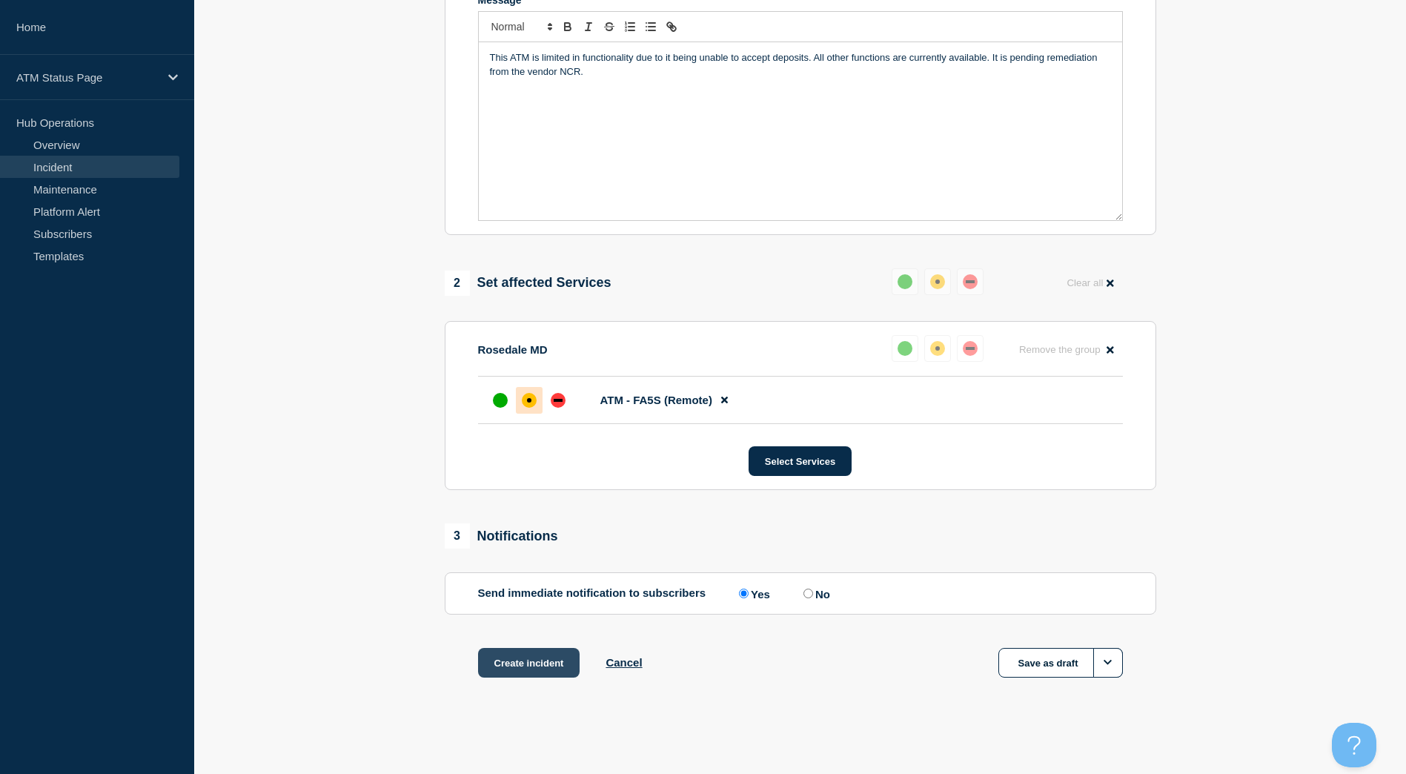
click at [515, 677] on button "Create incident" at bounding box center [529, 663] width 102 height 30
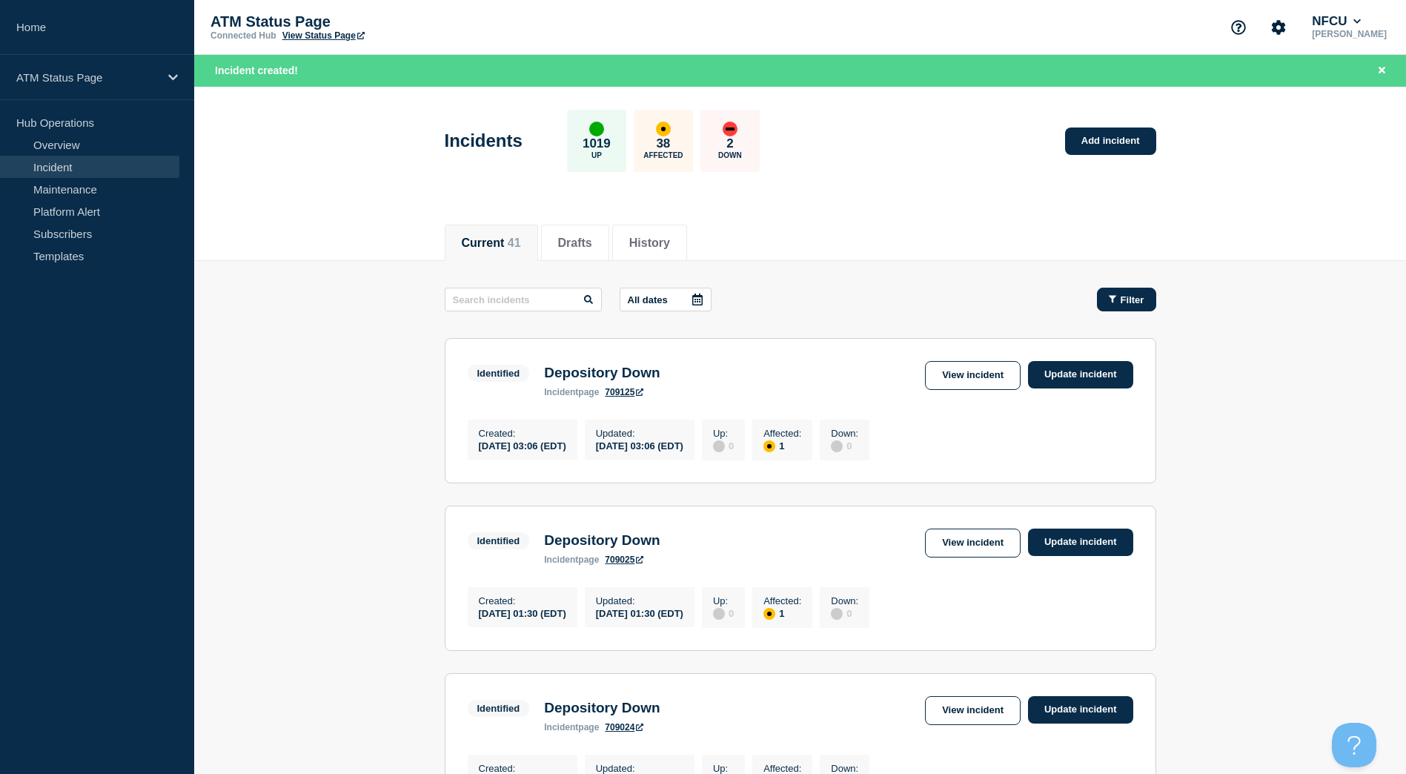
click at [1117, 288] on button "Filter" at bounding box center [1126, 300] width 59 height 24
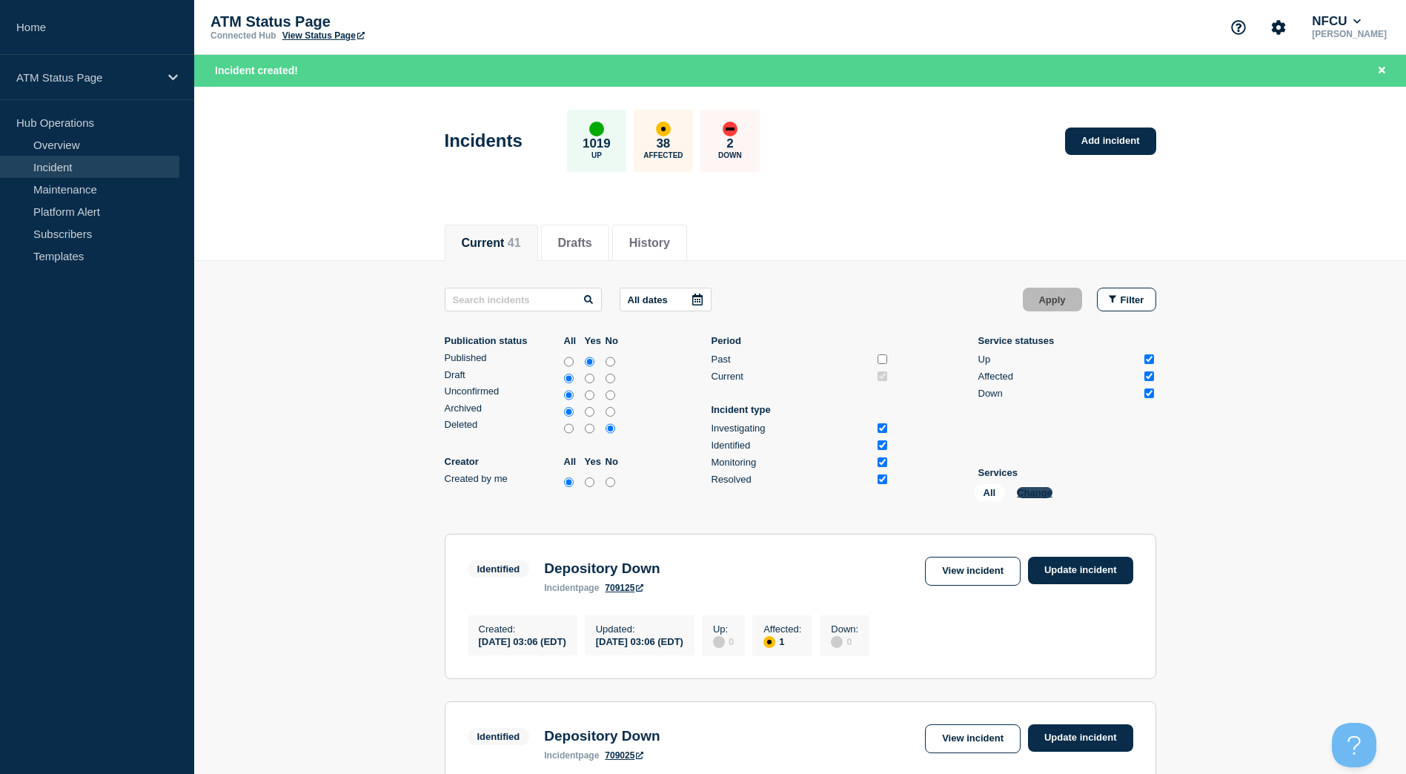
click at [1037, 491] on button "Change" at bounding box center [1035, 492] width 36 height 11
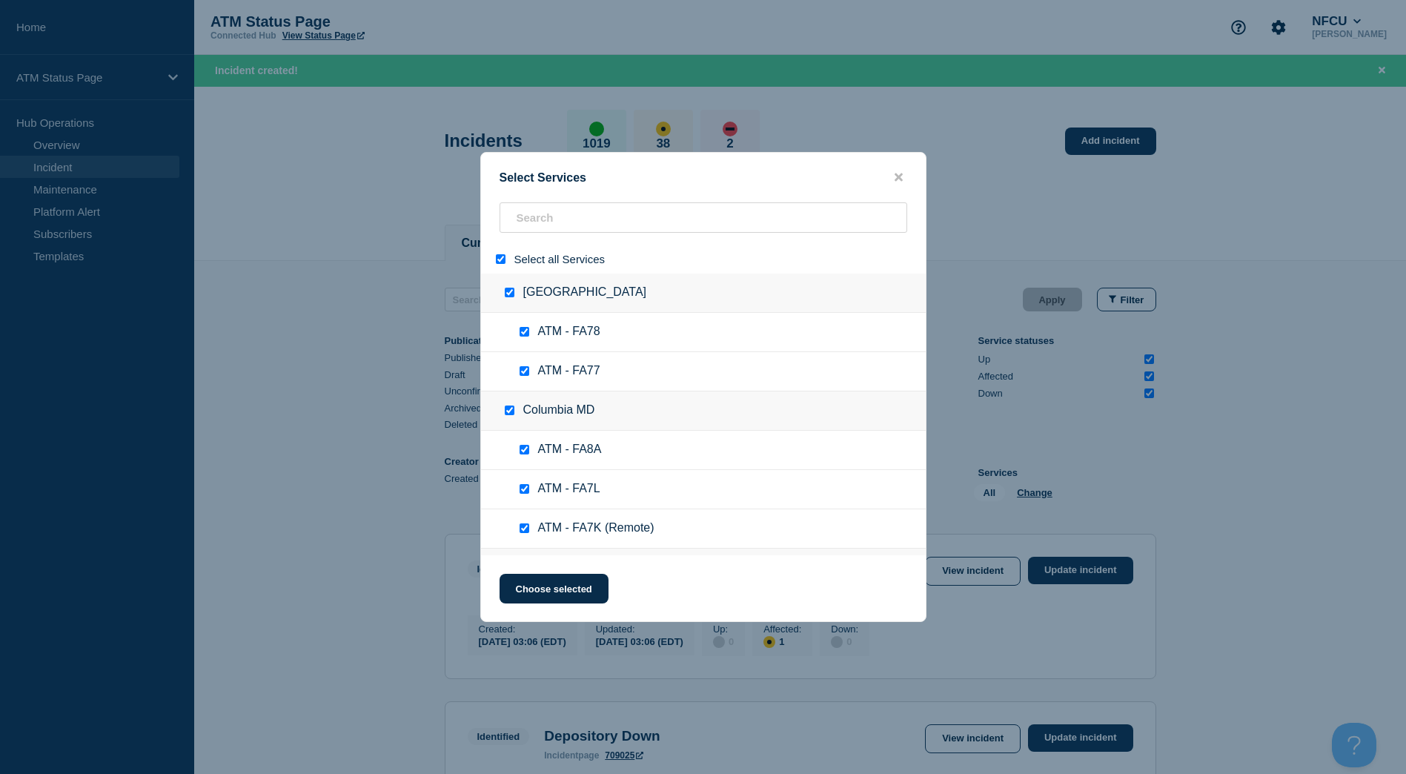
click at [500, 263] on input "select all" at bounding box center [501, 259] width 10 height 10
click at [520, 221] on input "search" at bounding box center [704, 217] width 408 height 30
paste input "FCQM"
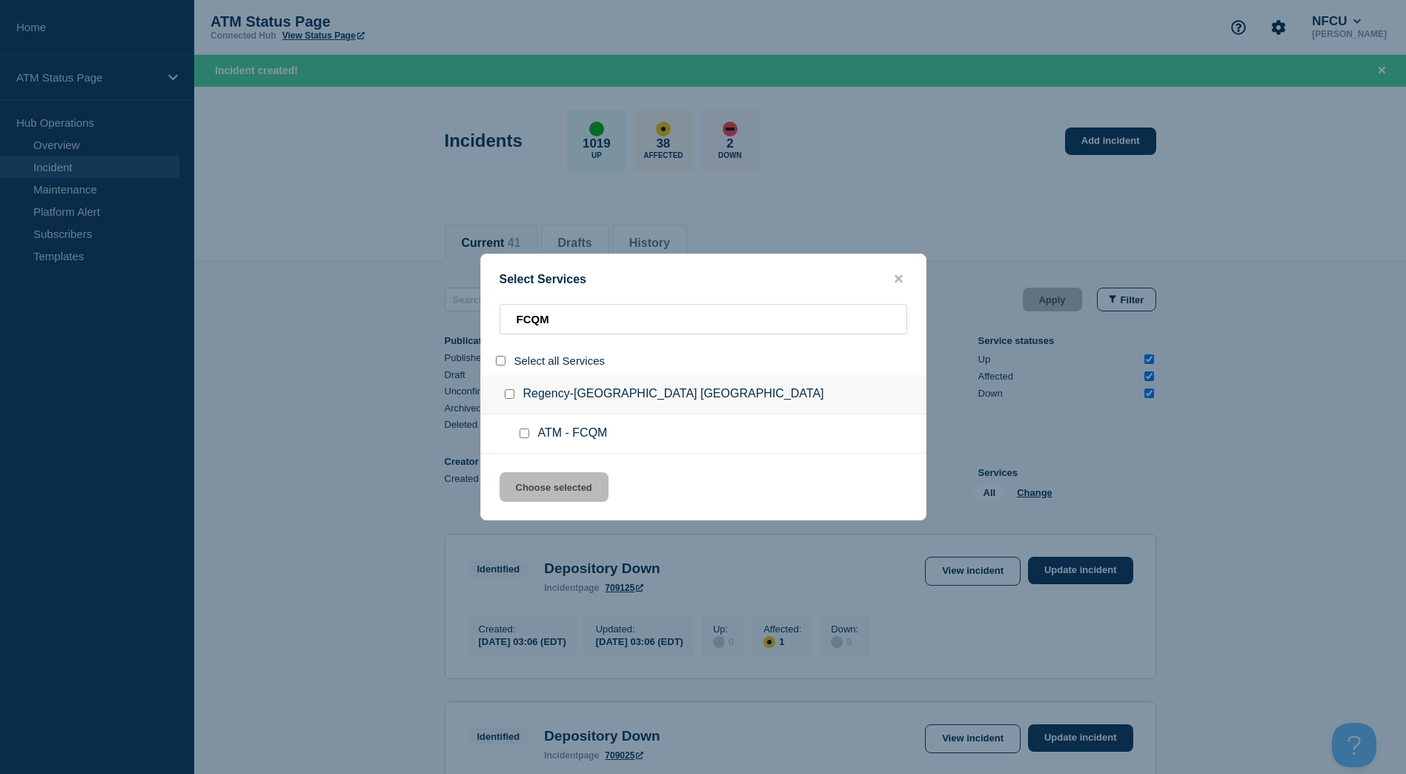
click at [522, 433] on input "service: ATM - FCQM" at bounding box center [525, 433] width 10 height 10
click at [548, 474] on button "Choose selected" at bounding box center [554, 487] width 109 height 30
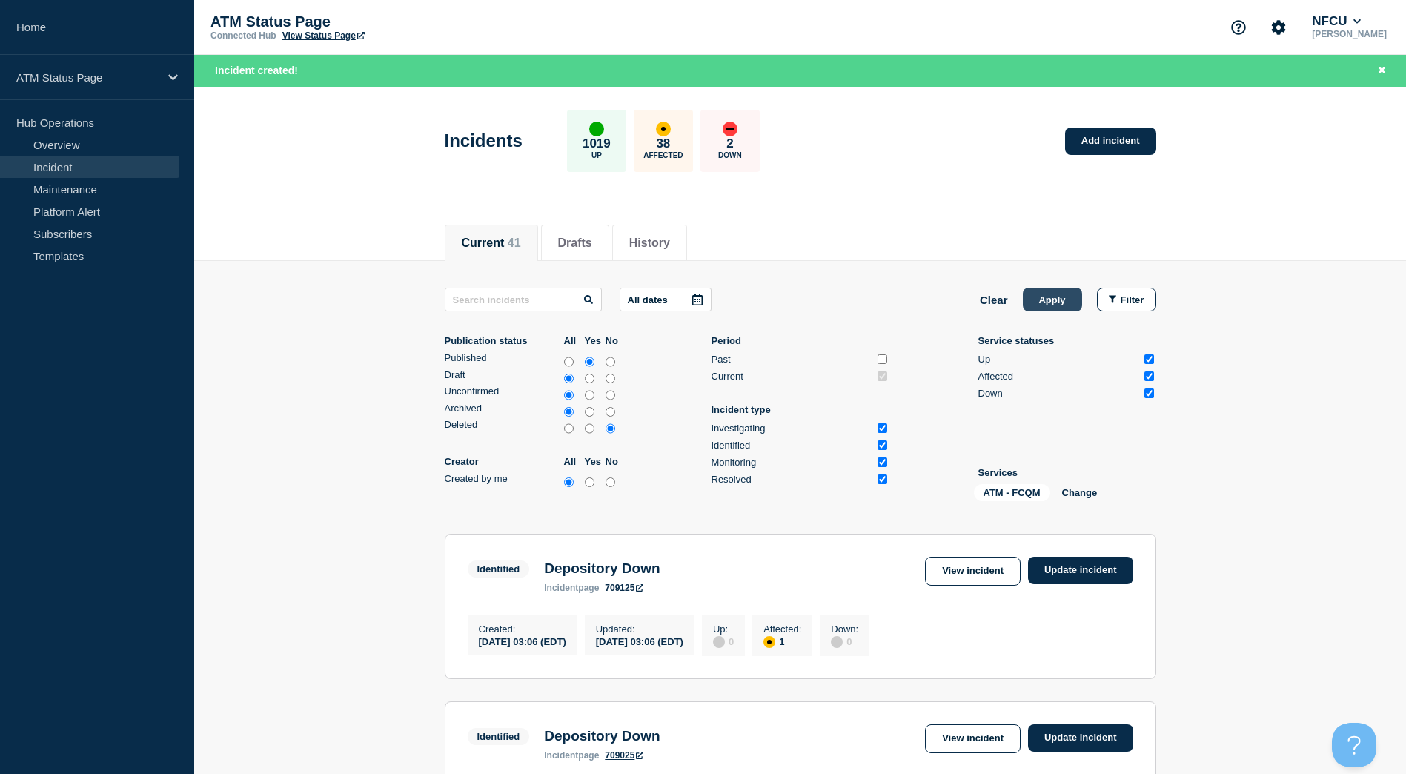
click at [1061, 302] on button "Apply" at bounding box center [1052, 300] width 59 height 24
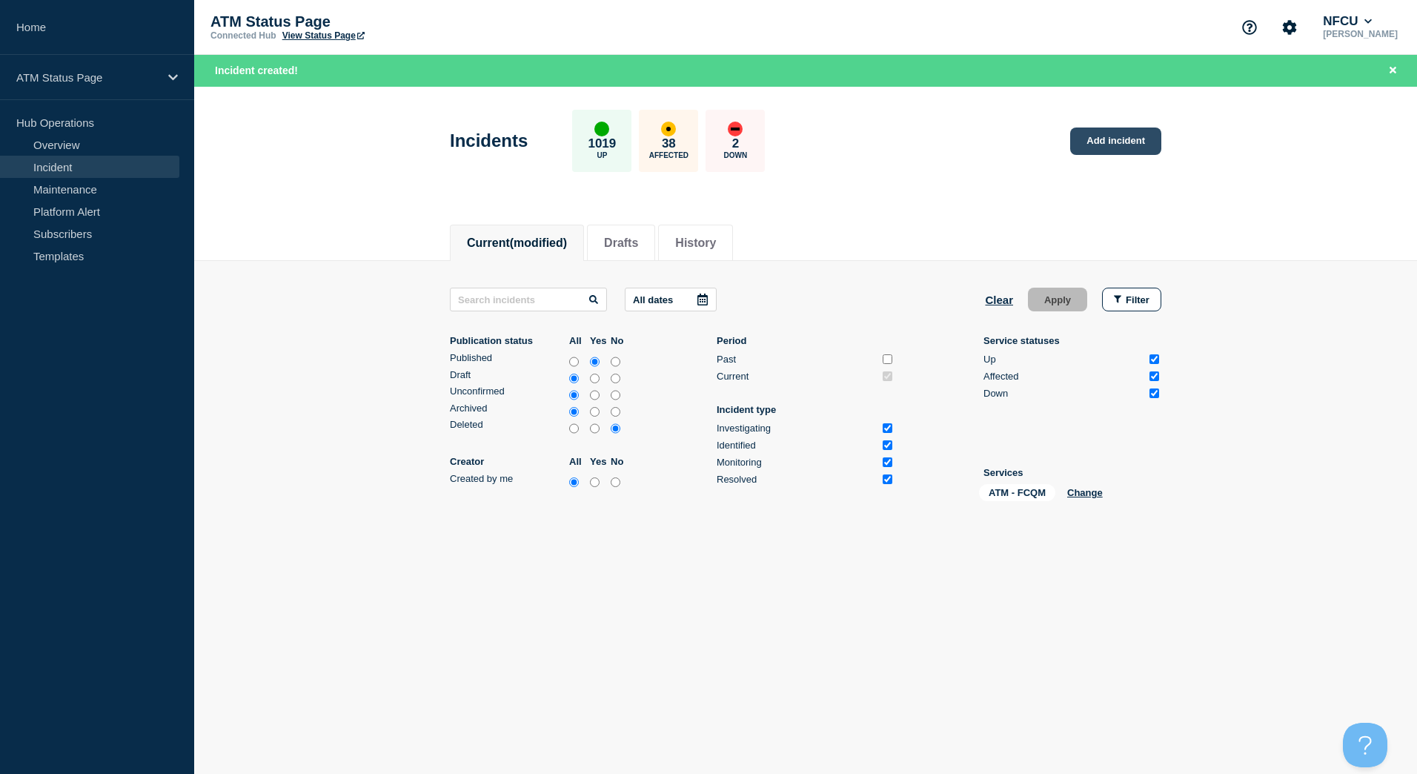
click at [1092, 153] on link "Add incident" at bounding box center [1115, 140] width 91 height 27
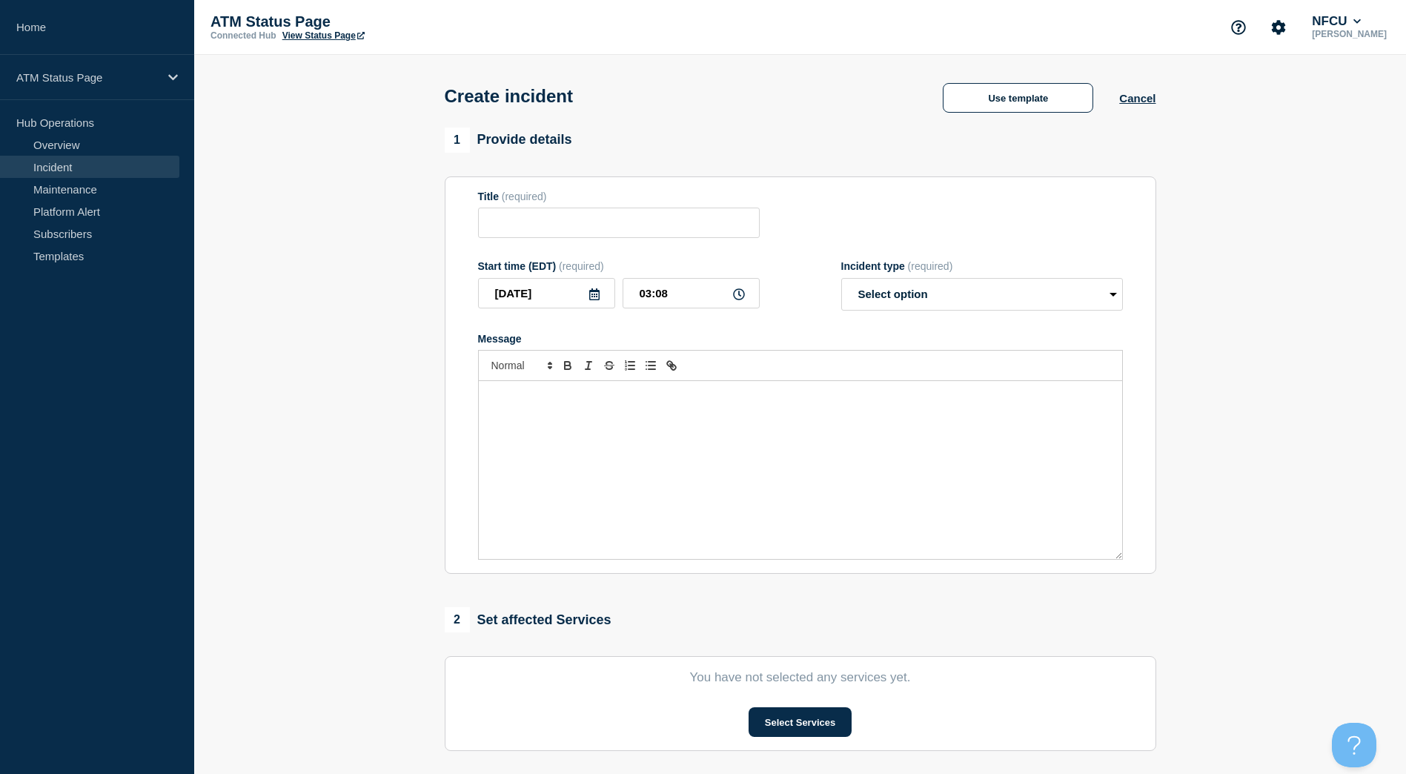
click at [1006, 121] on div "Create incident Use template Cancel" at bounding box center [800, 91] width 745 height 73
click at [995, 112] on button "Use template" at bounding box center [1018, 98] width 150 height 30
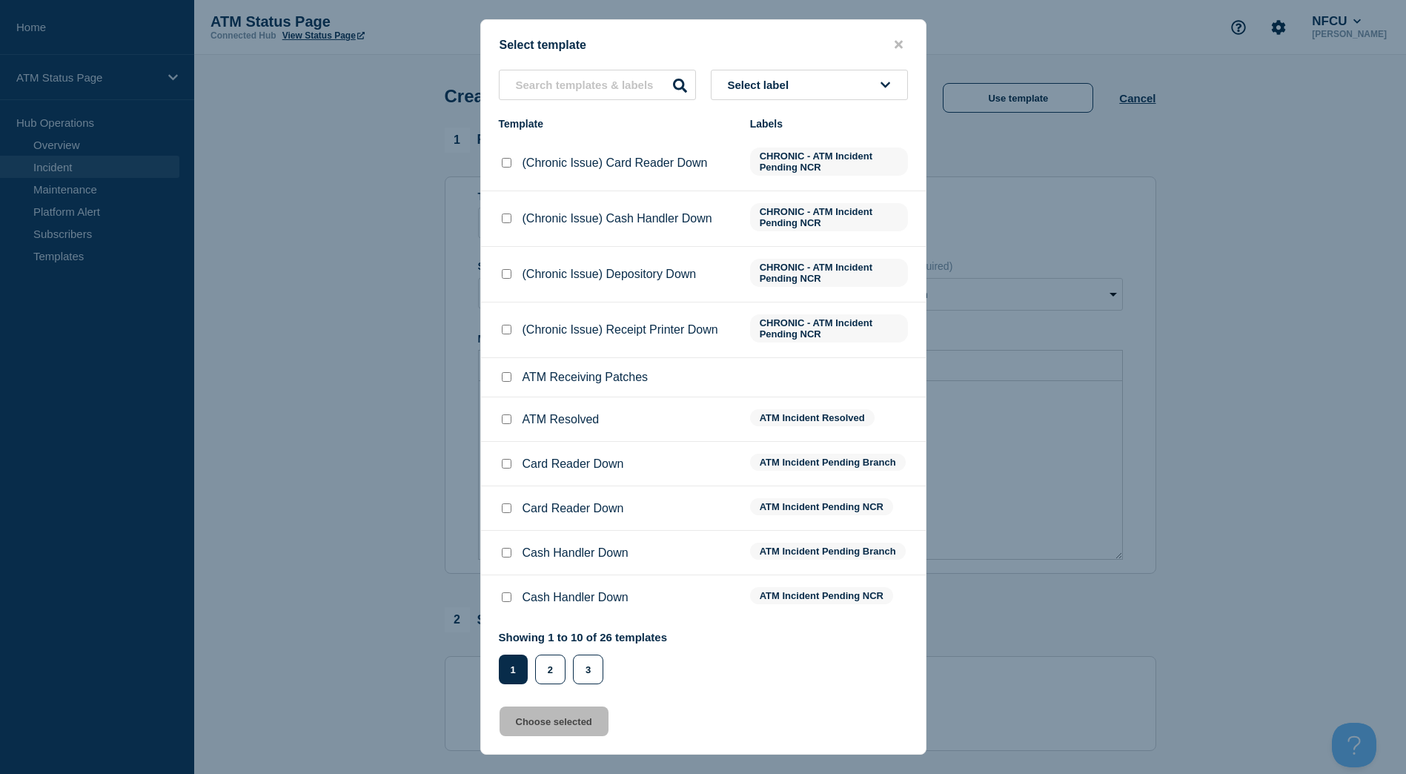
click at [853, 53] on div "Select template Select label Template Labels (Chronic Issue) Card Reader Down C…" at bounding box center [703, 386] width 446 height 735
click at [846, 90] on button "Select label" at bounding box center [809, 85] width 197 height 30
click at [802, 147] on div "FCQM" at bounding box center [809, 126] width 197 height 48
click at [801, 136] on input "FCQM" at bounding box center [809, 128] width 182 height 30
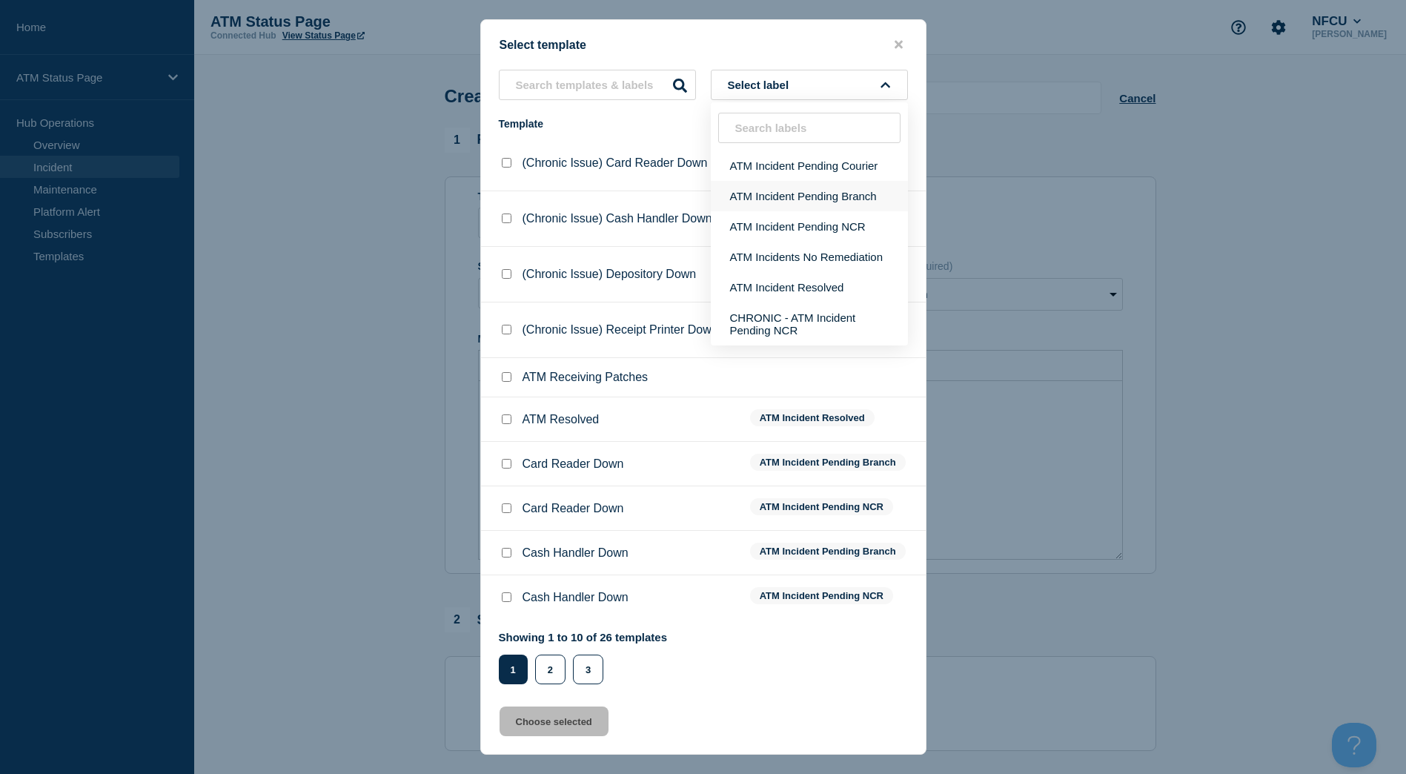
click at [805, 199] on button "ATM Incident Pending Branch" at bounding box center [809, 196] width 197 height 30
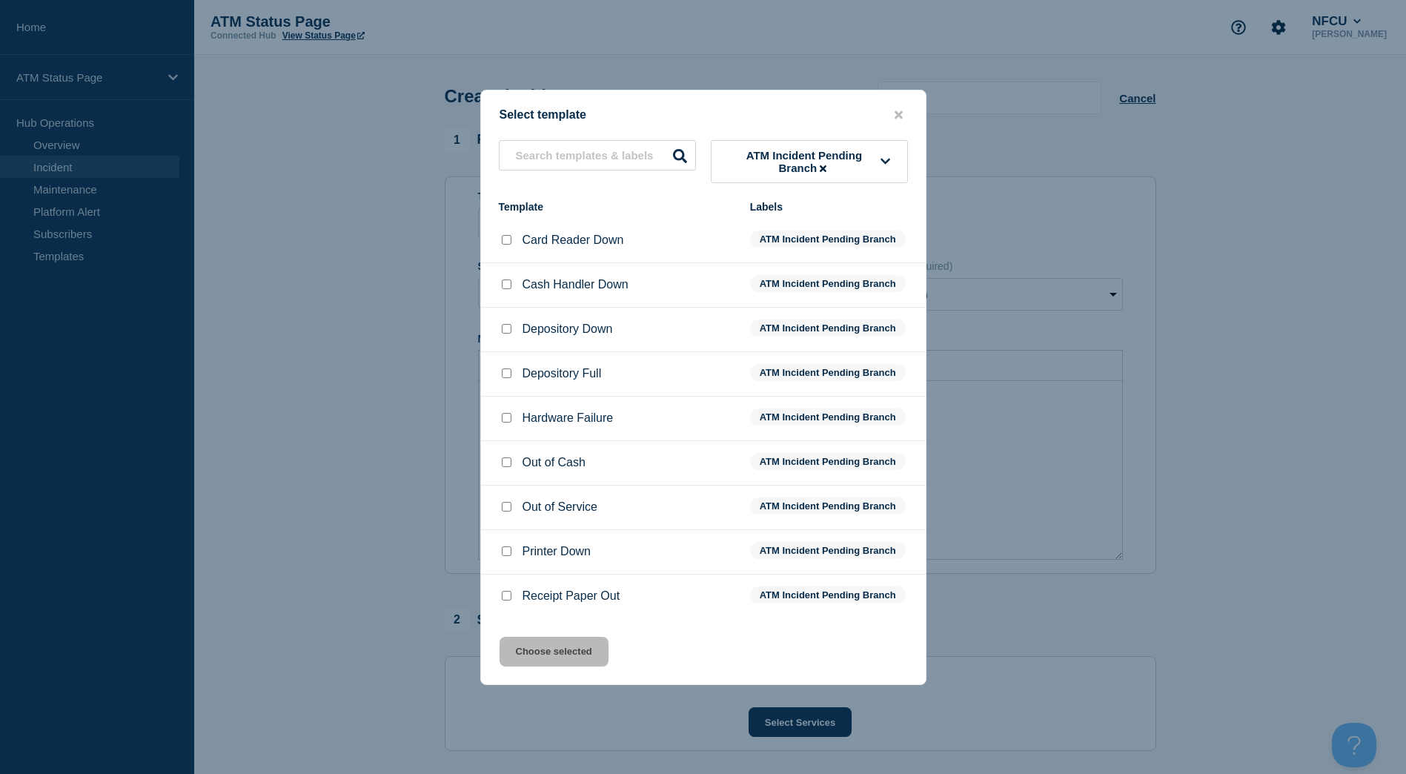
click at [508, 332] on input "Depository Down checkbox" at bounding box center [507, 329] width 10 height 10
click at [553, 643] on button "Choose selected" at bounding box center [554, 652] width 109 height 30
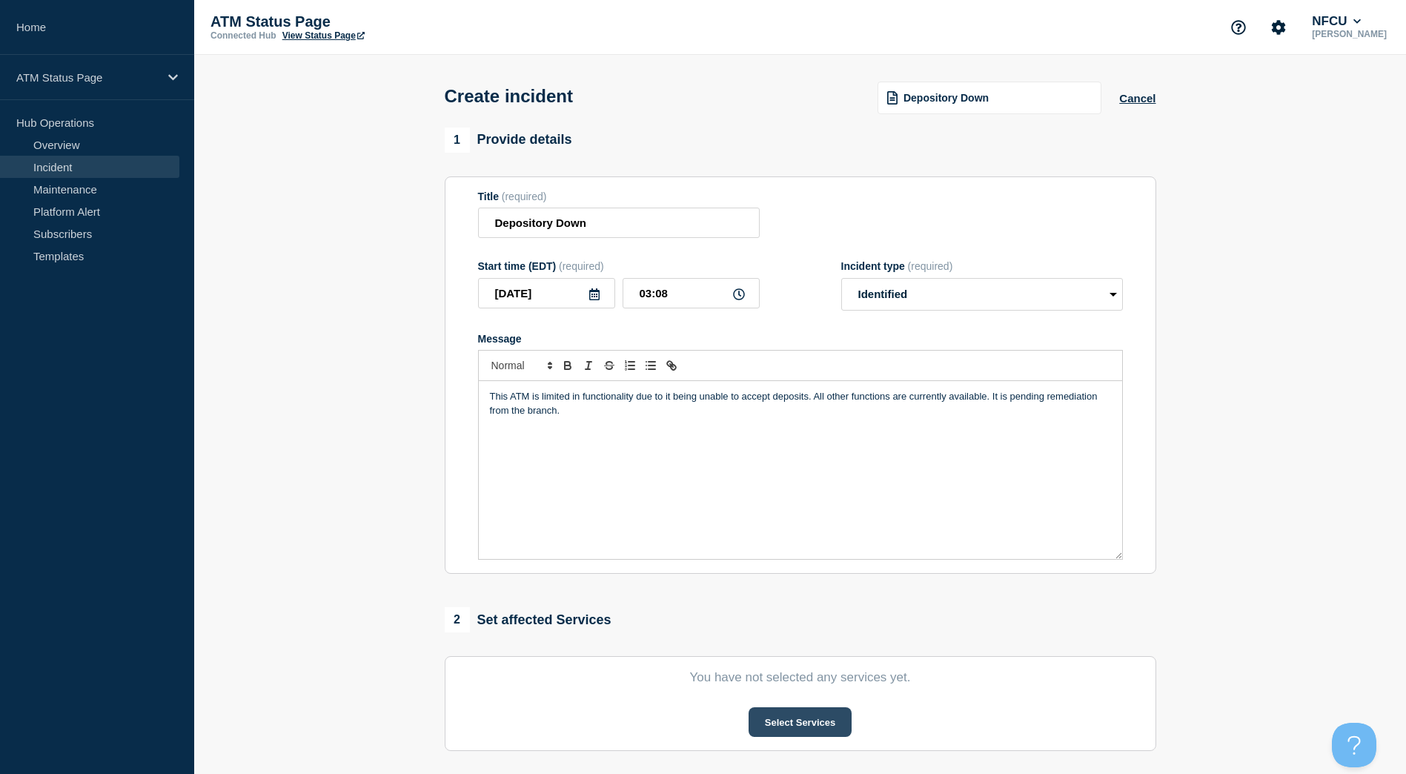
click at [831, 733] on button "Select Services" at bounding box center [800, 722] width 103 height 30
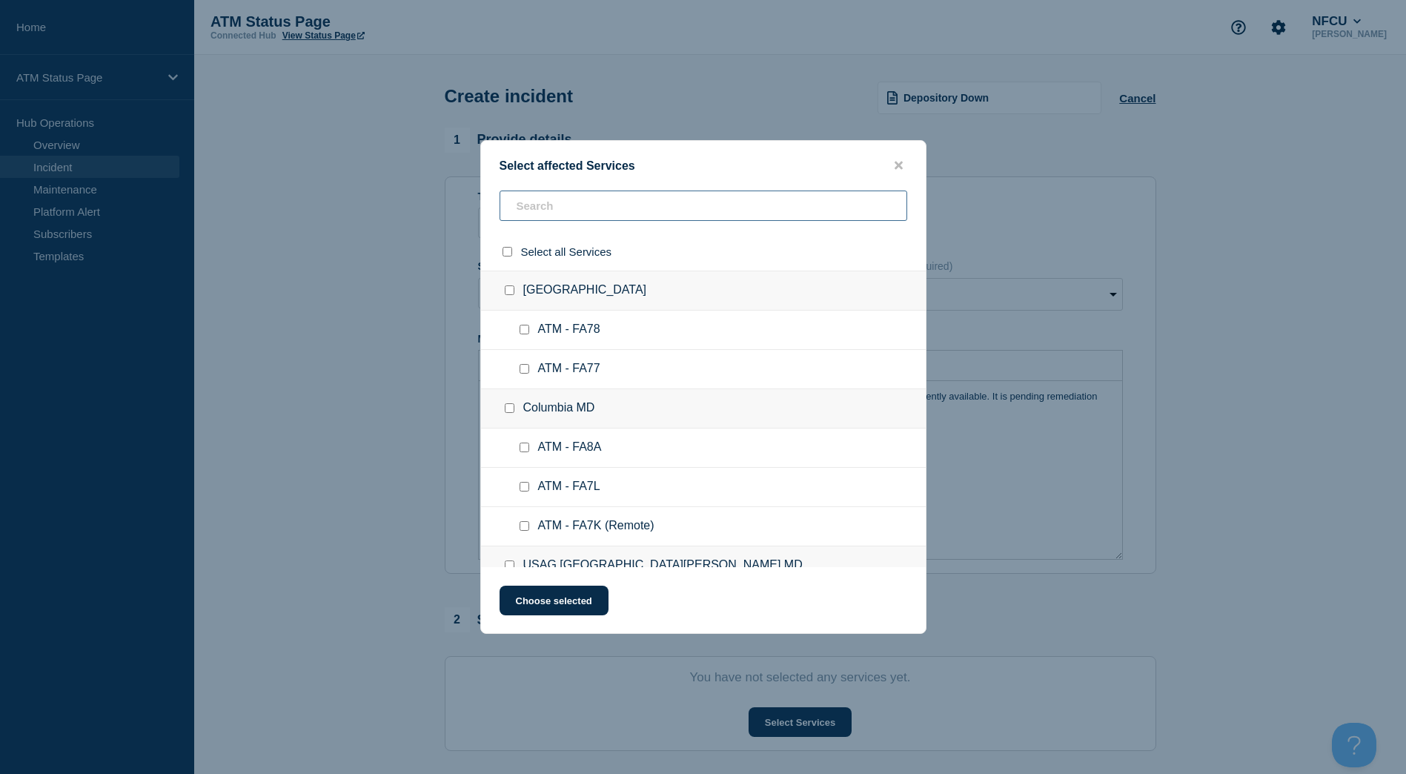
click at [652, 195] on input "text" at bounding box center [704, 205] width 408 height 30
paste input "FCQM"
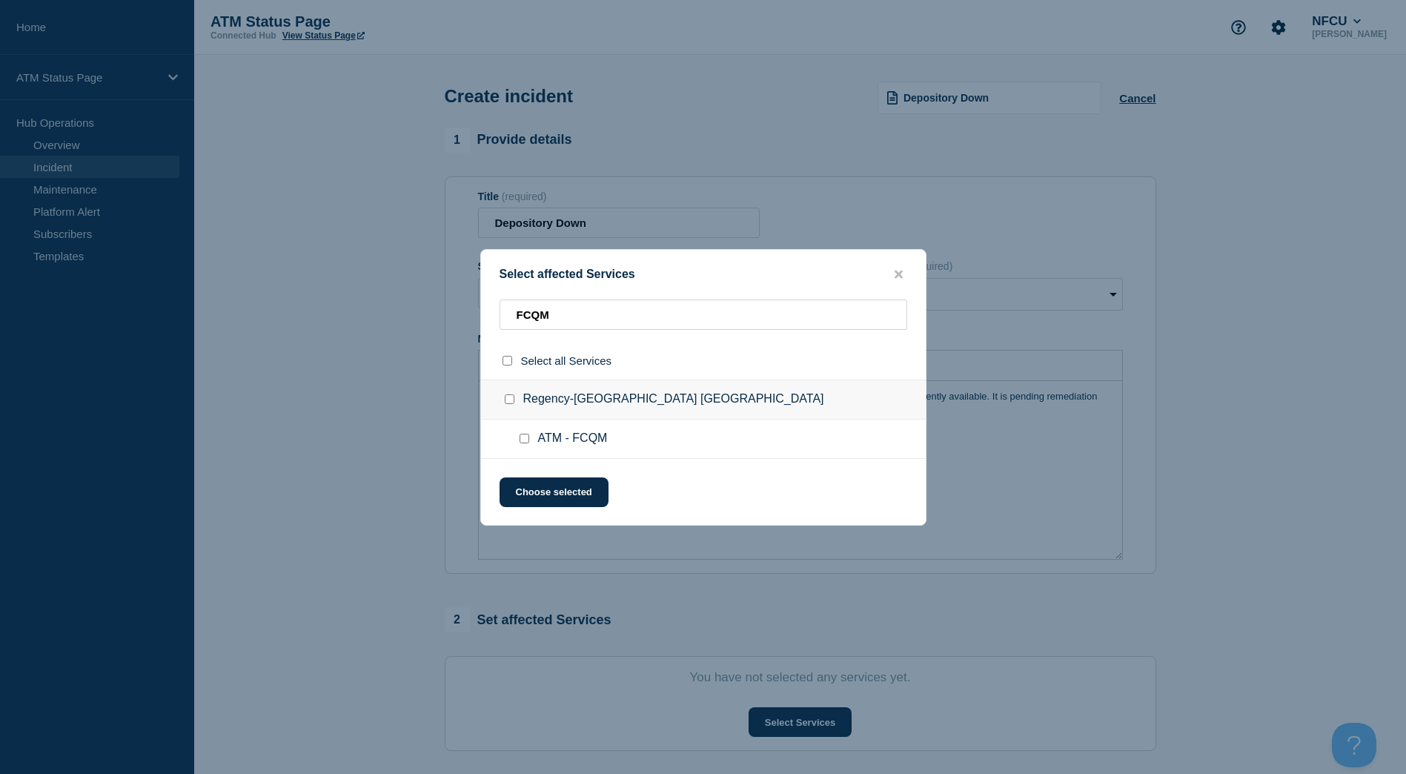
click at [528, 445] on div at bounding box center [527, 438] width 21 height 15
click at [528, 443] on input "ATM - FCQM checkbox" at bounding box center [525, 439] width 10 height 10
click at [537, 492] on button "Choose selected" at bounding box center [554, 492] width 109 height 30
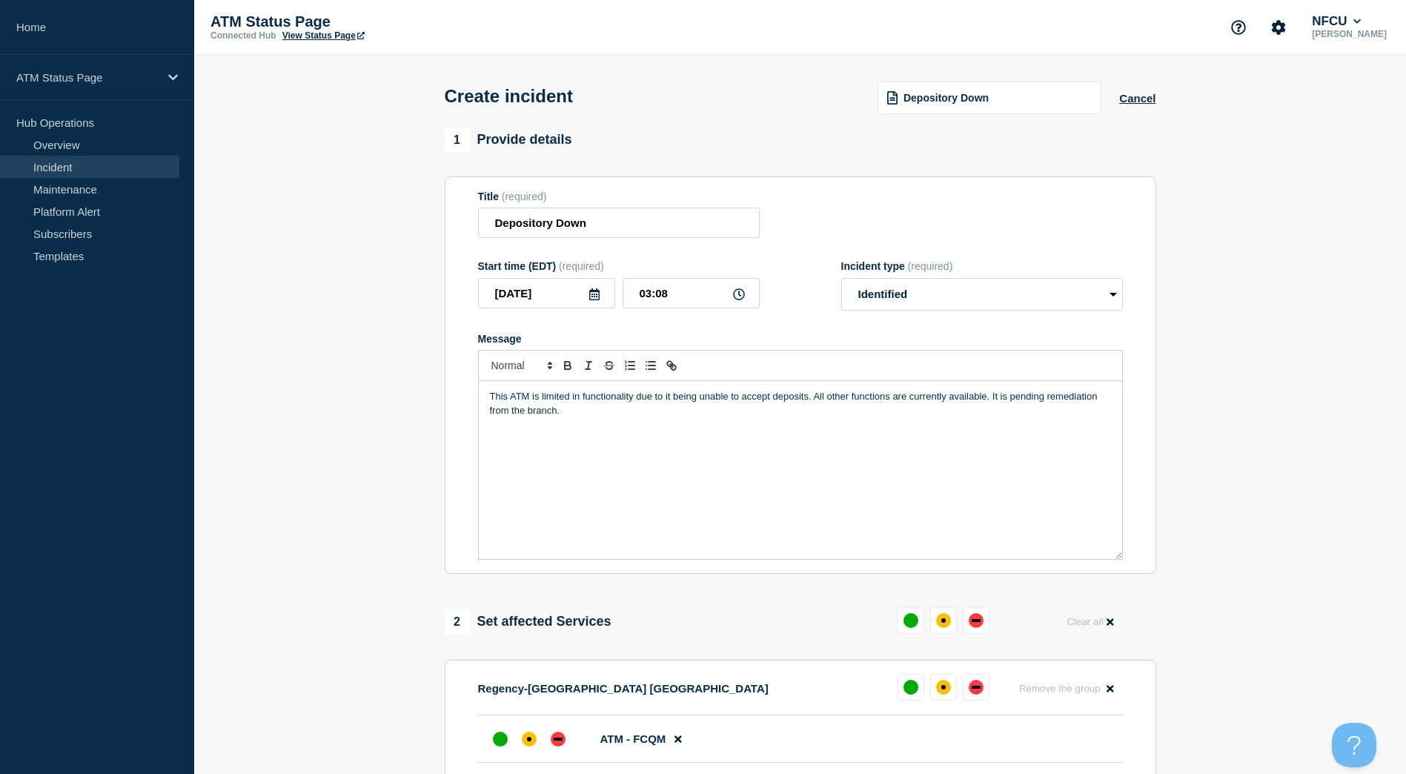
scroll to position [222, 0]
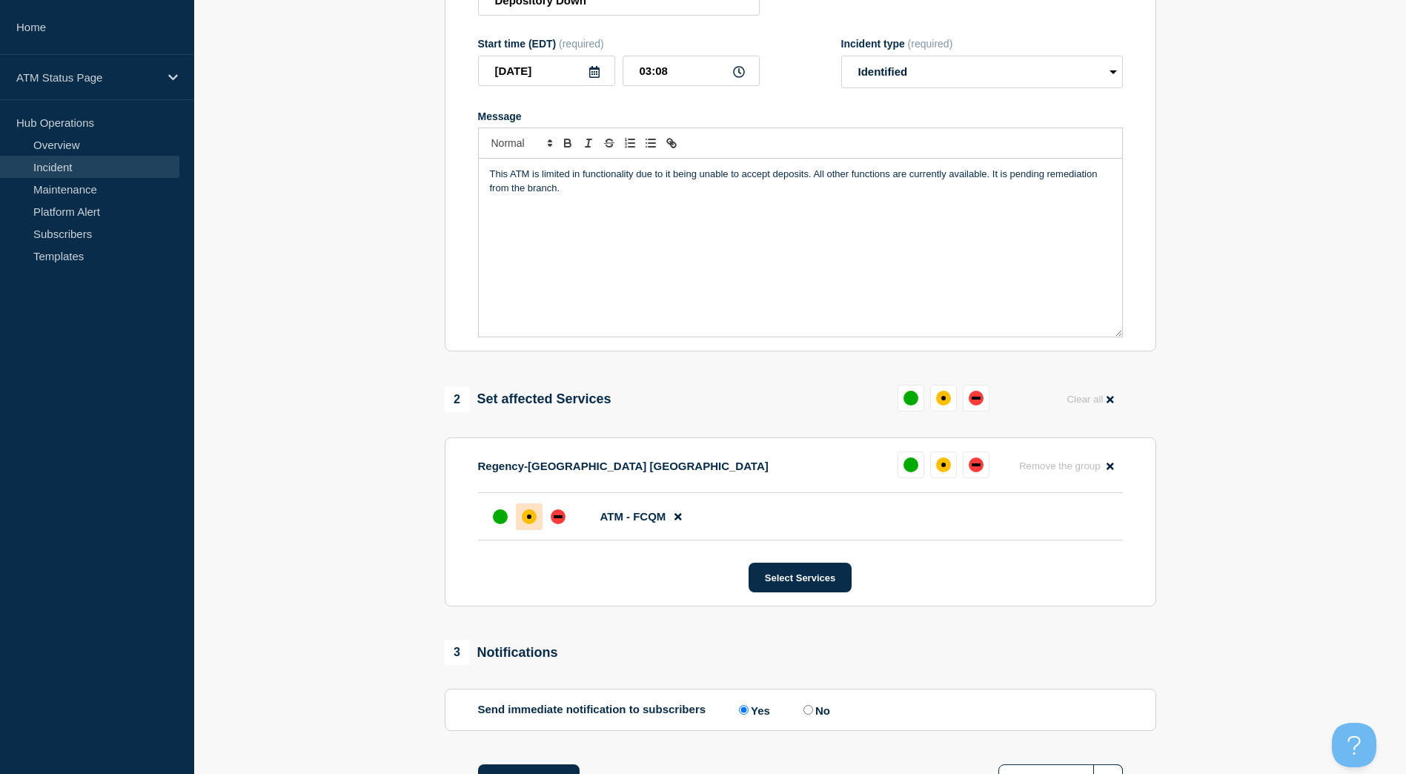
click at [526, 521] on div "affected" at bounding box center [529, 516] width 15 height 15
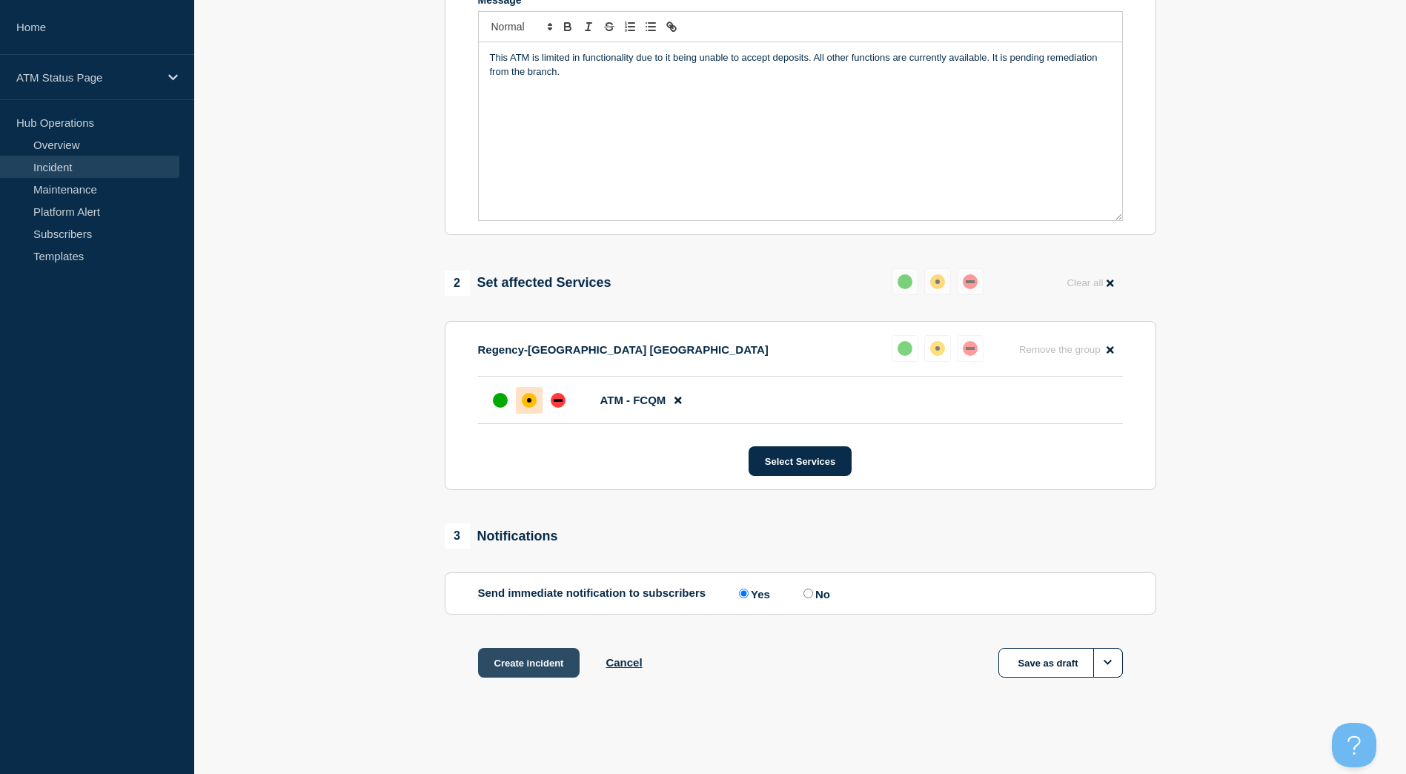
click at [541, 654] on button "Create incident" at bounding box center [529, 663] width 102 height 30
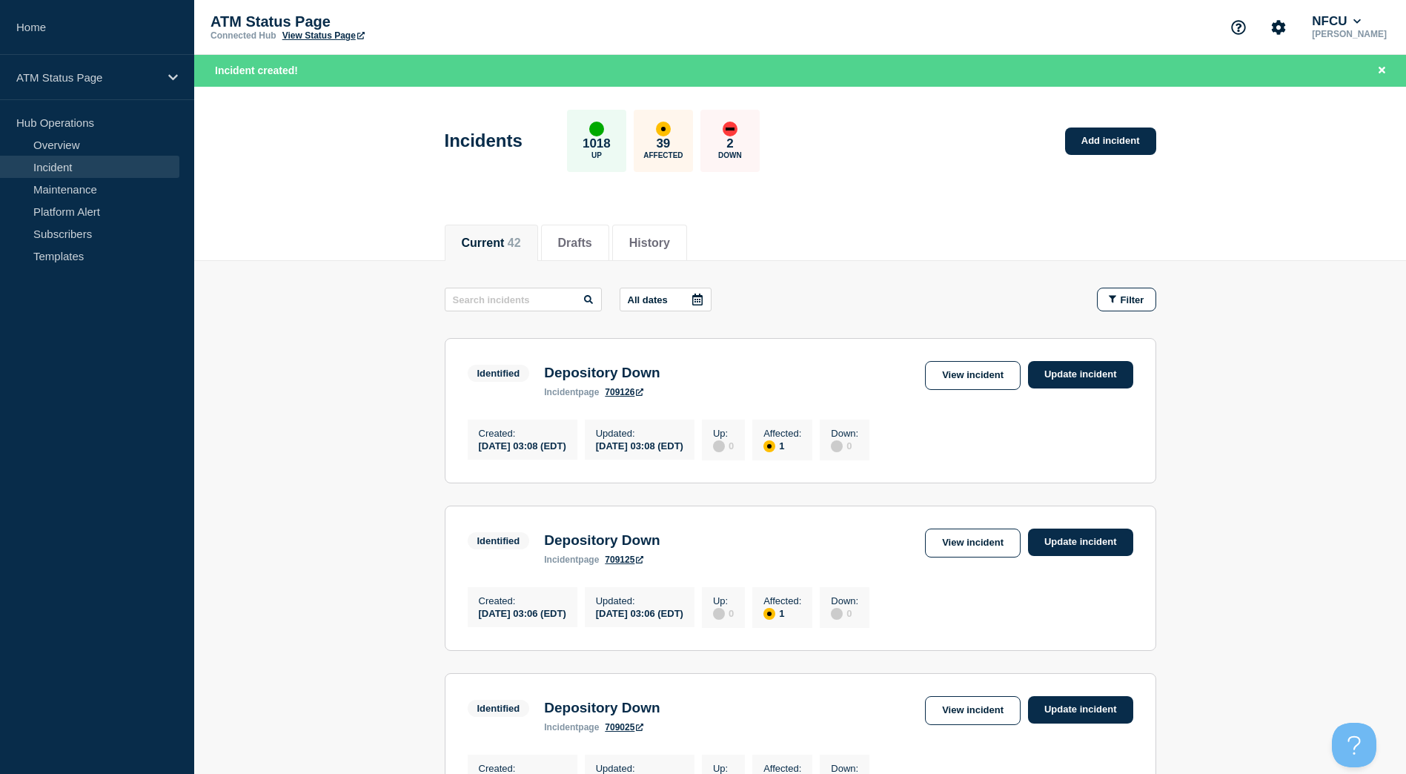
click at [1095, 295] on div "Filter" at bounding box center [1119, 300] width 74 height 24
click at [1098, 295] on button "Filter" at bounding box center [1126, 300] width 59 height 24
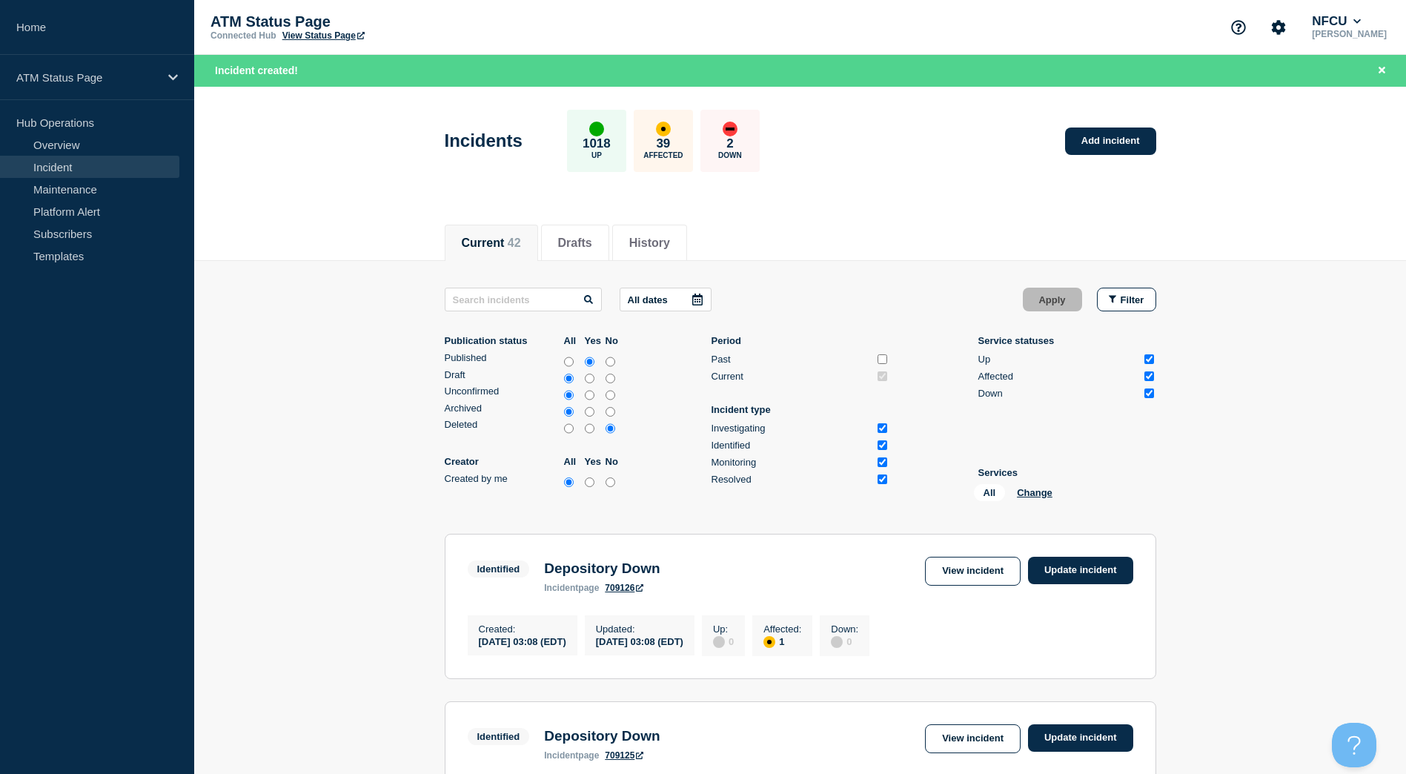
click at [1034, 486] on div "All Change" at bounding box center [1048, 495] width 148 height 23
click at [1031, 492] on button "Change" at bounding box center [1035, 492] width 36 height 11
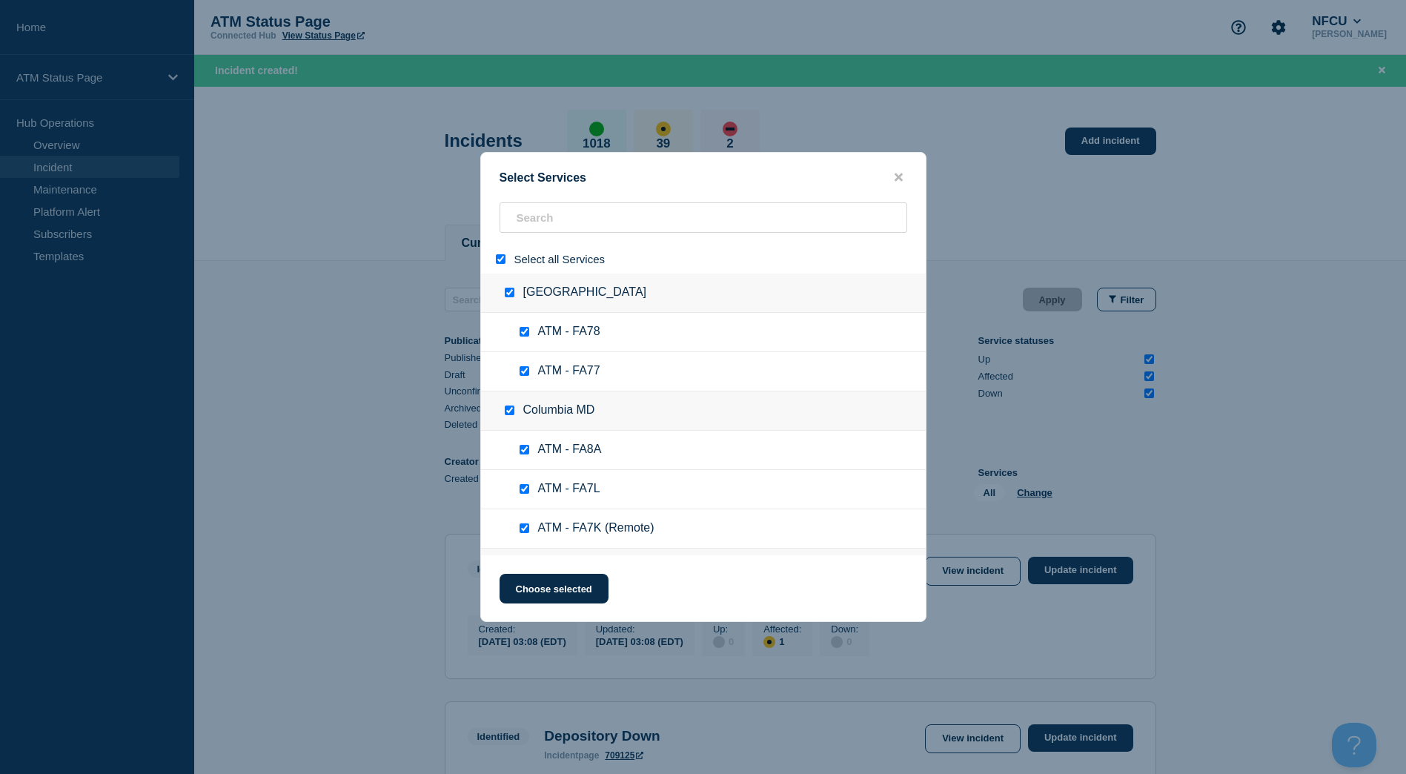
click at [496, 258] on input "select all" at bounding box center [501, 259] width 10 height 10
click at [517, 228] on input "search" at bounding box center [704, 217] width 408 height 30
paste input "FA1Q"
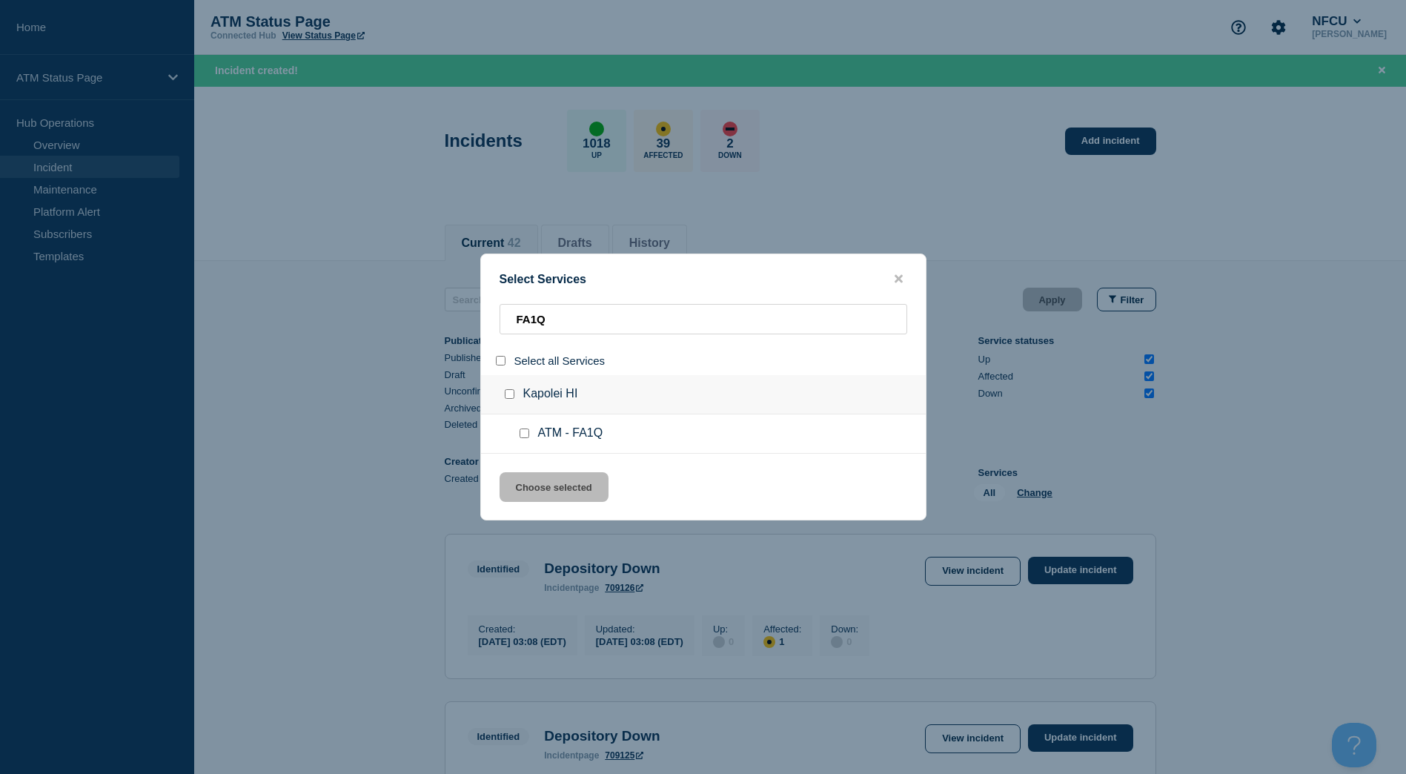
click at [527, 437] on input "service: ATM - FA1Q" at bounding box center [525, 433] width 10 height 10
click at [542, 475] on button "Choose selected" at bounding box center [554, 487] width 109 height 30
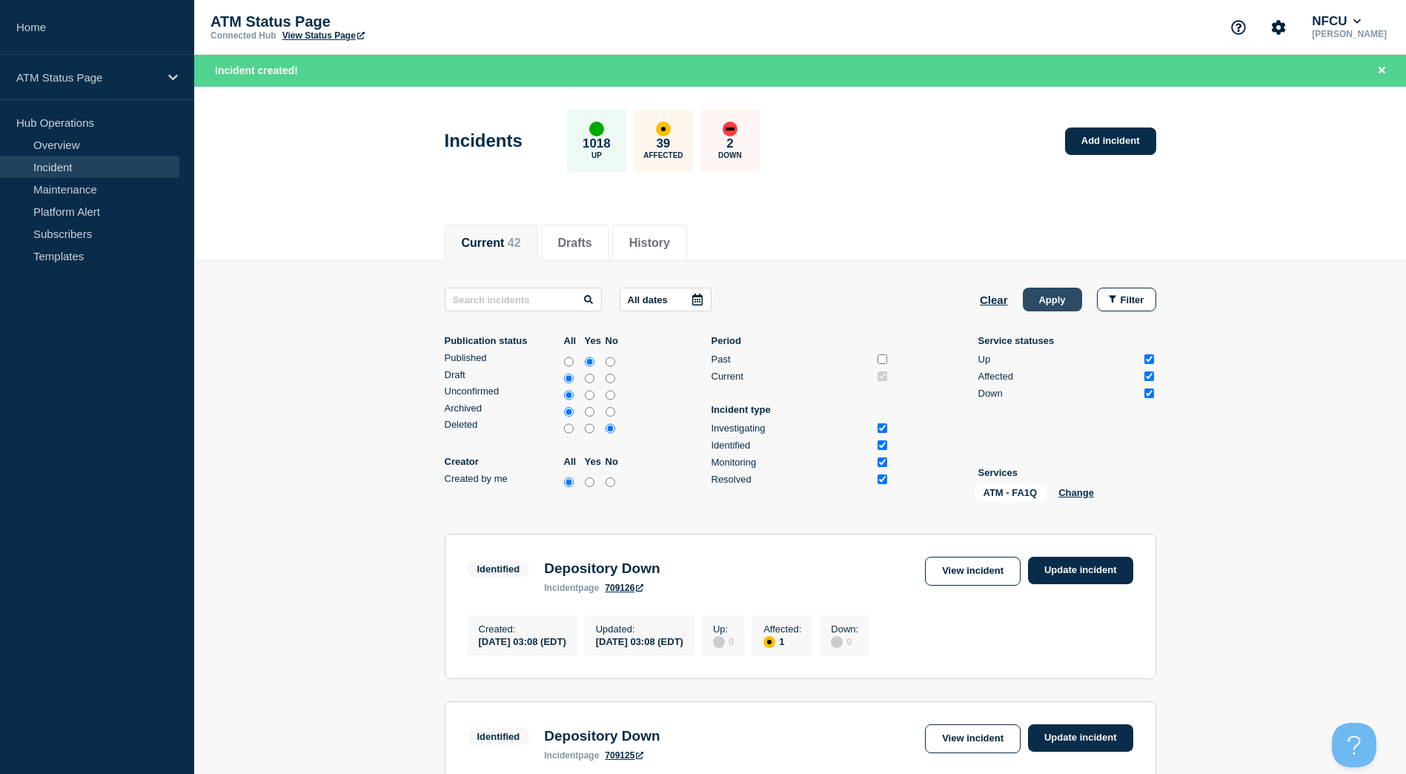
click at [1030, 307] on button "Apply" at bounding box center [1052, 300] width 59 height 24
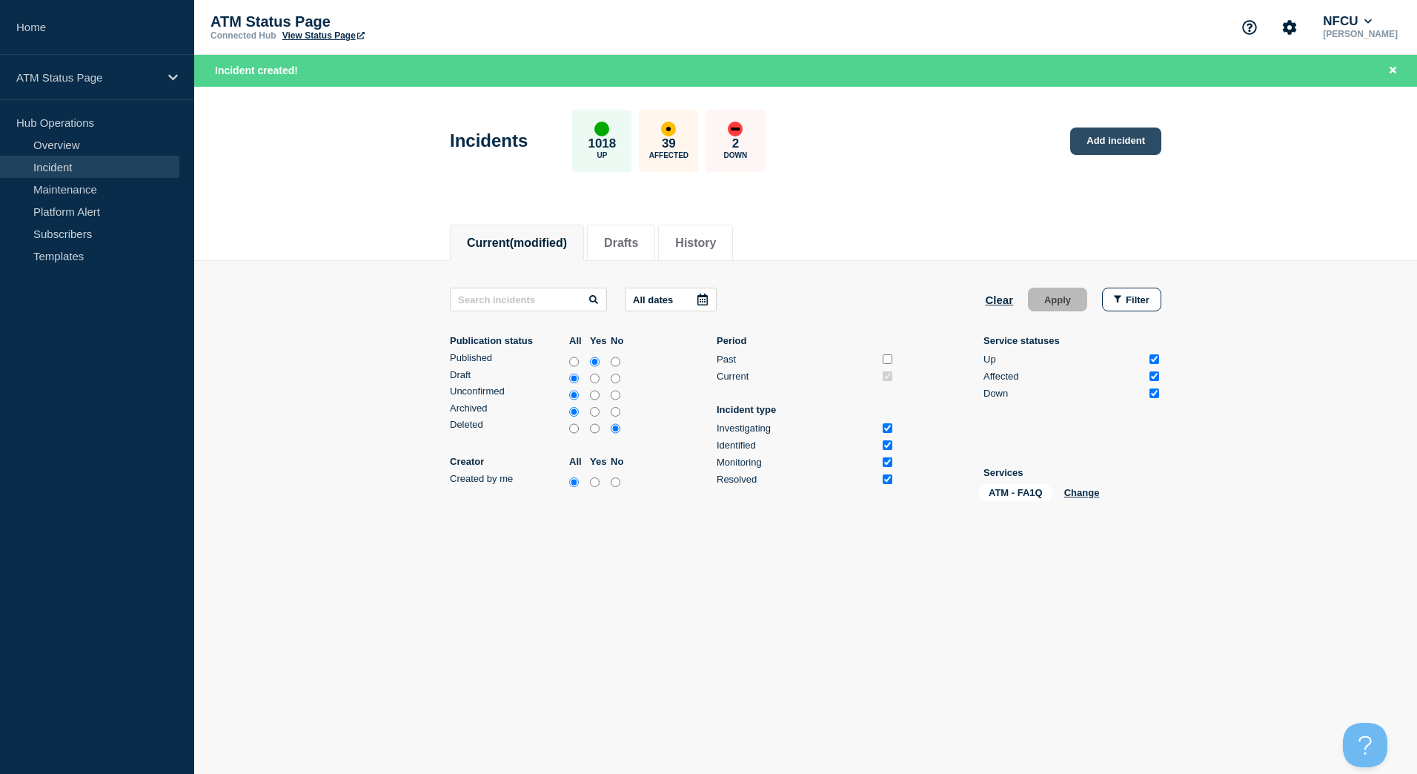
click at [1083, 148] on link "Add incident" at bounding box center [1115, 140] width 91 height 27
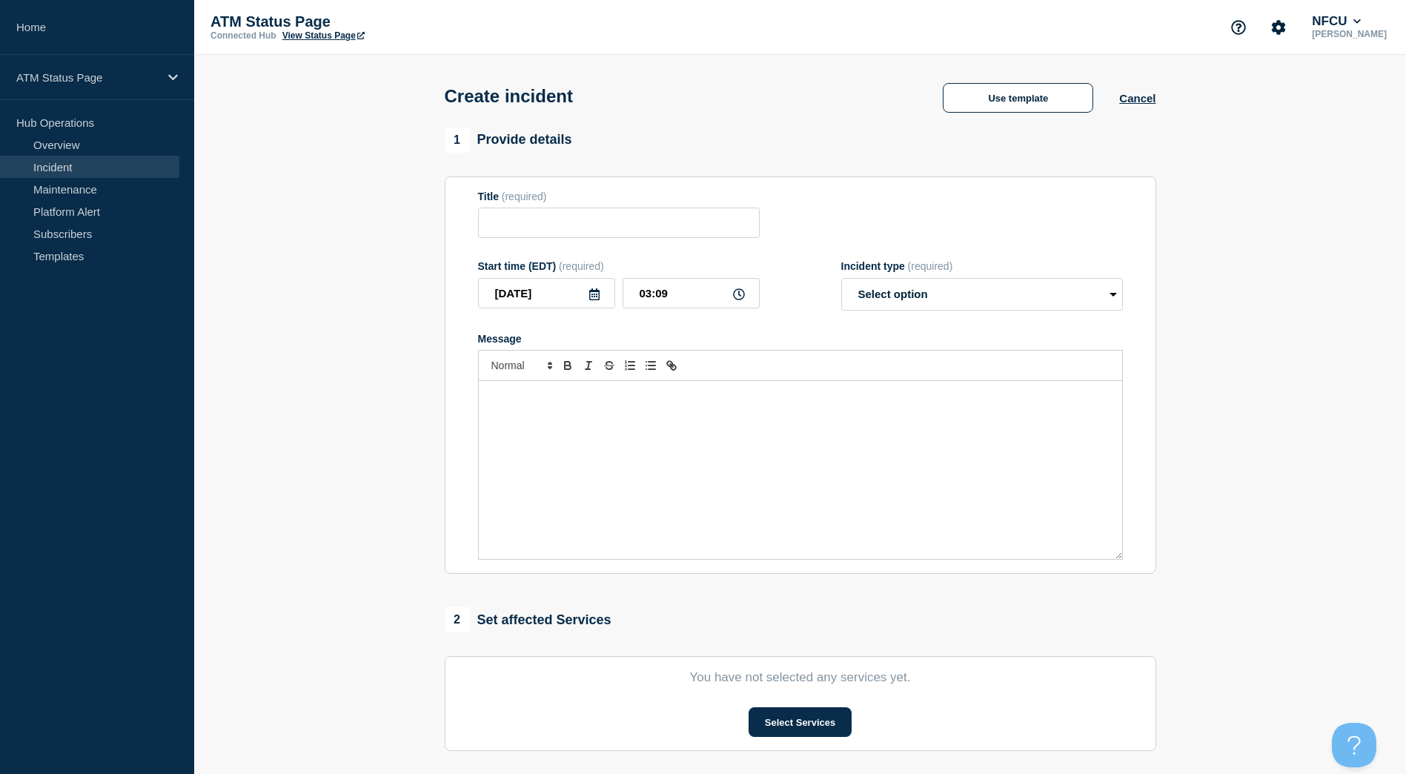
click at [1005, 148] on div "1 Provide details" at bounding box center [801, 139] width 712 height 25
click at [988, 104] on button "Use template" at bounding box center [1018, 98] width 150 height 30
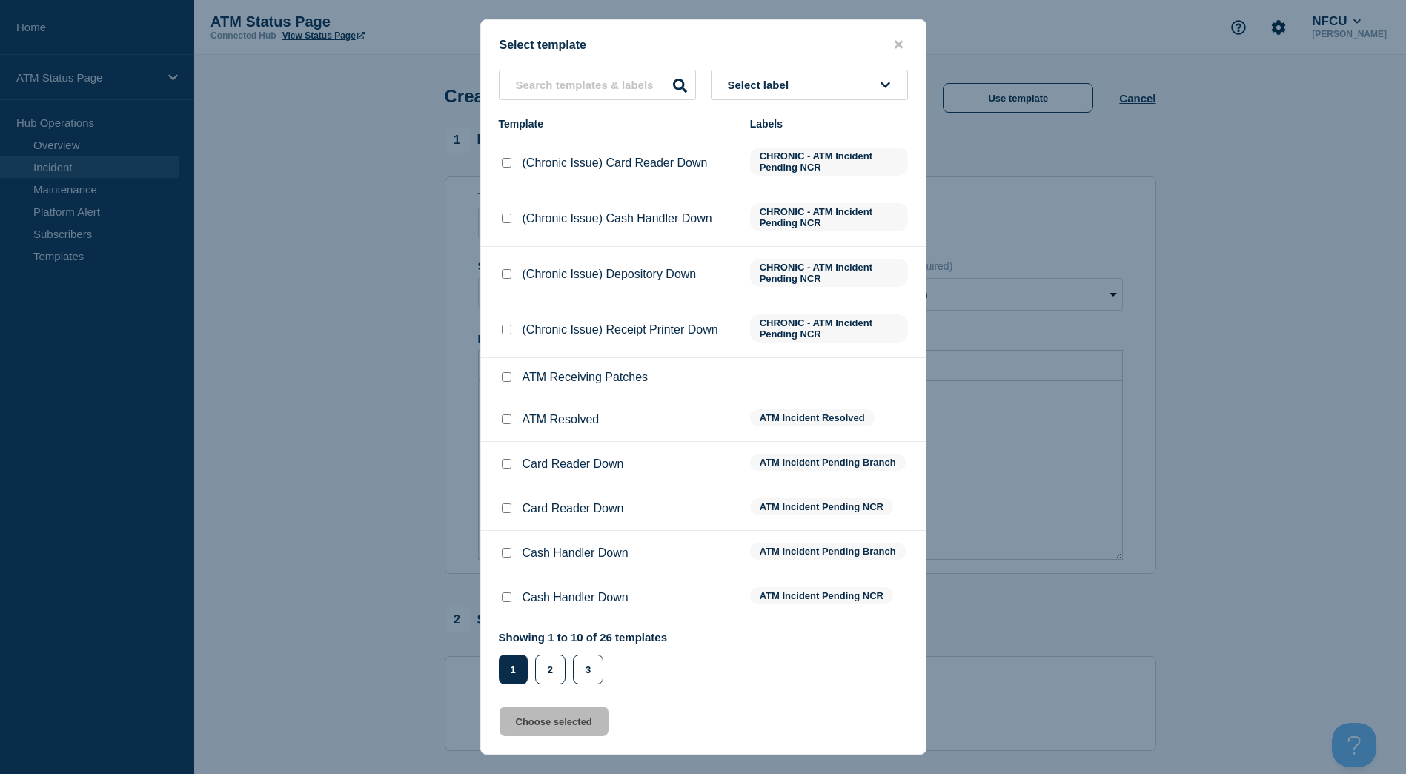
click at [803, 87] on button "Select label" at bounding box center [809, 85] width 197 height 30
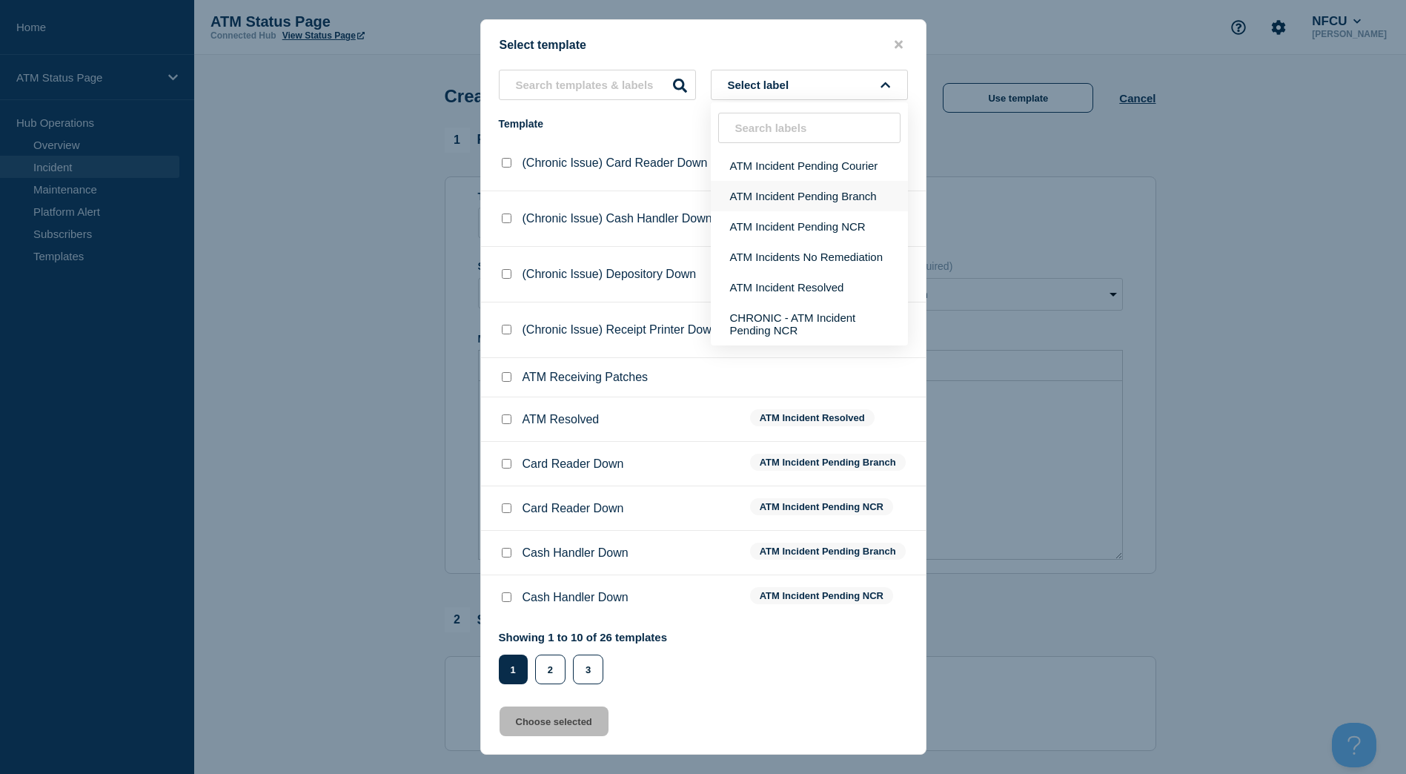
click at [778, 186] on button "ATM Incident Pending Branch" at bounding box center [809, 196] width 197 height 30
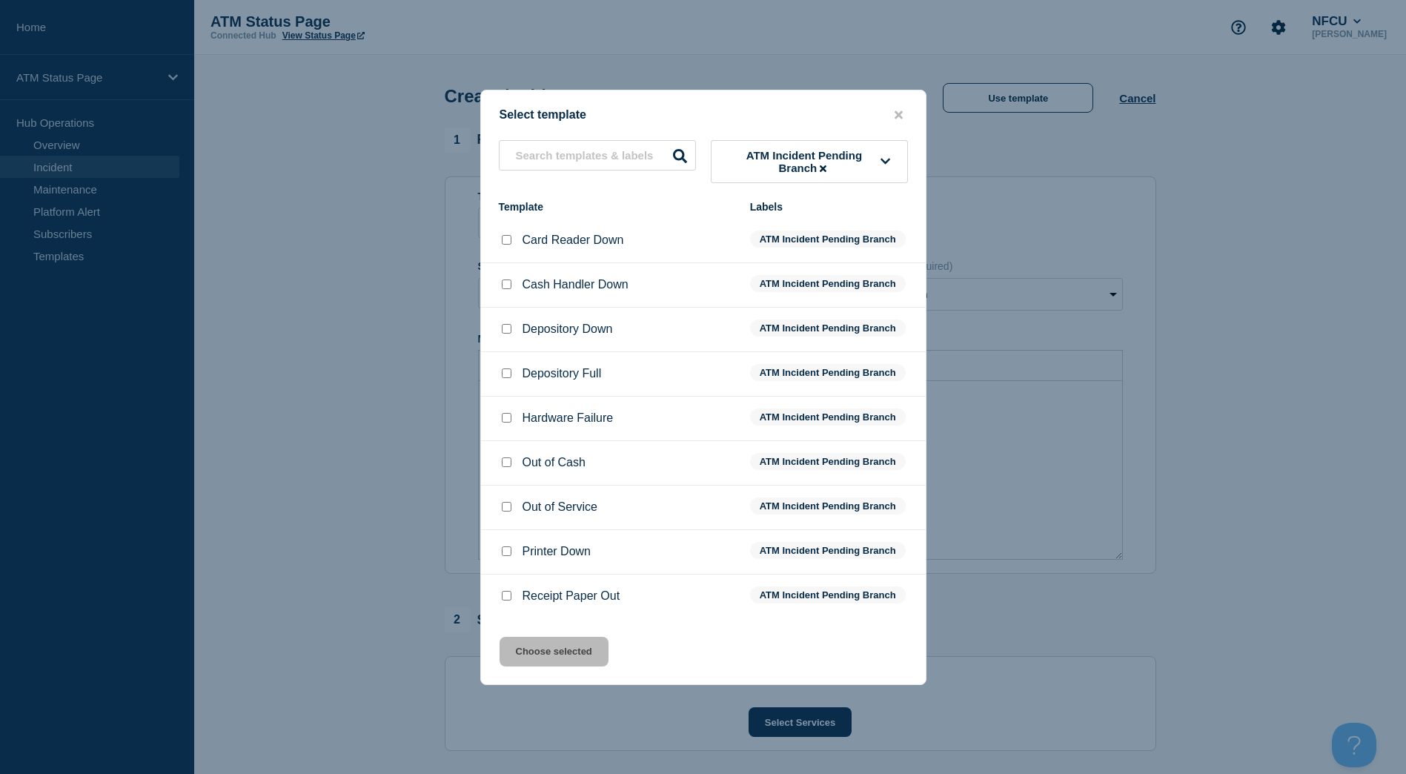
click at [503, 331] on input "Depository Down checkbox" at bounding box center [507, 329] width 10 height 10
click at [566, 650] on button "Choose selected" at bounding box center [554, 652] width 109 height 30
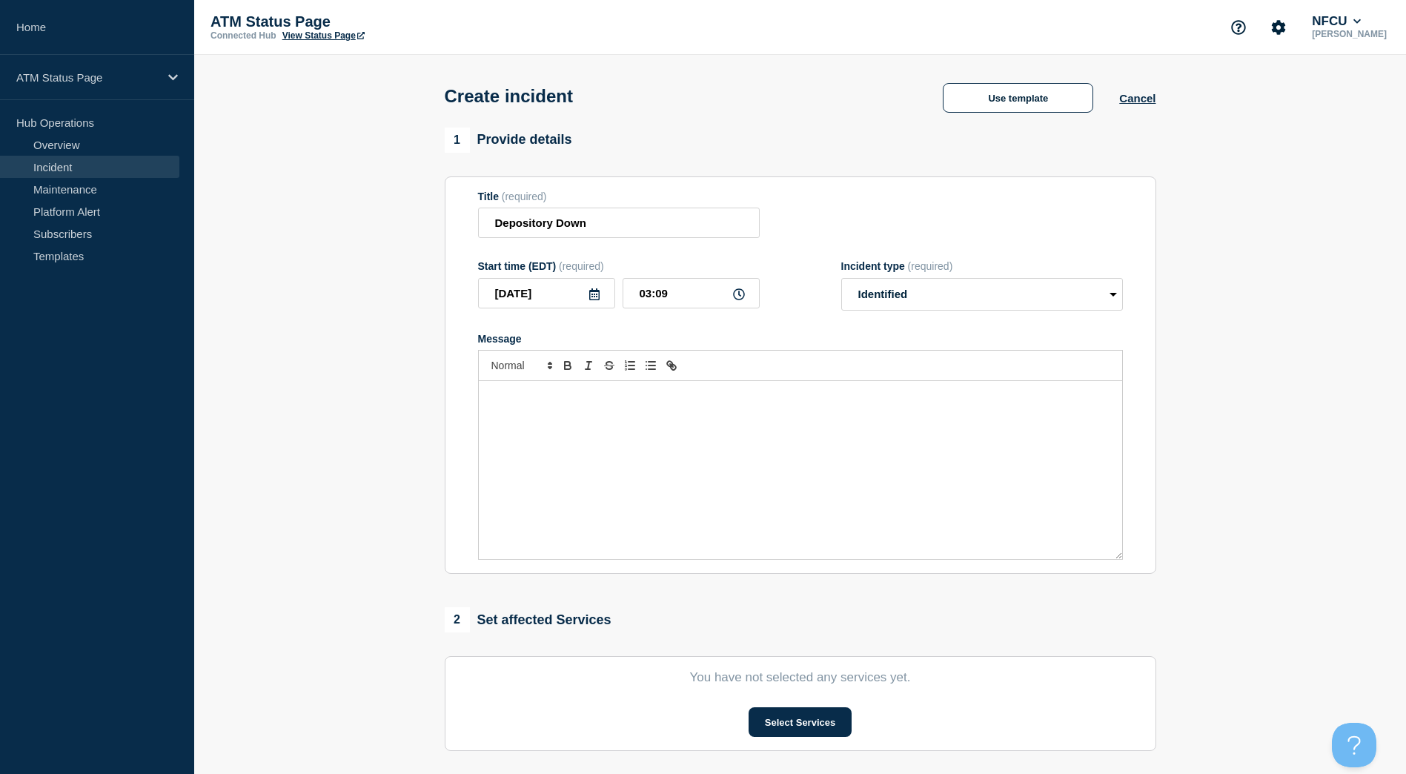
click at [792, 697] on section "You have not selected any services yet. Select Services" at bounding box center [801, 703] width 712 height 95
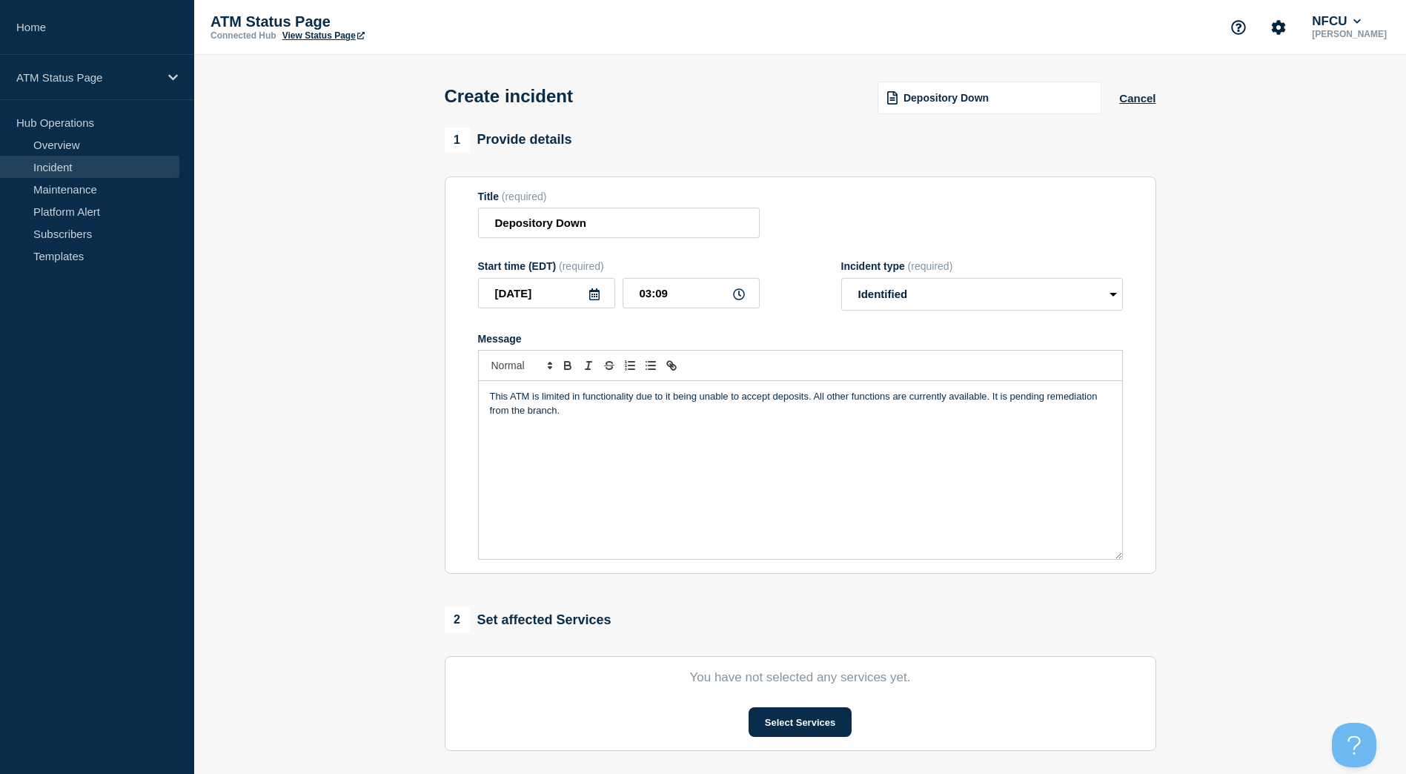
click at [795, 707] on section "You have not selected any services yet. Select Services" at bounding box center [801, 703] width 712 height 95
click at [795, 723] on button "Select Services" at bounding box center [800, 722] width 103 height 30
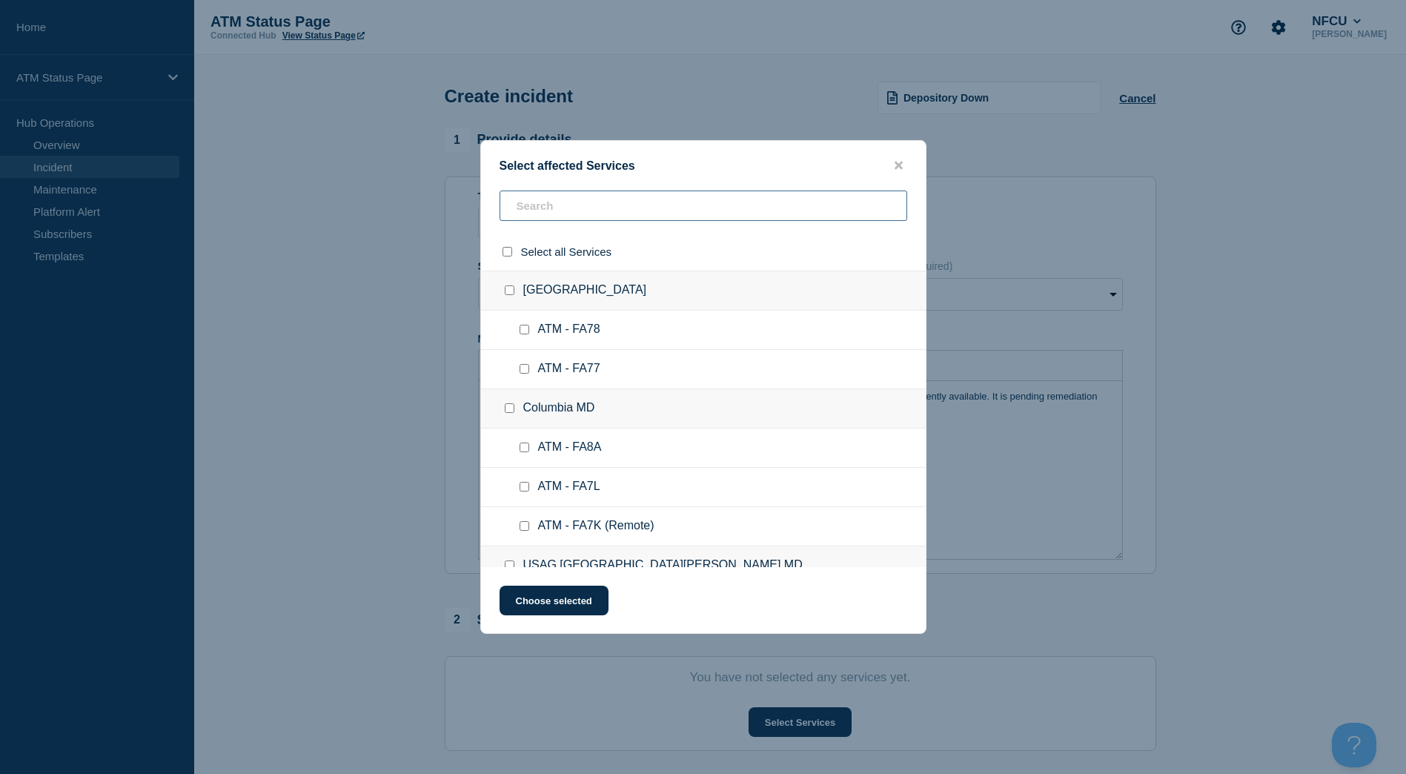
click at [586, 216] on input "text" at bounding box center [704, 205] width 408 height 30
paste input "FA1Q"
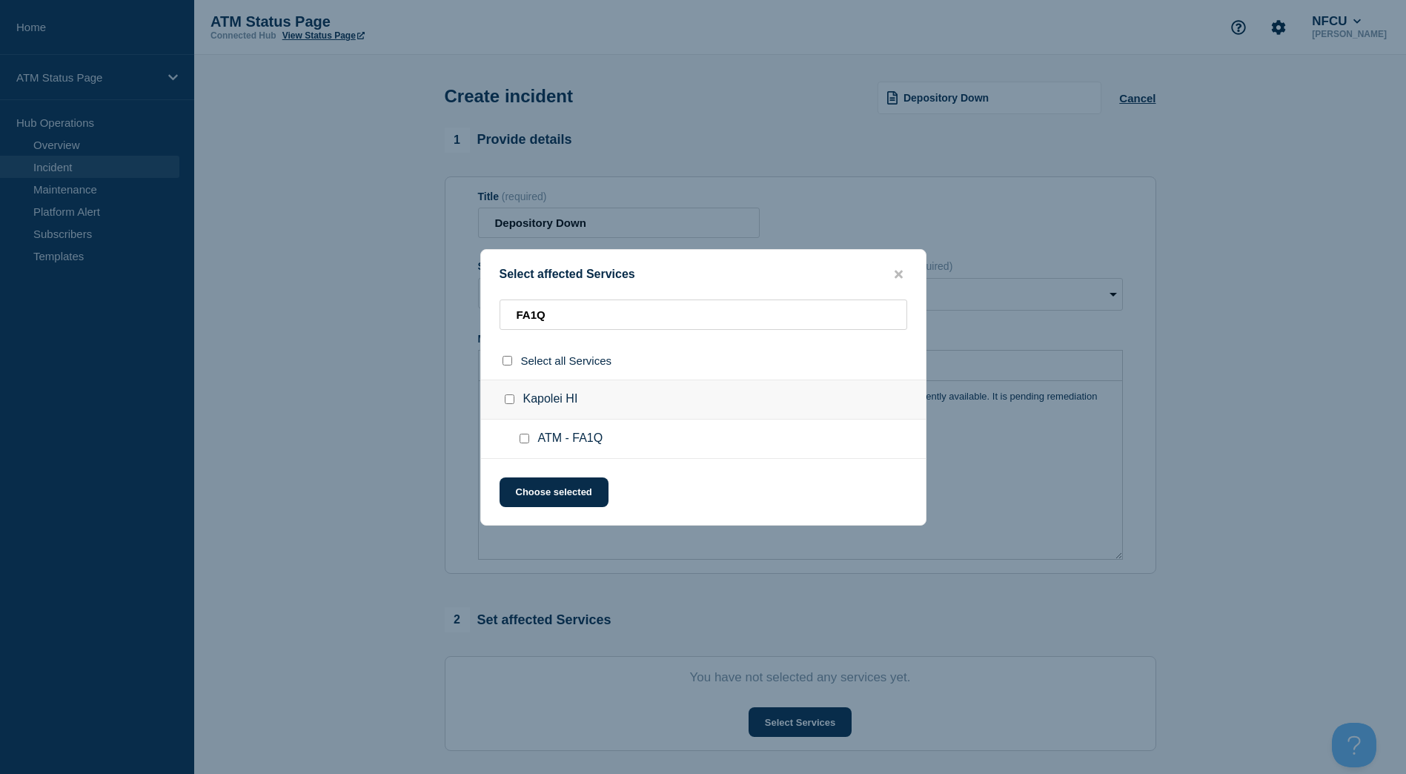
click at [524, 440] on input "ATM - FA1Q checkbox" at bounding box center [525, 439] width 10 height 10
click at [529, 498] on button "Choose selected" at bounding box center [554, 492] width 109 height 30
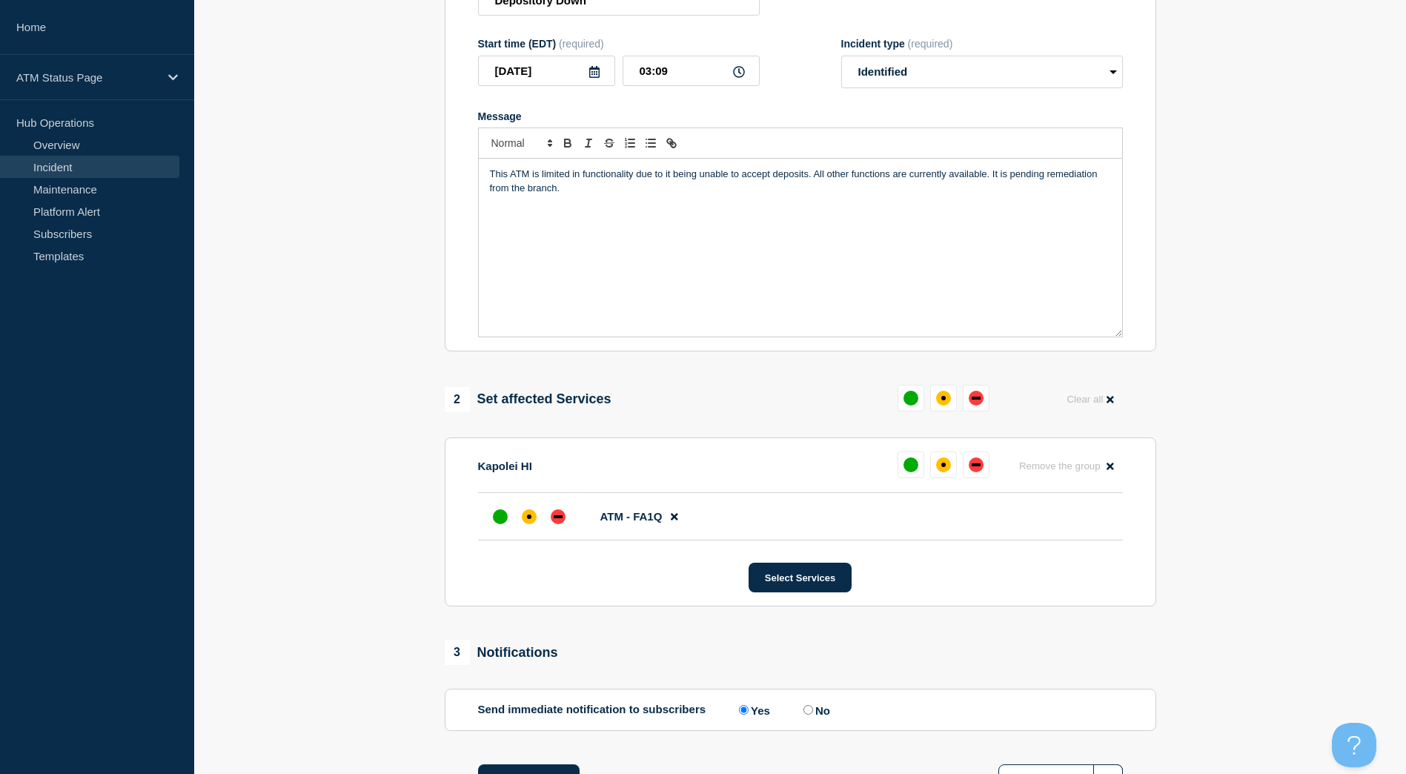
scroll to position [342, 0]
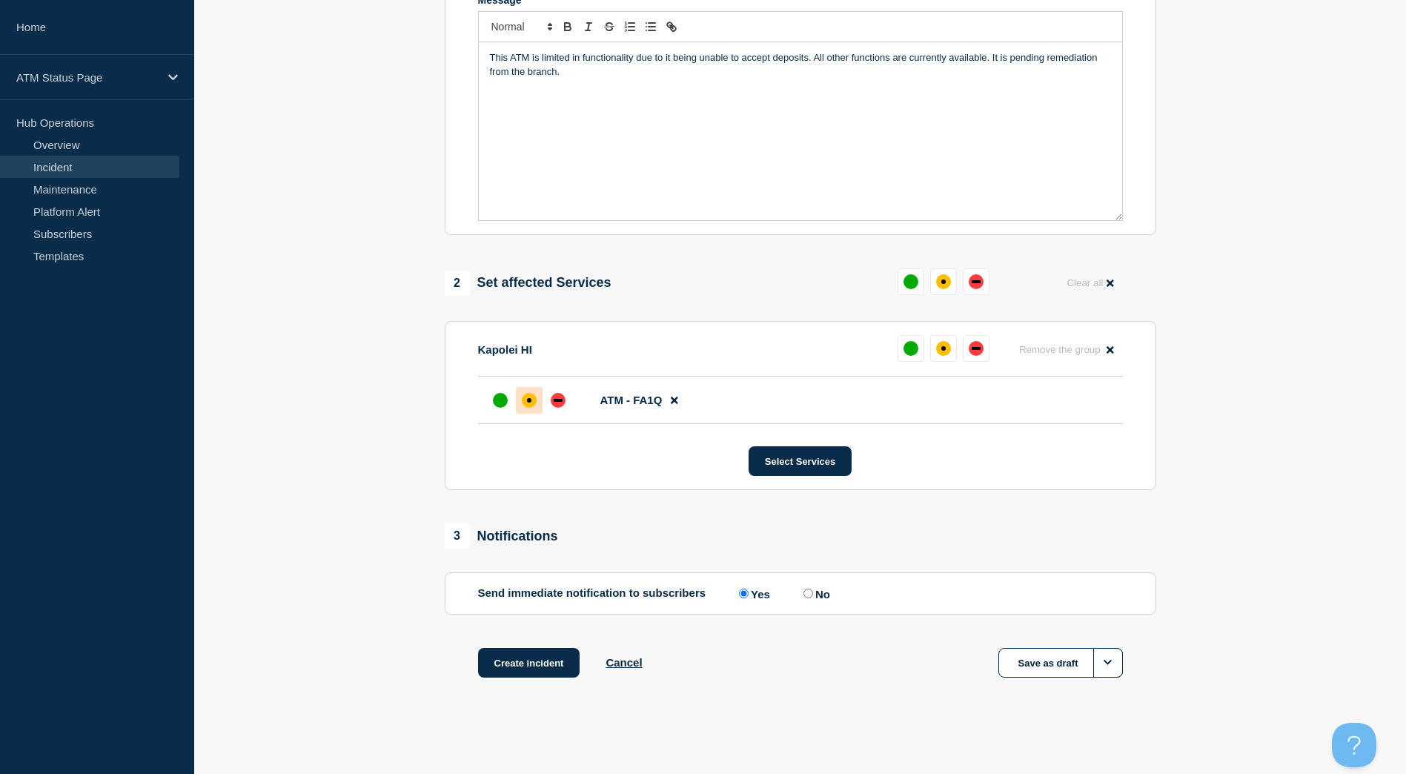
click at [521, 405] on div at bounding box center [529, 400] width 27 height 27
click at [549, 681] on div "Create incident Cancel Save as draft" at bounding box center [801, 681] width 712 height 67
click at [549, 663] on button "Create incident" at bounding box center [529, 663] width 102 height 30
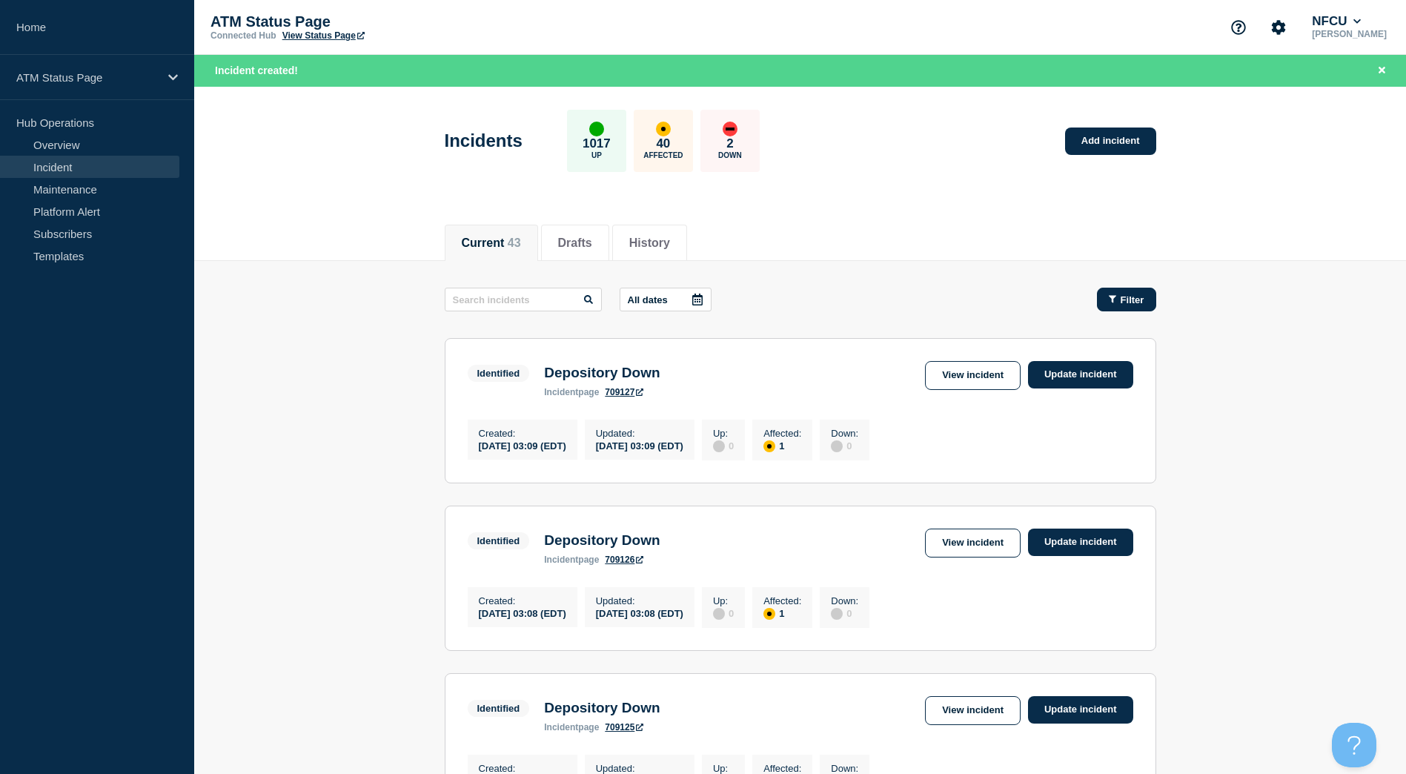
click at [1102, 308] on button "Filter" at bounding box center [1126, 300] width 59 height 24
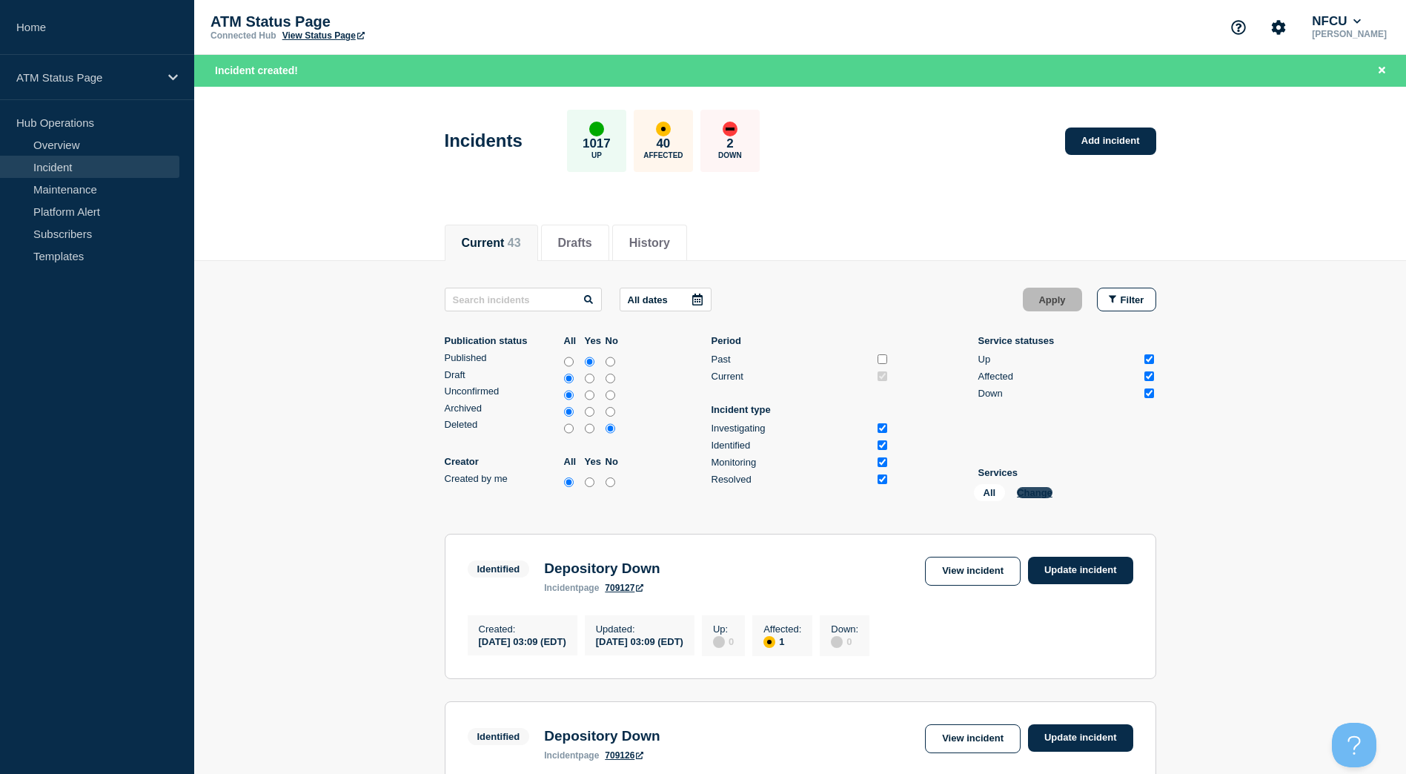
click at [1027, 496] on button "Change" at bounding box center [1035, 492] width 36 height 11
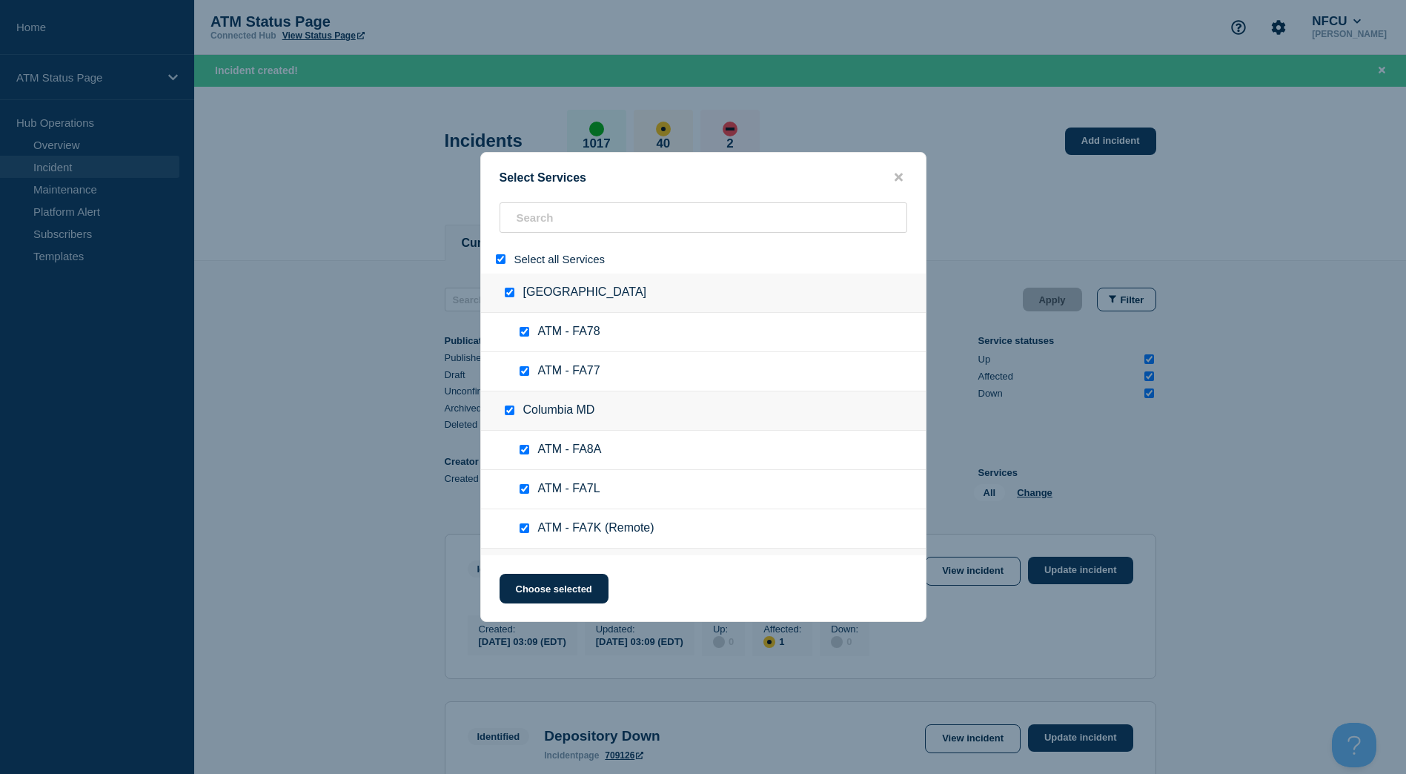
click at [504, 260] on input "select all" at bounding box center [501, 259] width 10 height 10
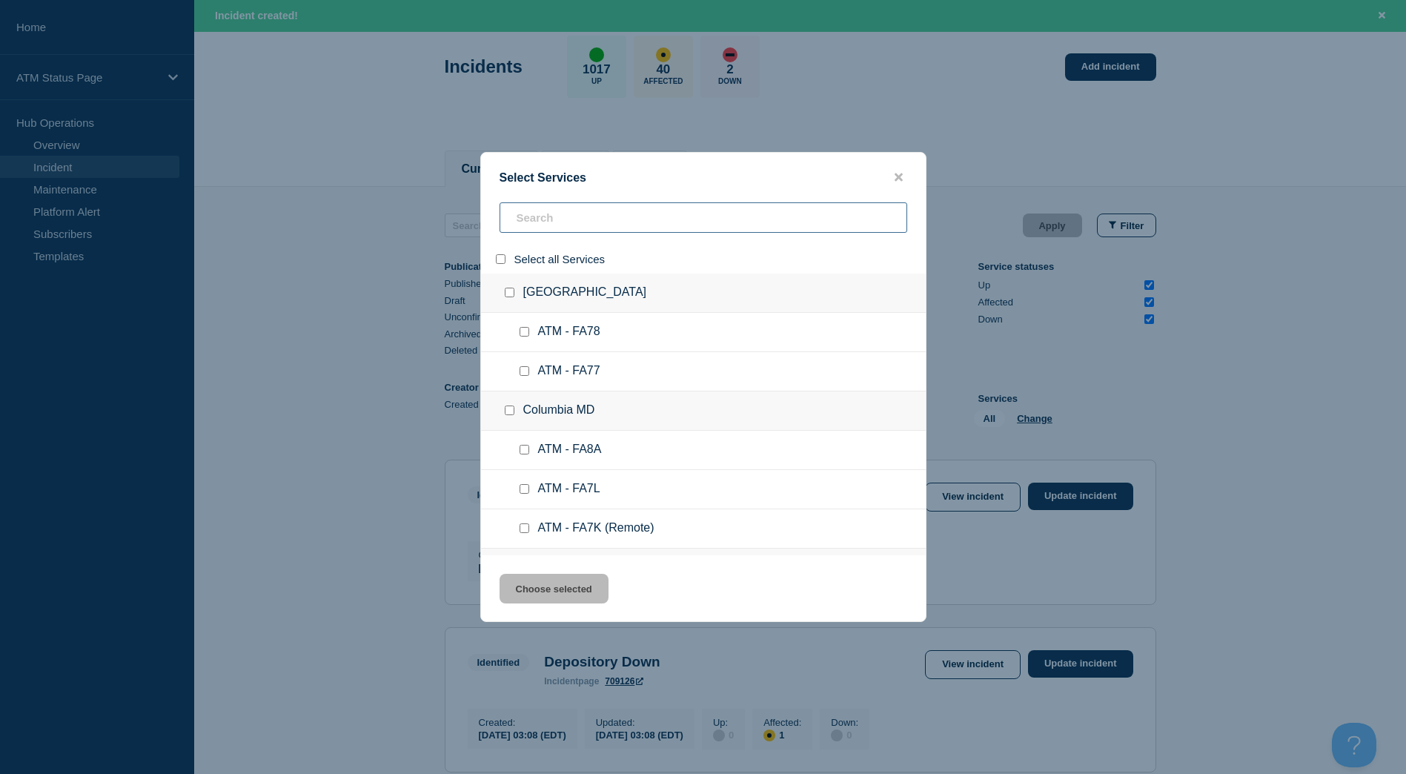
click at [533, 225] on input "search" at bounding box center [704, 217] width 408 height 30
paste input "FA1Q"
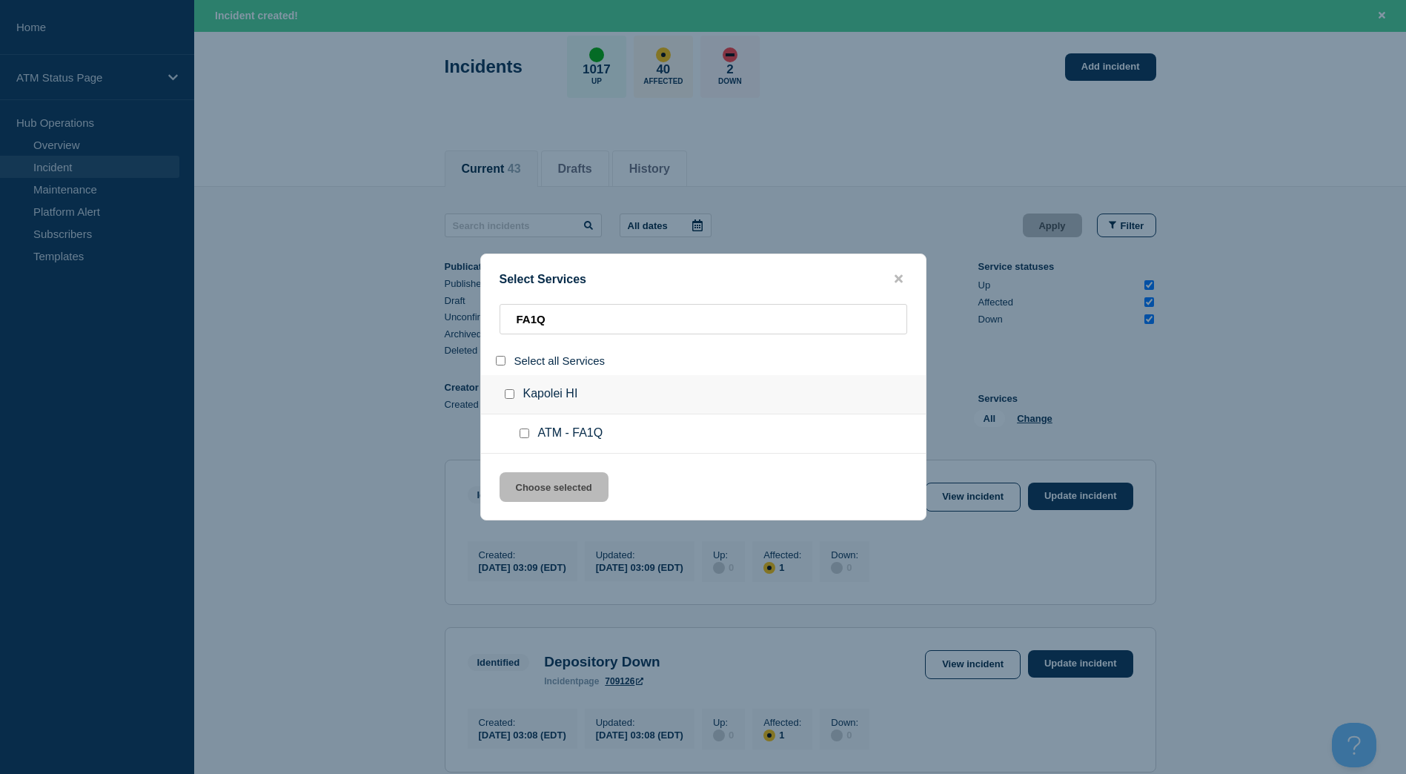
click at [524, 435] on input "service: ATM - FA1Q" at bounding box center [525, 433] width 10 height 10
click at [548, 480] on button "Choose selected" at bounding box center [554, 487] width 109 height 30
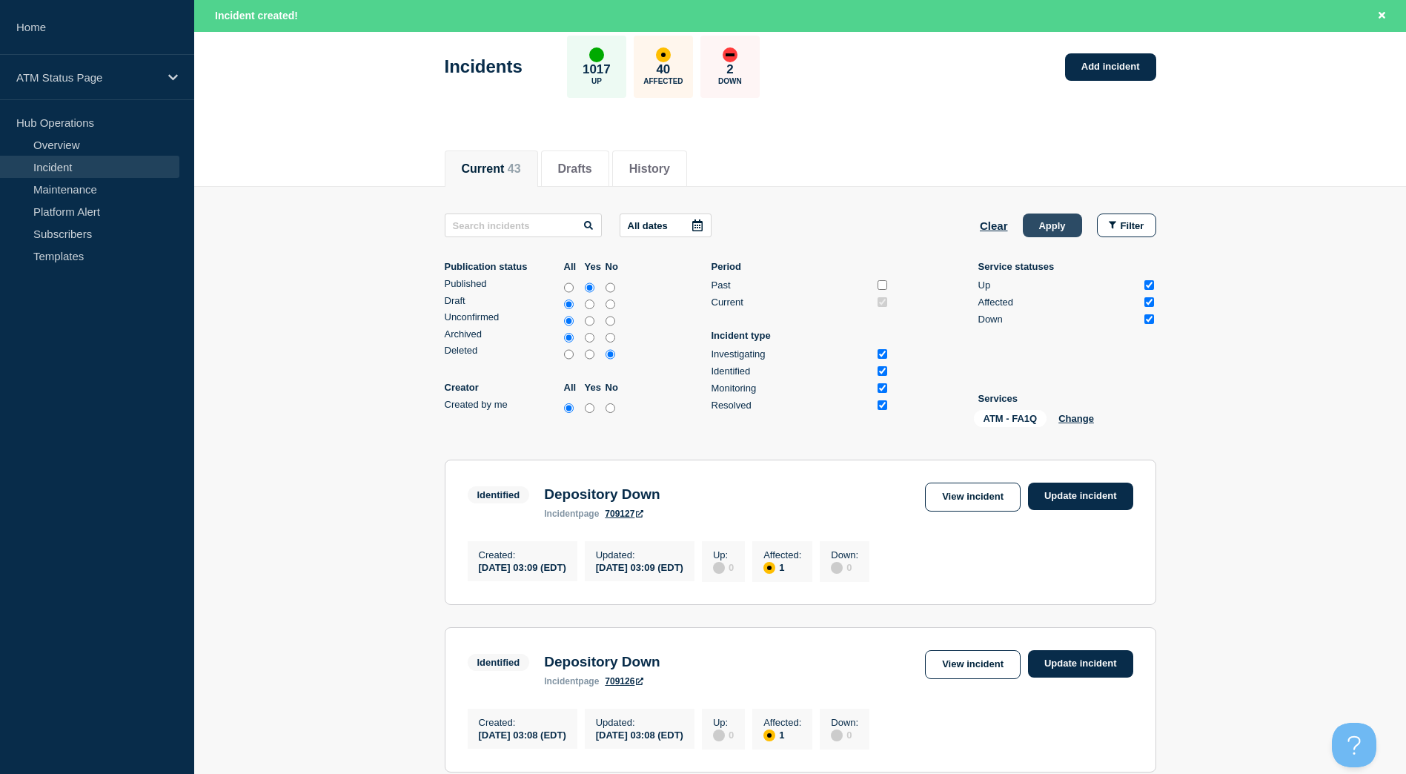
click at [1067, 230] on button "Apply" at bounding box center [1052, 225] width 59 height 24
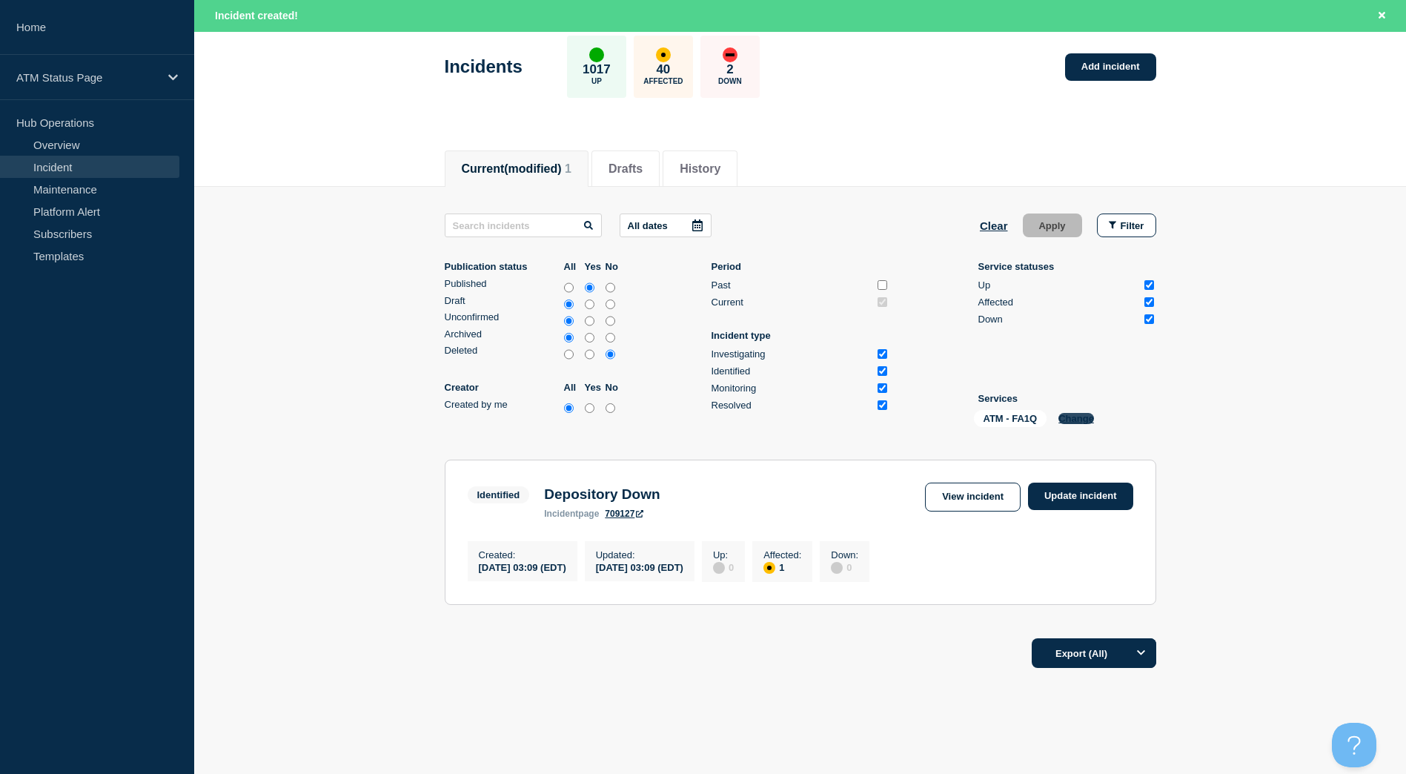
click at [1064, 423] on button "Change" at bounding box center [1076, 418] width 36 height 11
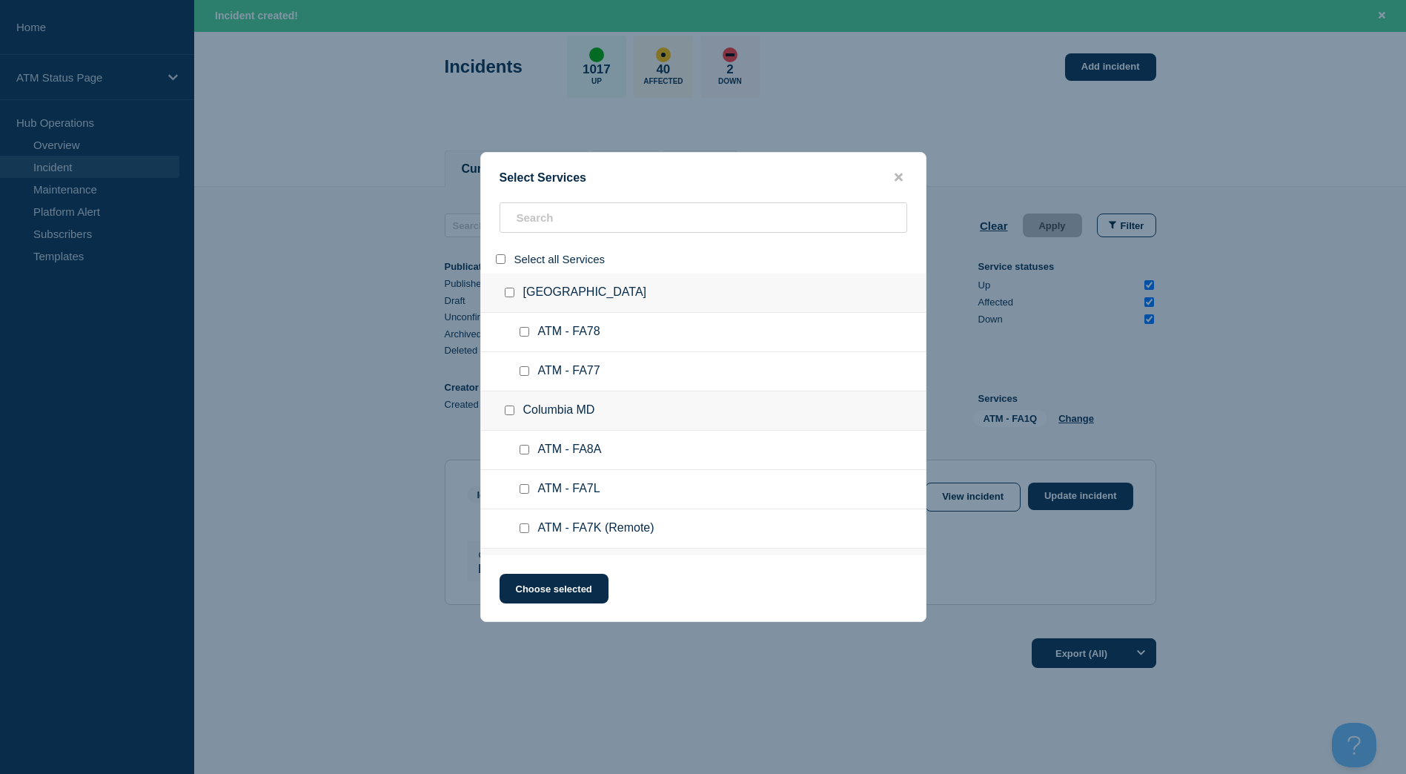
click at [506, 261] on div at bounding box center [503, 259] width 21 height 14
click at [504, 262] on input "select all" at bounding box center [501, 259] width 10 height 10
click at [542, 219] on input "search" at bounding box center [704, 217] width 408 height 30
paste input "FCSX"
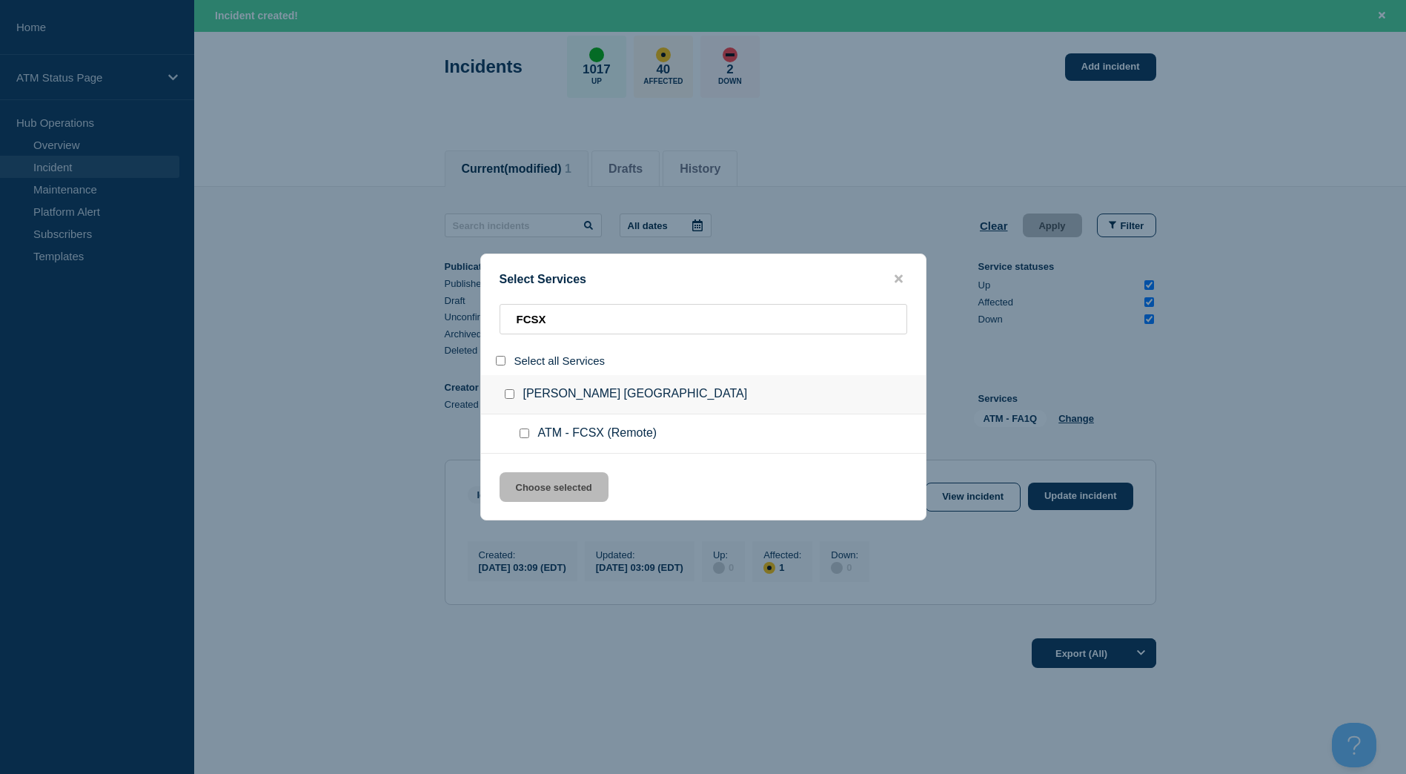
click at [528, 432] on input "service: ATM - FCSX (Remote)" at bounding box center [525, 433] width 10 height 10
click at [533, 480] on button "Choose selected" at bounding box center [554, 487] width 109 height 30
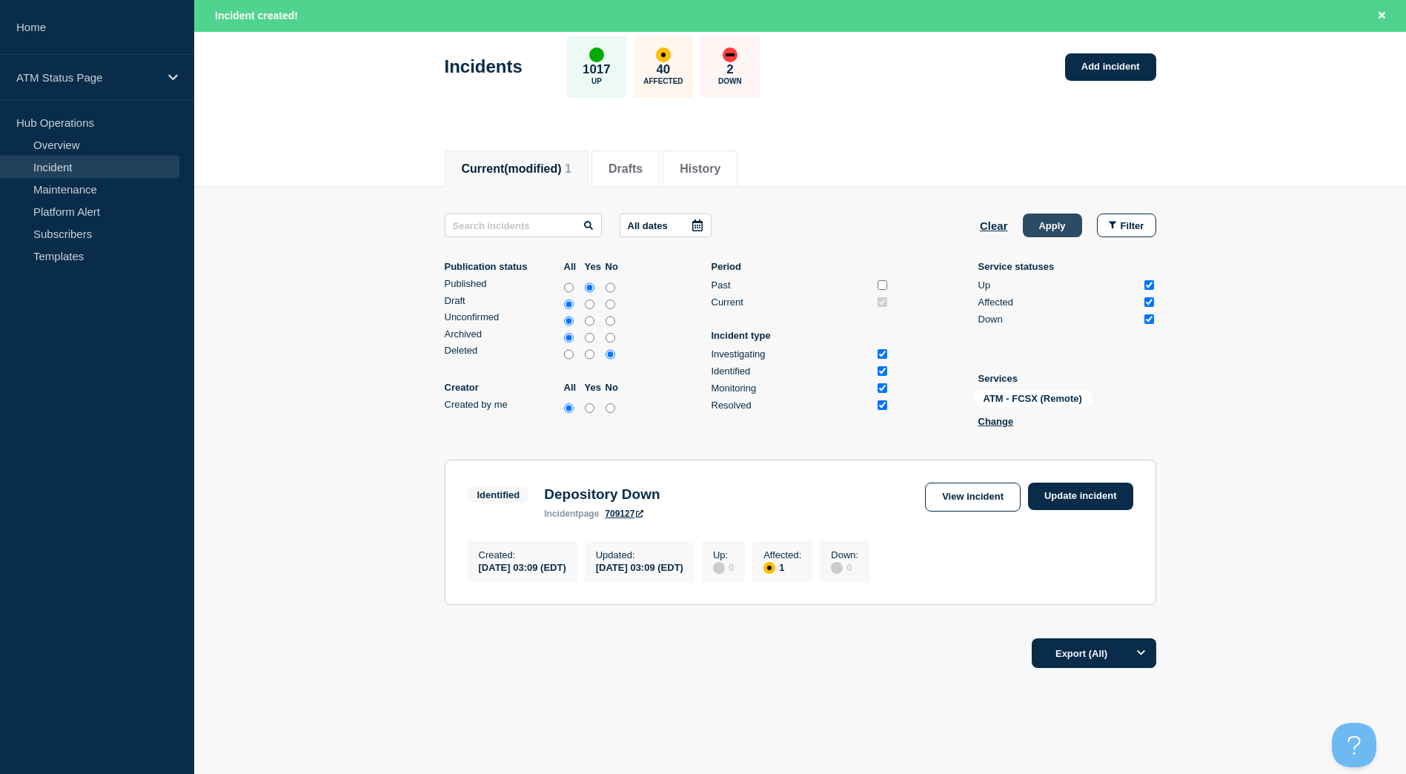
click at [1037, 235] on button "Apply" at bounding box center [1052, 225] width 59 height 24
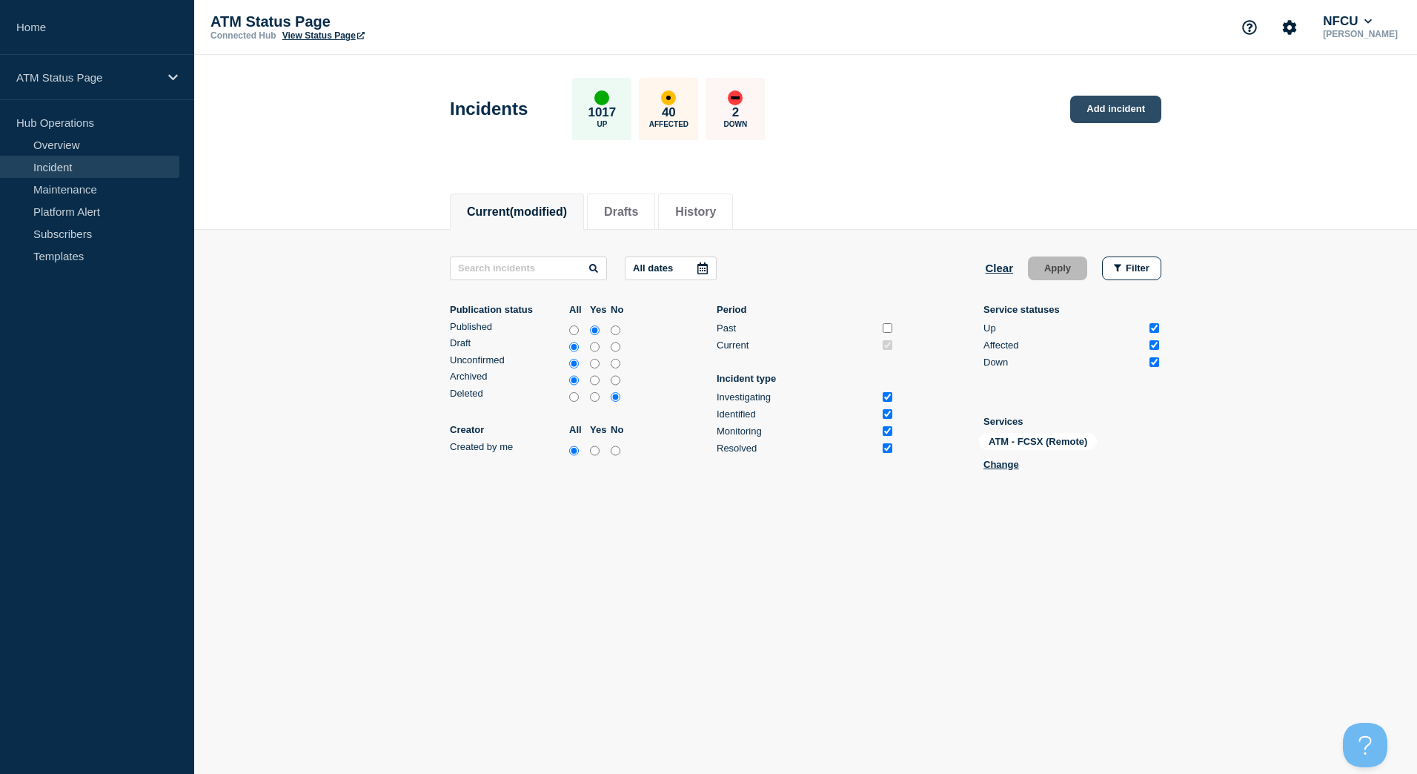
click at [1131, 114] on link "Add incident" at bounding box center [1115, 109] width 91 height 27
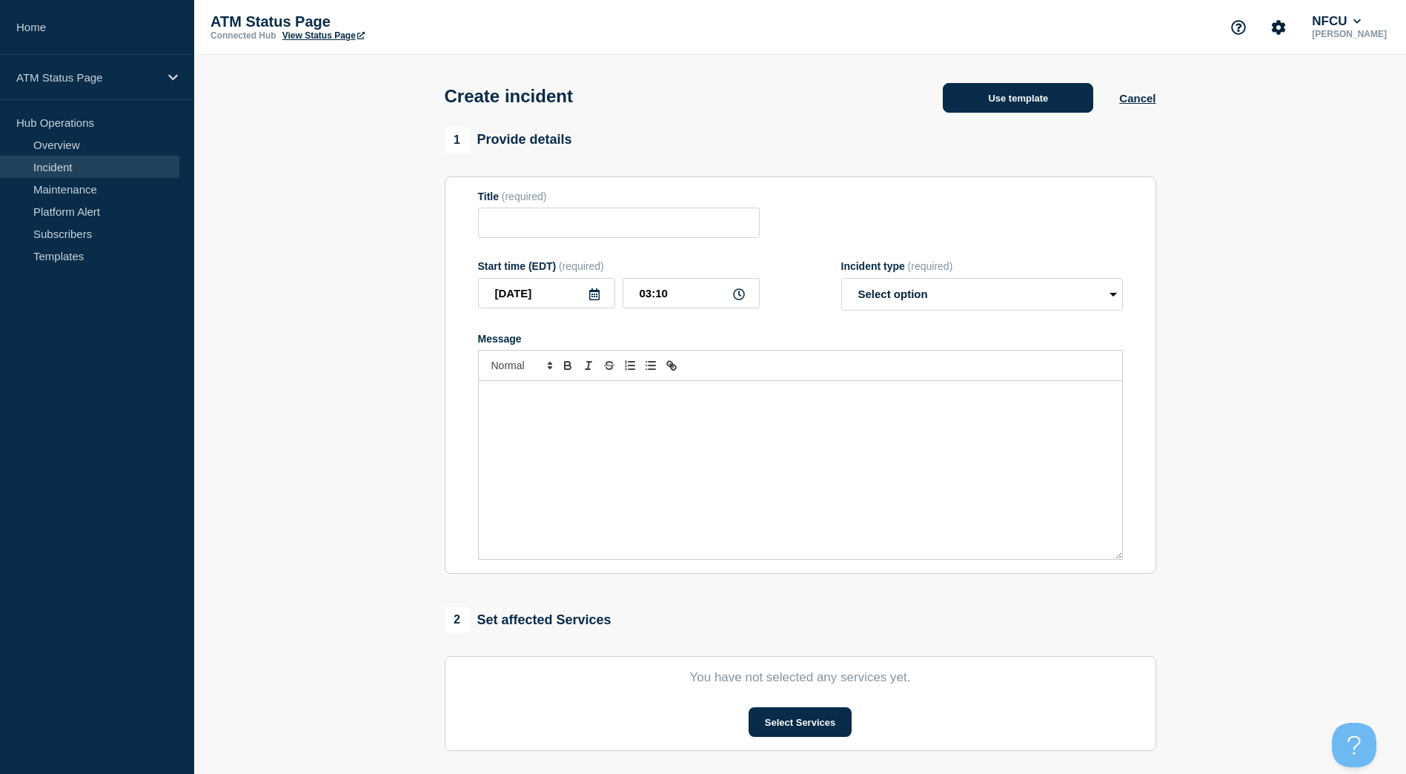
click at [1038, 97] on button "Use template" at bounding box center [1018, 98] width 150 height 30
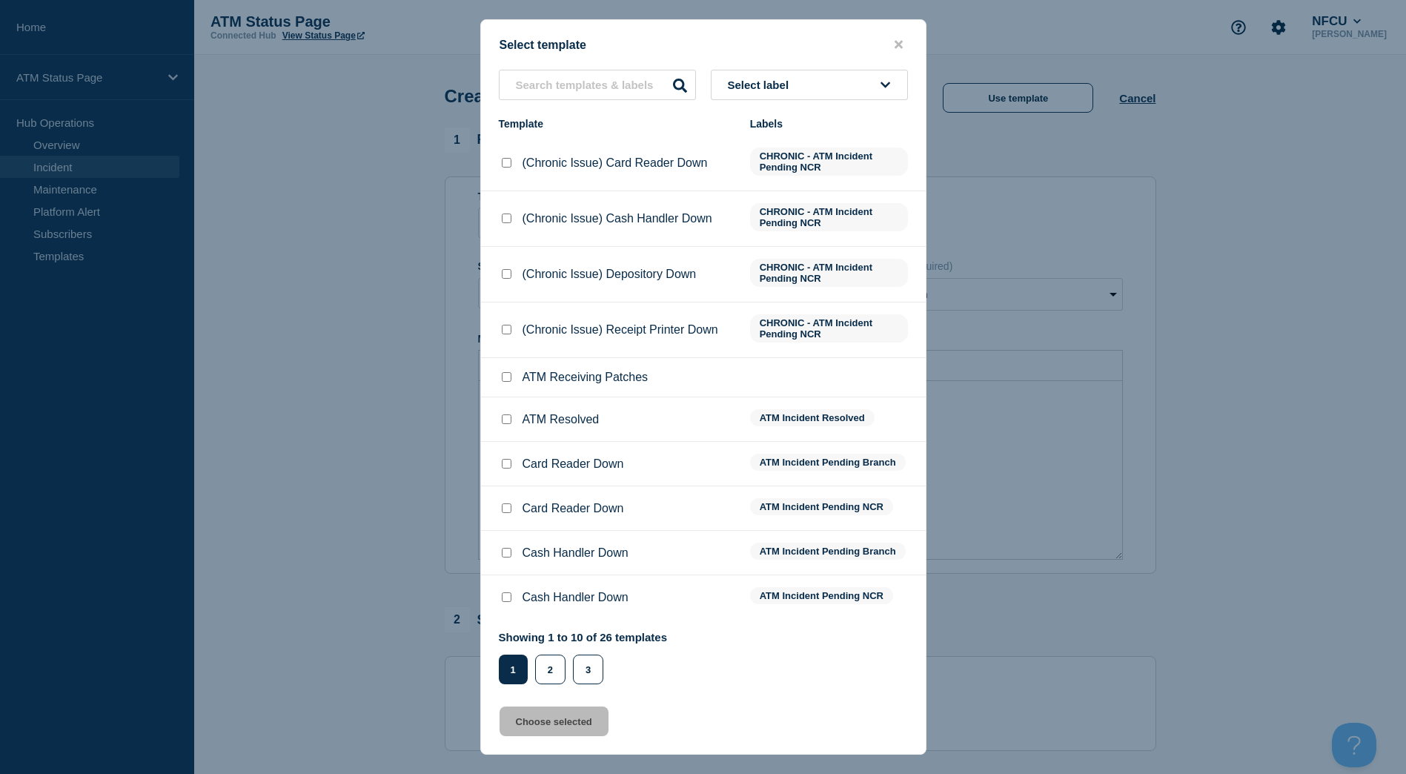
click at [834, 93] on button "Select label" at bounding box center [809, 85] width 197 height 30
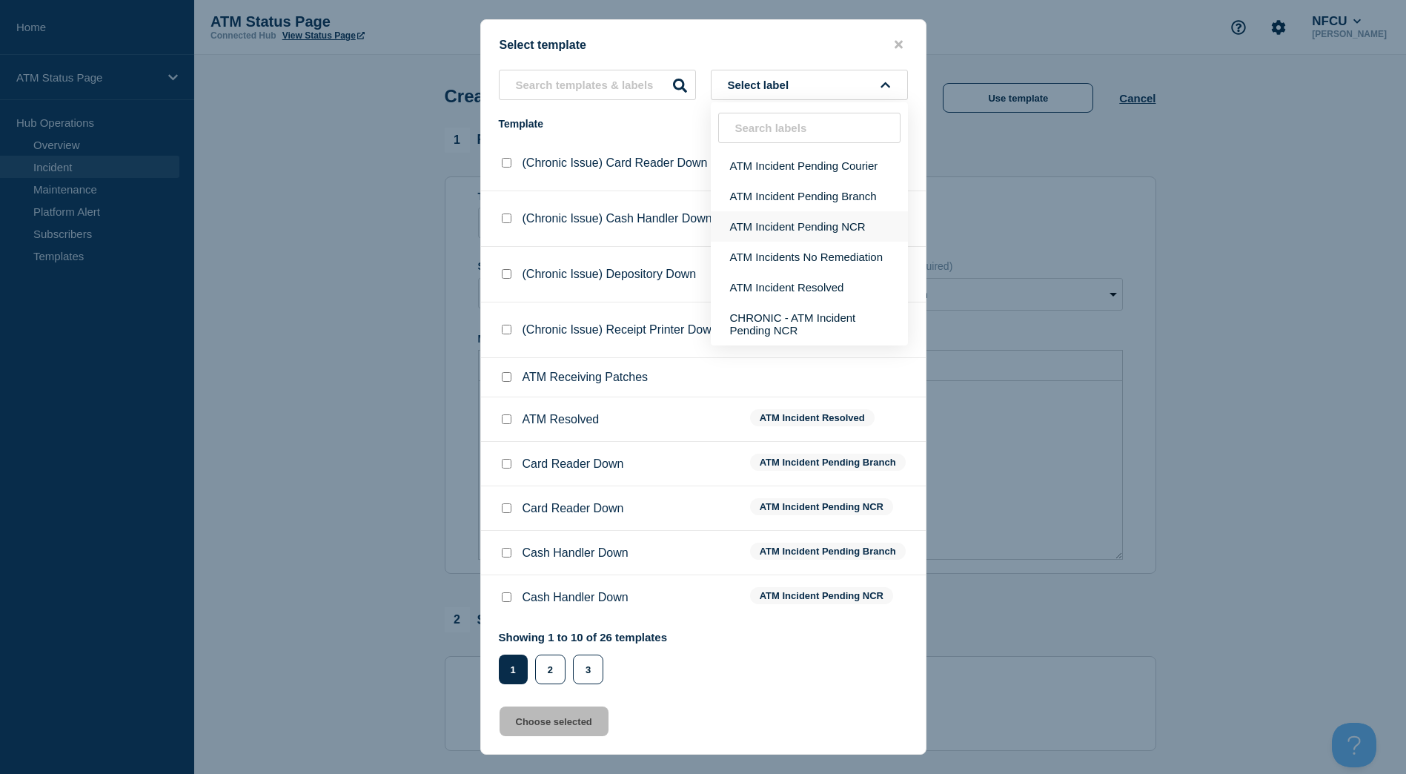
click at [802, 217] on button "ATM Incident Pending NCR" at bounding box center [809, 226] width 197 height 30
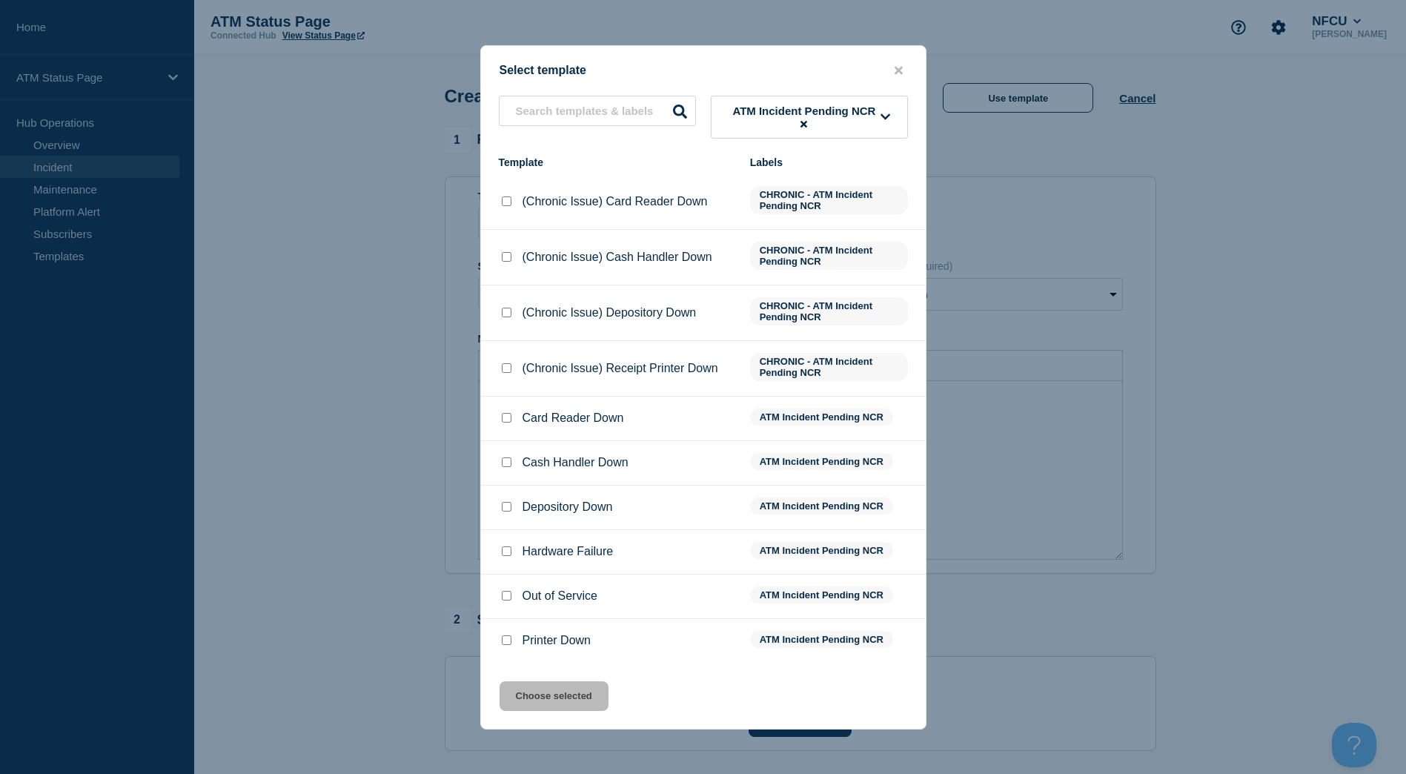
click at [507, 506] on input "Depository Down checkbox" at bounding box center [507, 507] width 10 height 10
click at [520, 685] on button "Choose selected" at bounding box center [554, 696] width 109 height 30
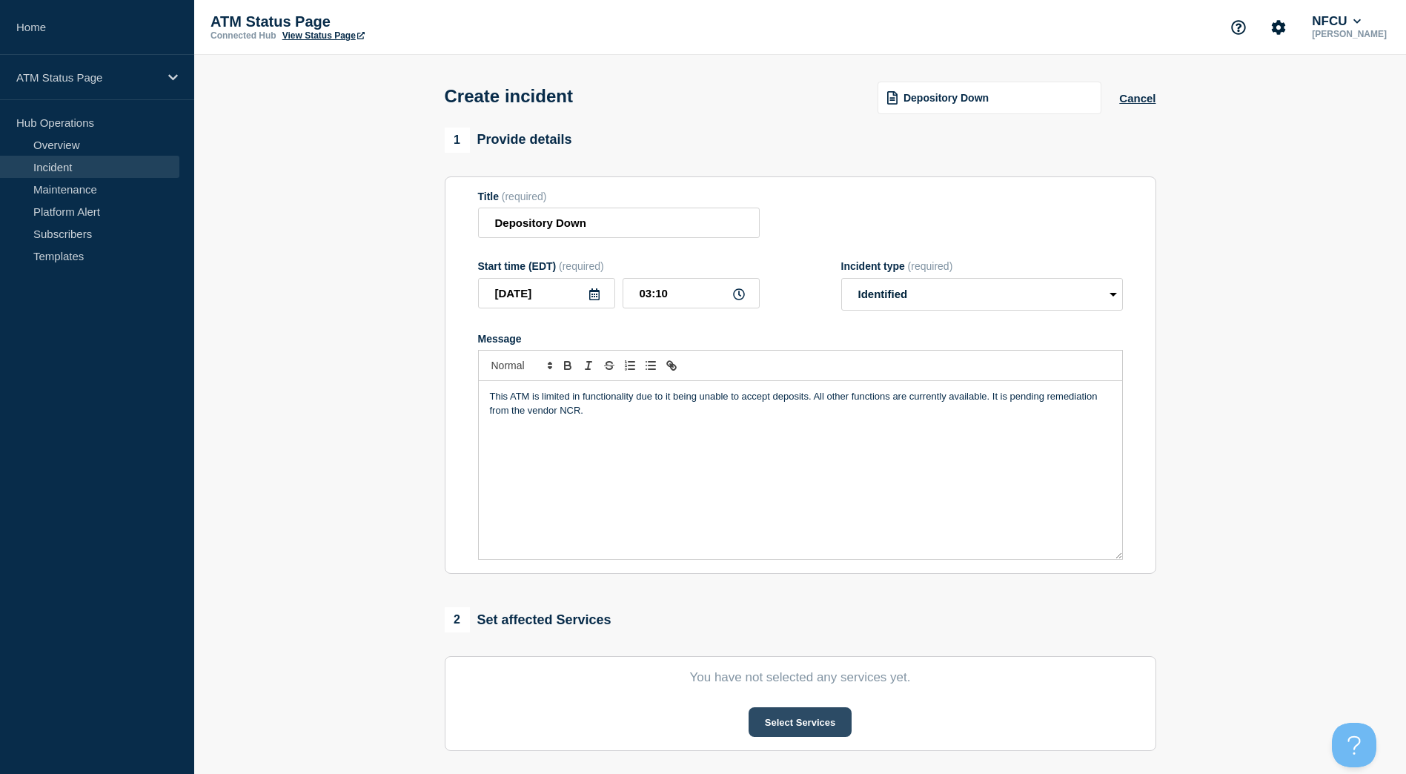
click at [758, 723] on button "Select Services" at bounding box center [800, 722] width 103 height 30
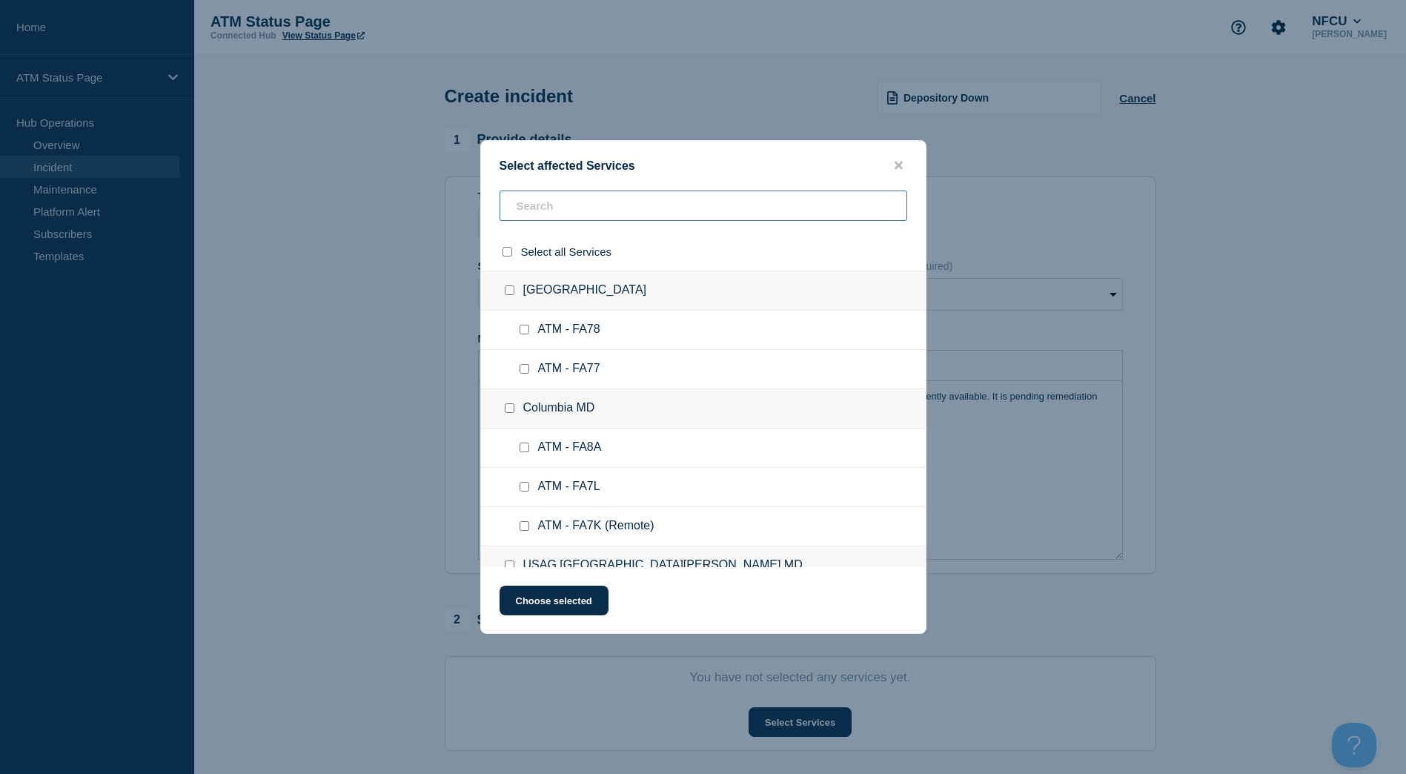
click at [583, 205] on input "text" at bounding box center [704, 205] width 408 height 30
paste input "FCSX"
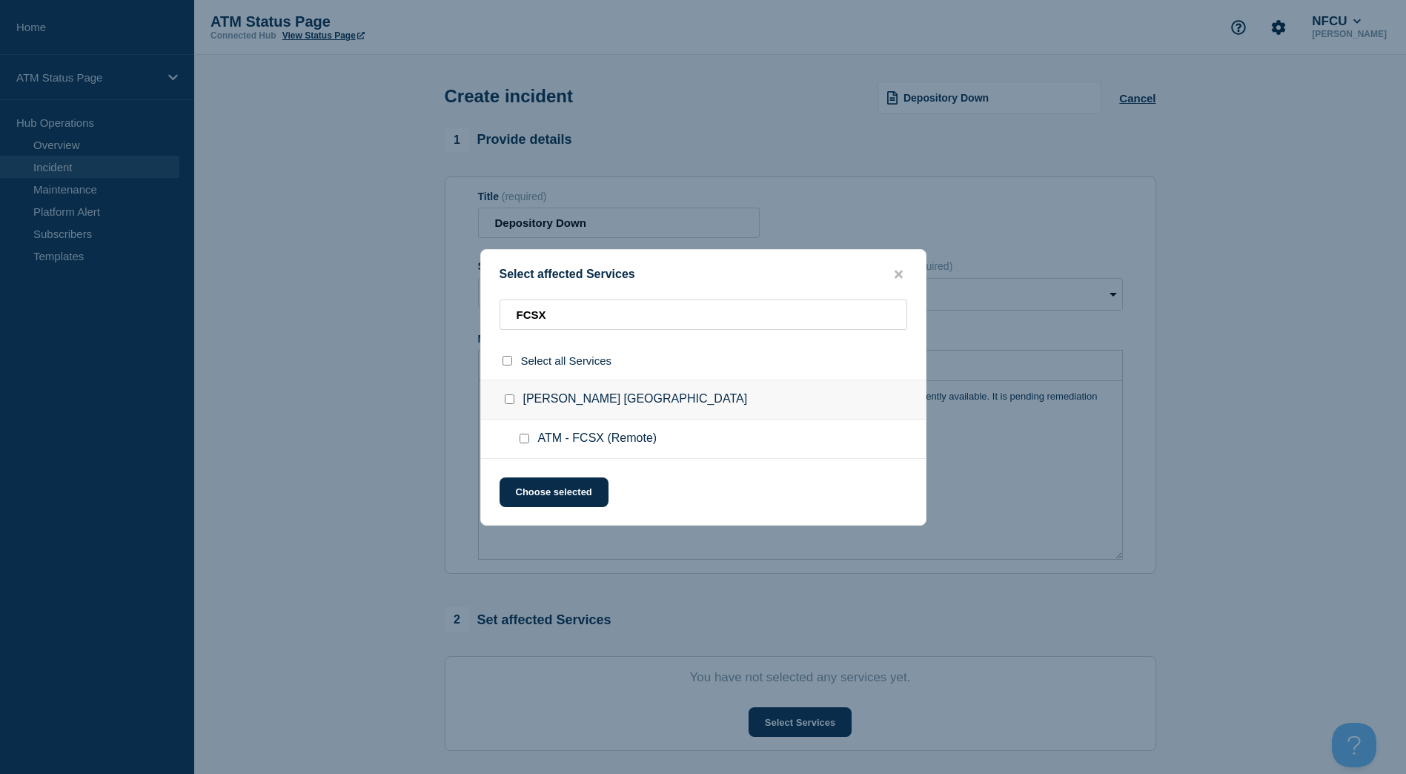
click at [522, 437] on input "ATM - FCSX (Remote) checkbox" at bounding box center [525, 439] width 10 height 10
click at [542, 487] on button "Choose selected" at bounding box center [554, 492] width 109 height 30
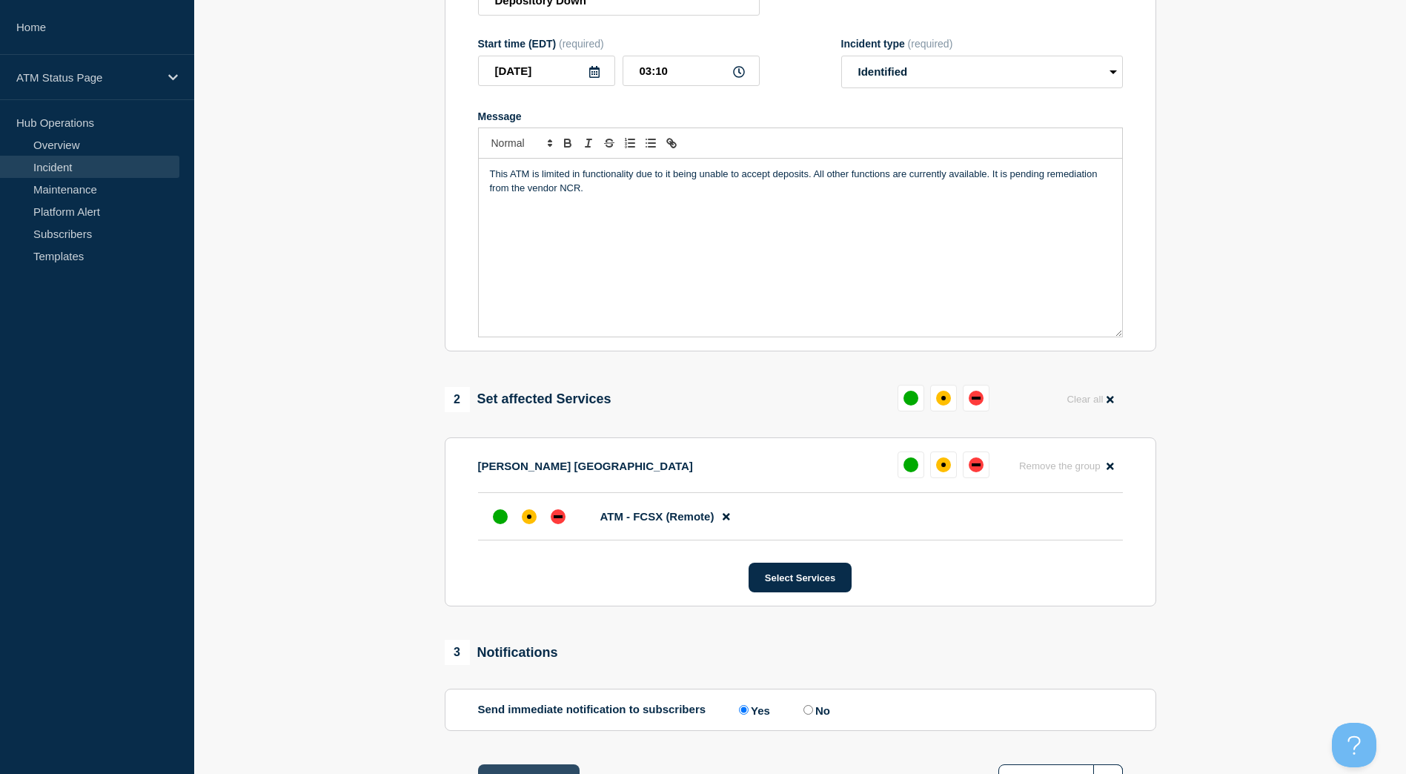
scroll to position [342, 0]
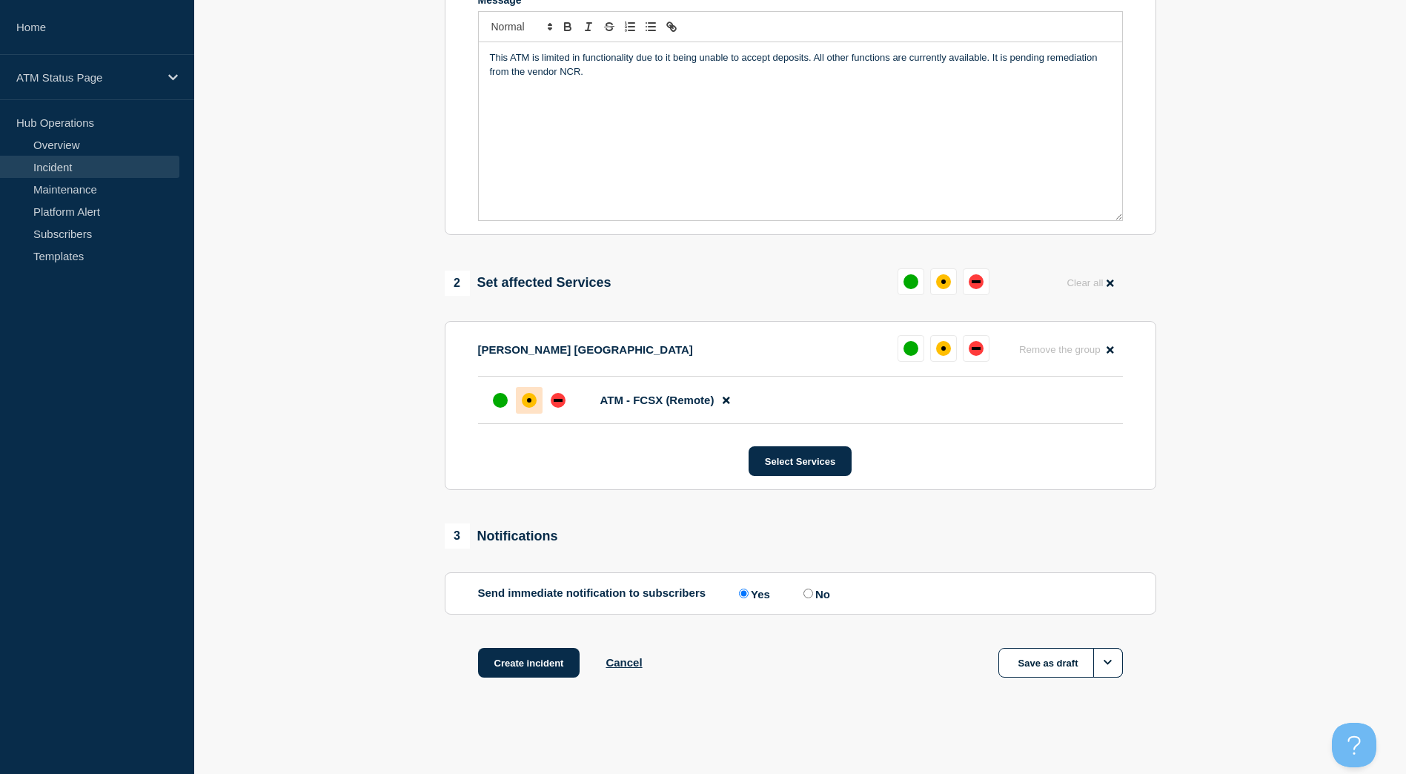
click at [534, 407] on div at bounding box center [529, 400] width 27 height 27
click at [573, 677] on button "Create incident" at bounding box center [529, 663] width 102 height 30
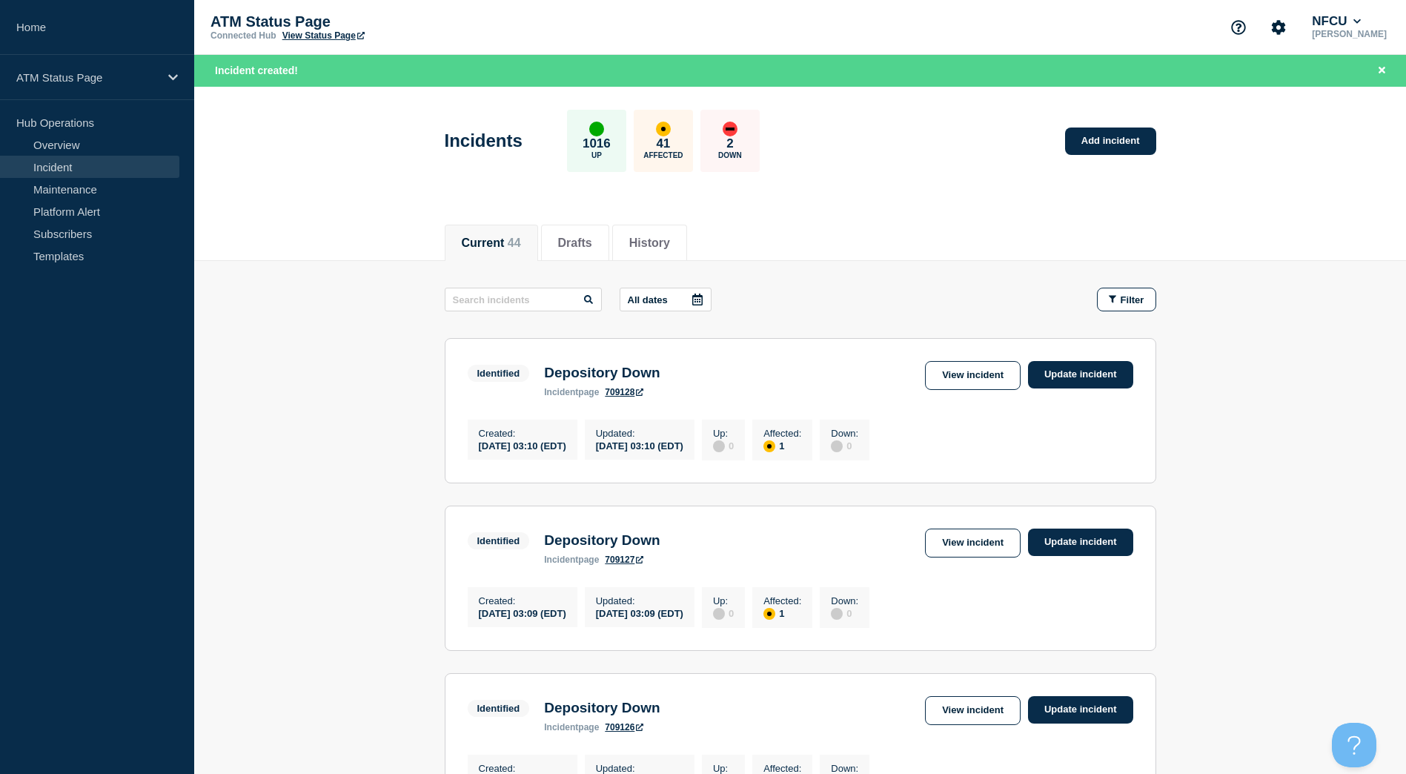
click at [1131, 155] on div "Incidents 1016 Up 41 Affected 2 Down Add incident" at bounding box center [800, 135] width 745 height 90
click at [1123, 146] on link "Add incident" at bounding box center [1110, 140] width 91 height 27
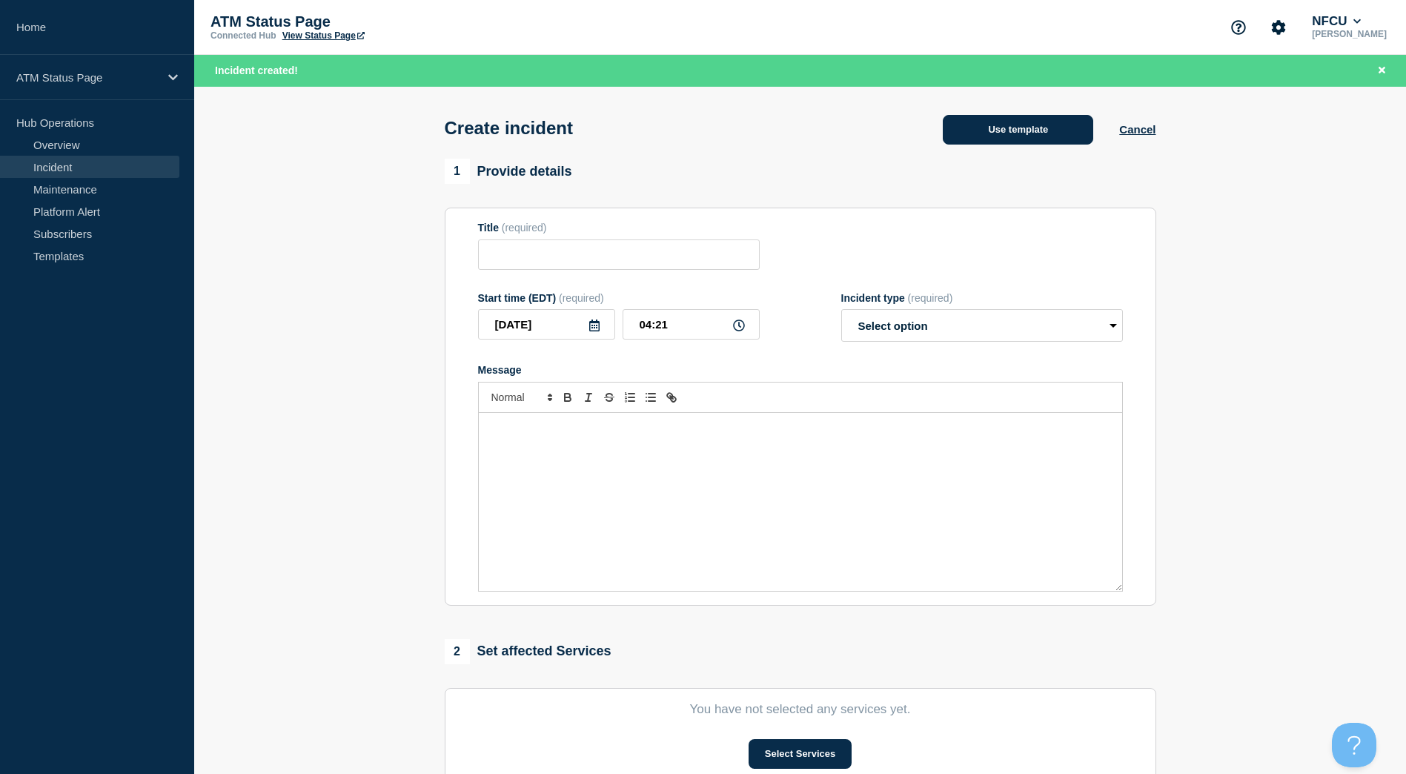
click at [1034, 141] on button "Use template" at bounding box center [1018, 130] width 150 height 30
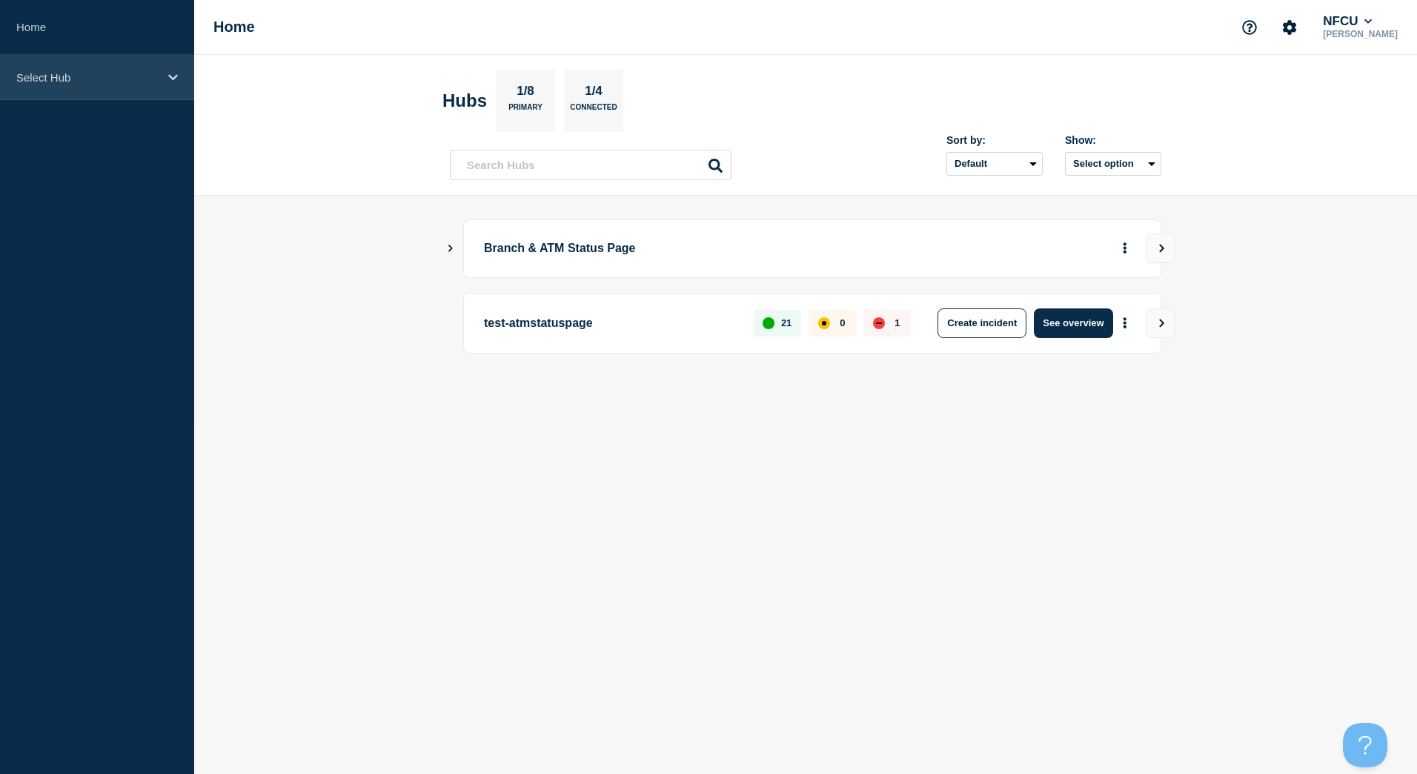
click at [45, 87] on div "Select Hub" at bounding box center [97, 77] width 194 height 45
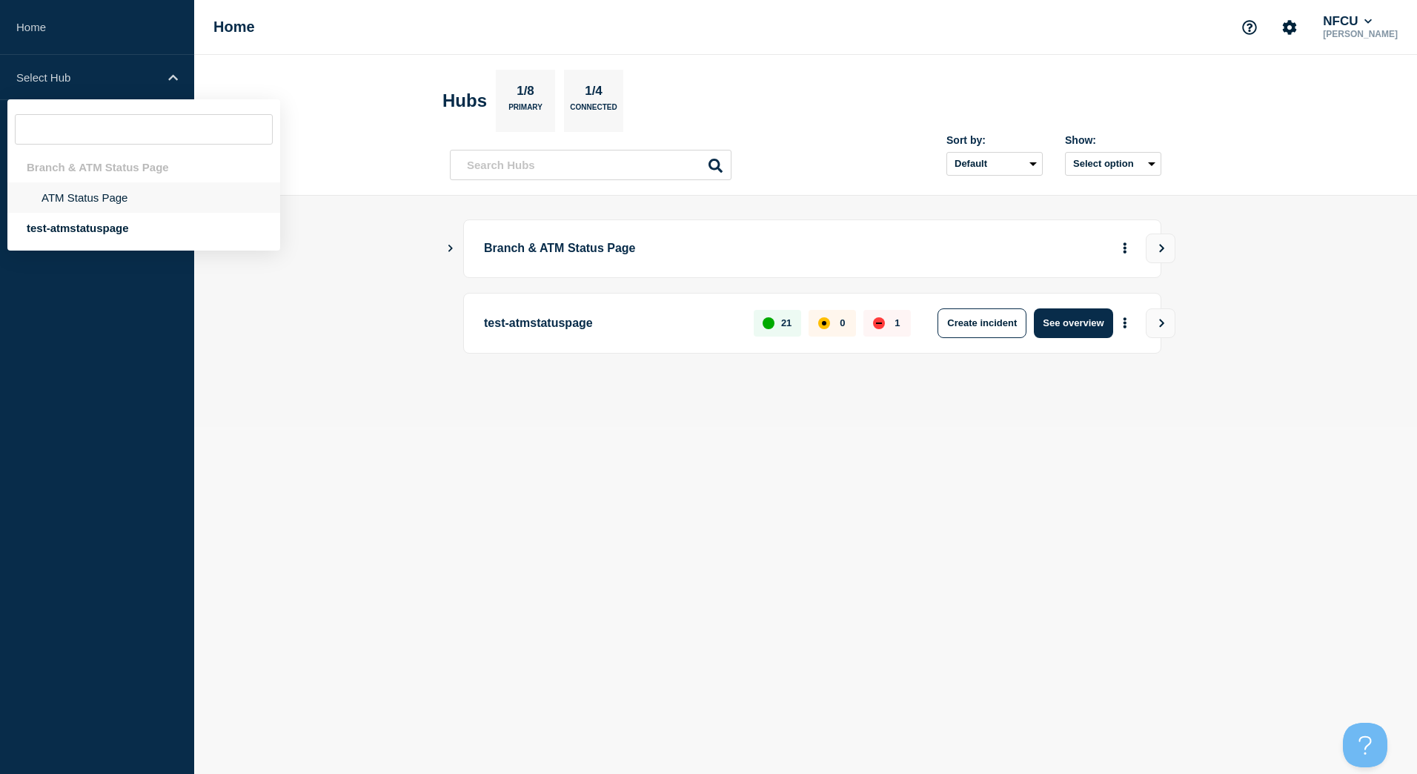
click at [89, 208] on li "ATM Status Page" at bounding box center [143, 197] width 273 height 30
